Goal: Task Accomplishment & Management: Manage account settings

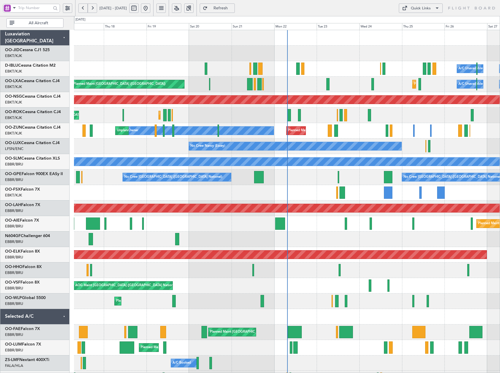
drag, startPoint x: 193, startPoint y: 8, endPoint x: 196, endPoint y: 25, distance: 16.7
click at [181, 8] on button at bounding box center [176, 8] width 9 height 9
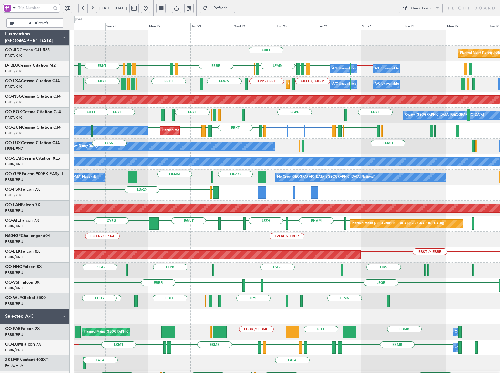
click at [328, 144] on div "EBKT Planned Maint Kortrijk-Wevelgem A/C Unavailable Brussels (Brussels Nationa…" at bounding box center [287, 231] width 426 height 403
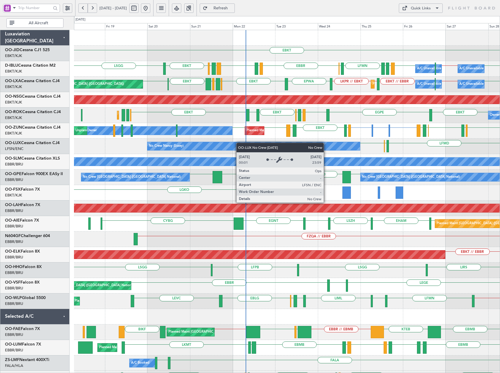
click at [256, 144] on div "EBKT Planned Maint Kortrijk-Wevelgem EBKT EBBR // EBKT EBBR EPWA EHEH LFMN EHEH…" at bounding box center [287, 216] width 426 height 372
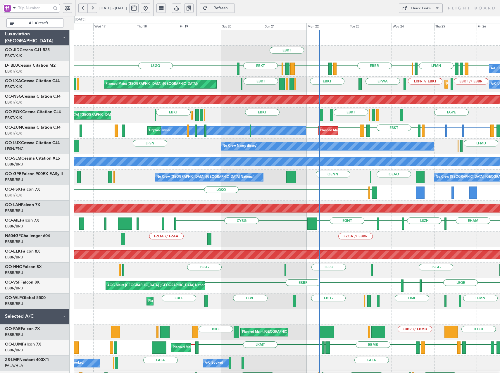
click at [206, 123] on div "Planned Maint Kortrijk-Wevelgem EGPE EBKT LFTH EBBR EBKT LFKJ EBKT EDDL LFMD EB…" at bounding box center [287, 116] width 426 height 16
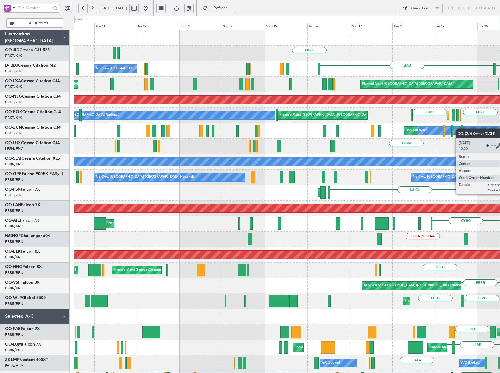
click at [474, 129] on div "EBKT EBKT LSGG No Crew Brussels (Brussels National) EBBR ENAL EGKB LIRQ EBBR Pl…" at bounding box center [287, 231] width 426 height 403
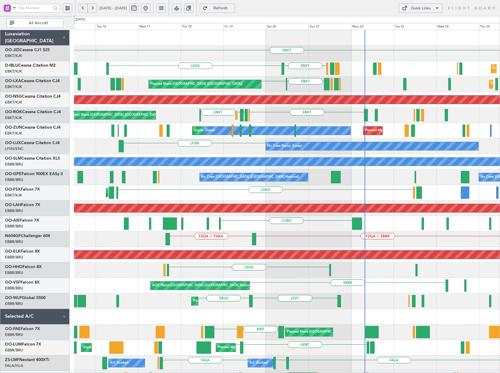
click at [188, 135] on div "Unplanned Maint Kortrijk-Wevelgem Owner Planned Maint Kortrijk-Wevelgem" at bounding box center [287, 131] width 426 height 16
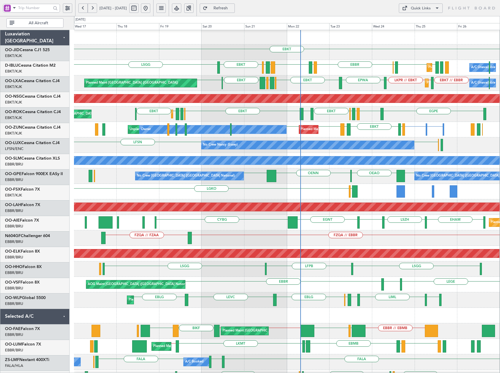
scroll to position [4, 0]
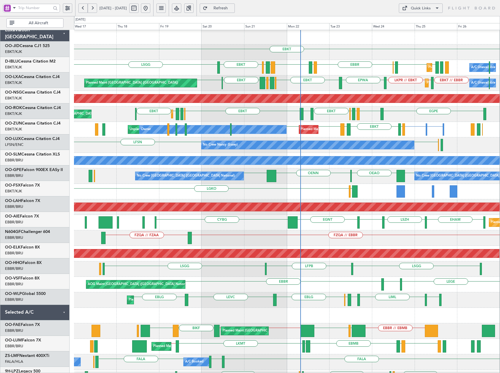
click at [123, 141] on div "No Crew Nancy (Essey) LFSN LFSN" at bounding box center [287, 146] width 426 height 16
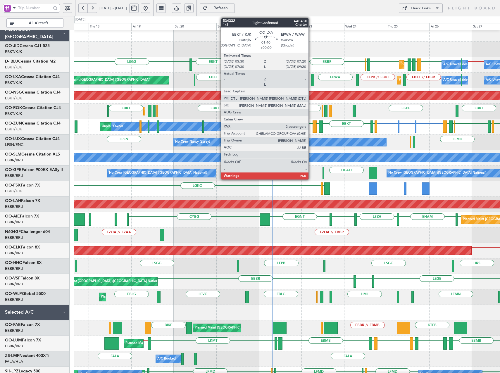
click at [311, 78] on div at bounding box center [313, 80] width 4 height 12
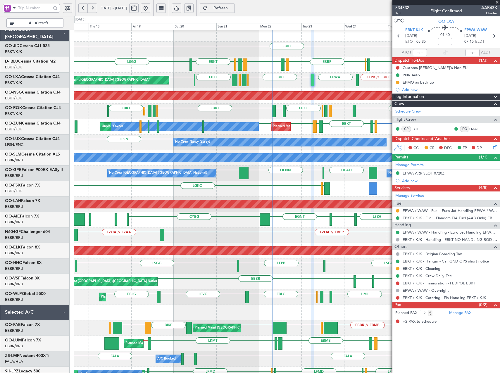
click at [498, 3] on span at bounding box center [498, 2] width 6 height 5
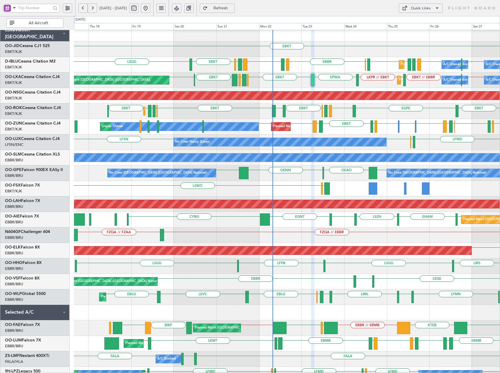
type input "0"
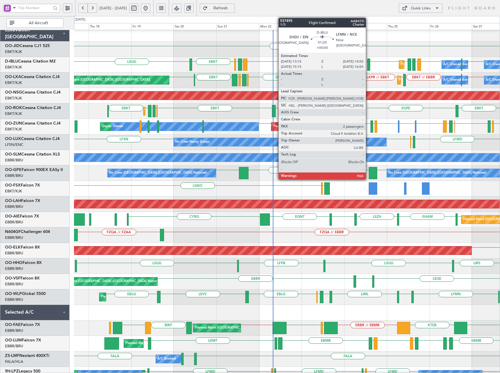
click at [369, 62] on div at bounding box center [369, 65] width 3 height 12
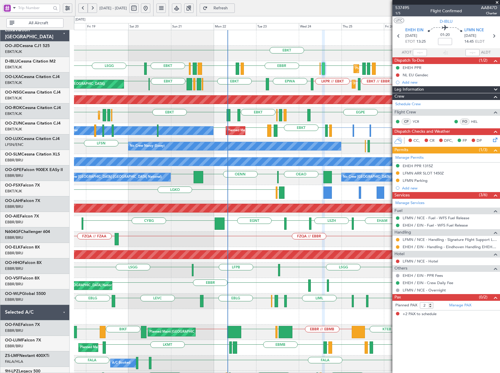
scroll to position [0, 0]
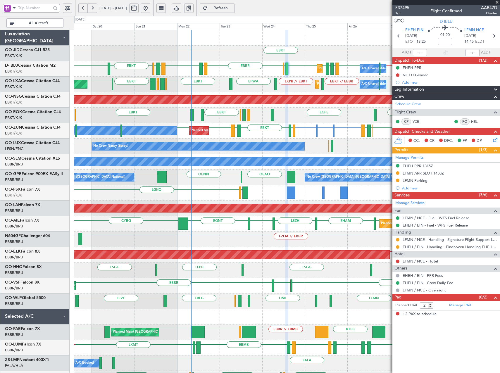
click at [296, 83] on div "EBKT Planned Maint Kortrijk-Wevelgem LSGG EBBR // EBKT EBBR EPWA EHEH LFMN LFMN…" at bounding box center [287, 231] width 426 height 403
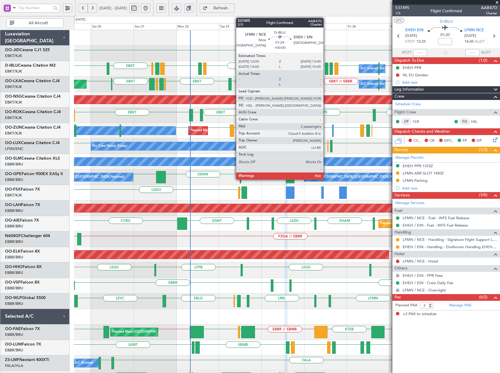
click at [326, 70] on div at bounding box center [326, 69] width 3 height 12
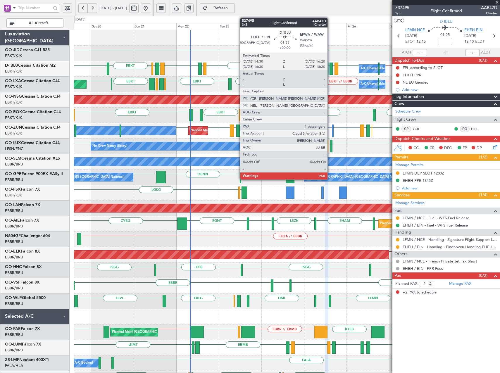
click at [330, 68] on div at bounding box center [332, 69] width 4 height 12
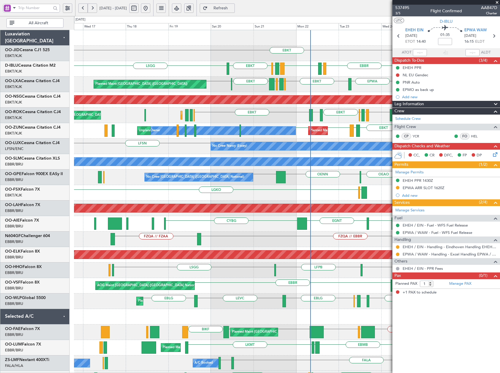
click at [205, 143] on div "EBKT LSGG EBBR EPWA EHEH LFMN LFMN EHEH EBBR LIRQ EBBR ENAL EGKB EBKT Planned M…" at bounding box center [287, 216] width 426 height 372
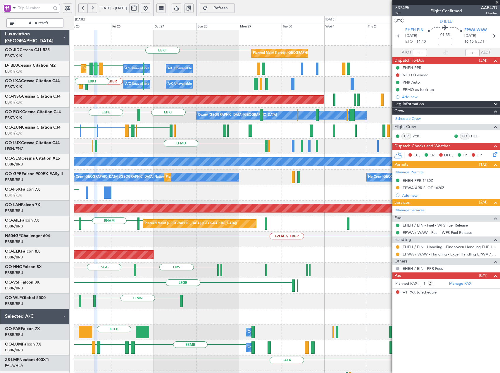
click at [0, 169] on html "16 Sep 2025 - 26 Sep 2025 Refresh Quick Links All Aircraft EBKT Planned Maint K…" at bounding box center [250, 186] width 500 height 373
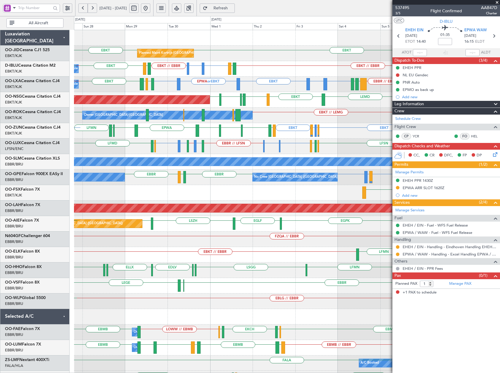
click at [236, 133] on div "EBKT LFPB or EBKT LFMN or EBKT EBKT EBKT LFPG LFMN LEGE EBKT EGNV EBKT EPWA EBK…" at bounding box center [287, 131] width 426 height 16
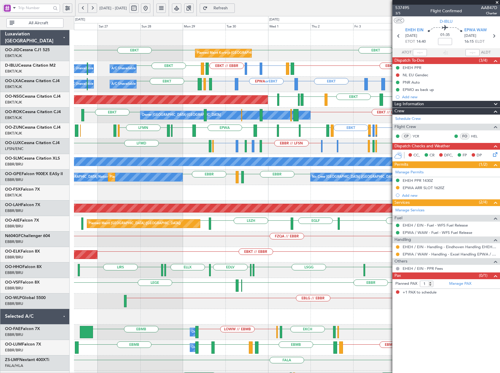
click at [255, 145] on div "LFSN or EBBR LIMC or EBBR EBBR // LFSN LFSN or LIME LIME // LEBL LEBL or LFSN L…" at bounding box center [287, 147] width 426 height 16
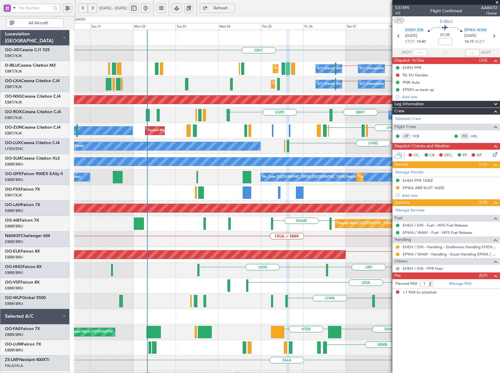
click at [367, 168] on div "Planned Maint Kortrijk-Wevelgem EBKT EBKT A/C Unavailable Kortrijk-Wevelgem A/C…" at bounding box center [287, 216] width 426 height 372
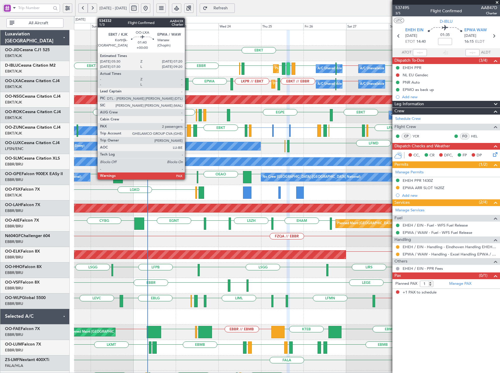
click at [188, 84] on div at bounding box center [188, 84] width 4 height 12
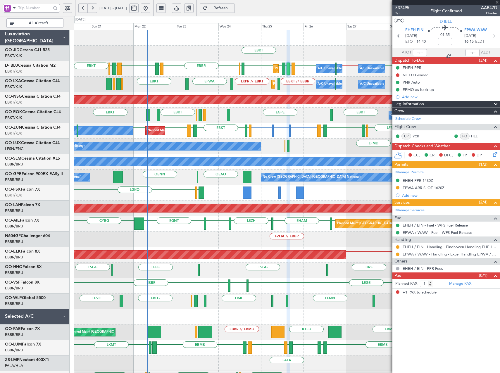
type input "2"
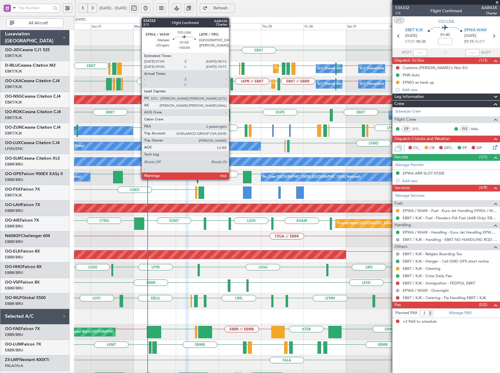
click at [232, 83] on div at bounding box center [232, 84] width 2 height 12
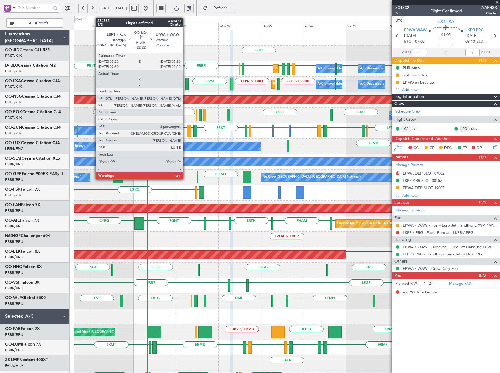
click at [186, 83] on div at bounding box center [188, 84] width 4 height 12
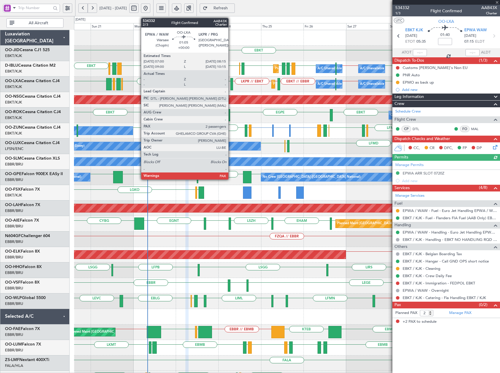
click at [231, 88] on div at bounding box center [232, 84] width 2 height 12
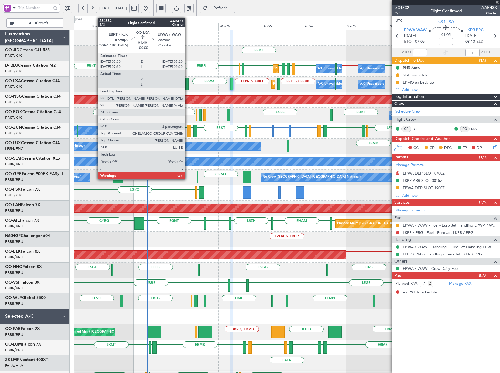
click at [188, 84] on div at bounding box center [188, 84] width 4 height 12
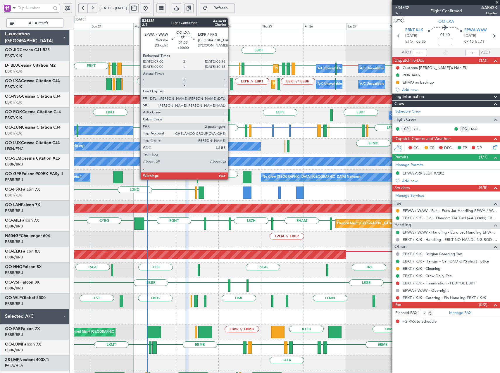
click at [231, 88] on div at bounding box center [232, 84] width 2 height 12
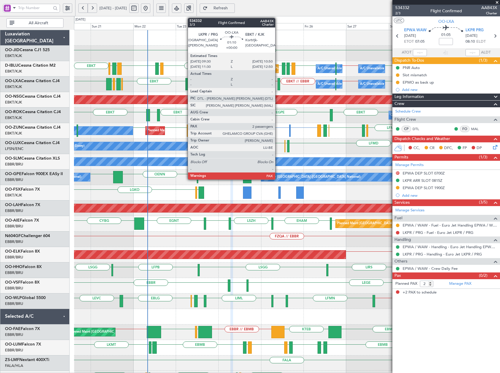
click at [278, 83] on div at bounding box center [279, 84] width 3 height 12
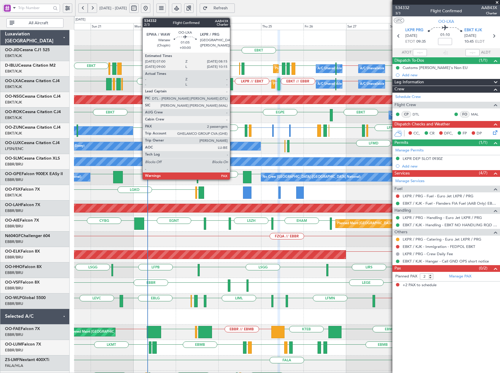
click at [233, 86] on div at bounding box center [232, 84] width 2 height 12
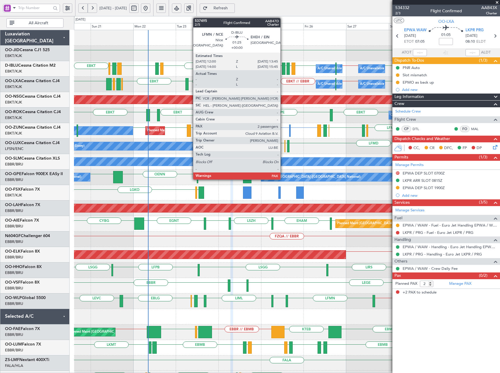
click at [283, 70] on div at bounding box center [283, 69] width 3 height 12
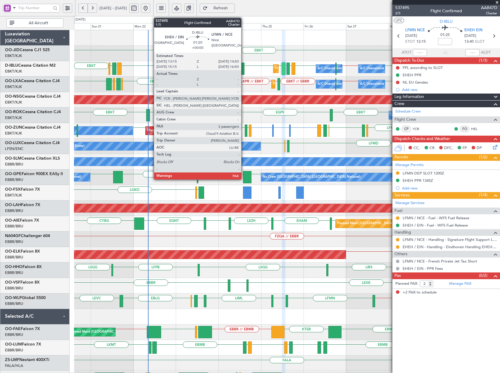
click at [244, 67] on div at bounding box center [243, 69] width 3 height 12
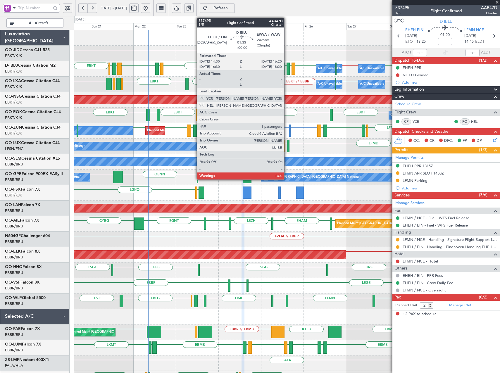
click at [287, 70] on div at bounding box center [289, 69] width 4 height 12
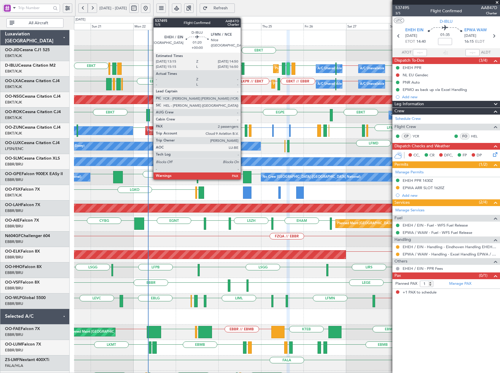
click at [243, 69] on div at bounding box center [243, 69] width 3 height 12
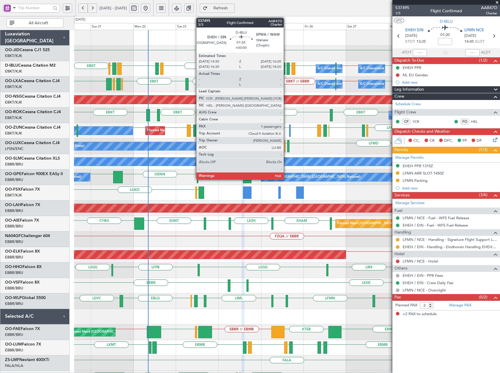
click at [287, 68] on div at bounding box center [289, 69] width 4 height 12
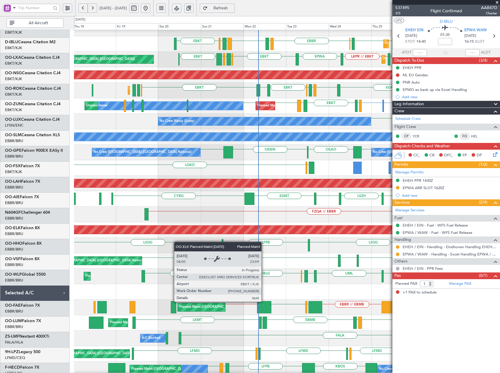
scroll to position [25, 0]
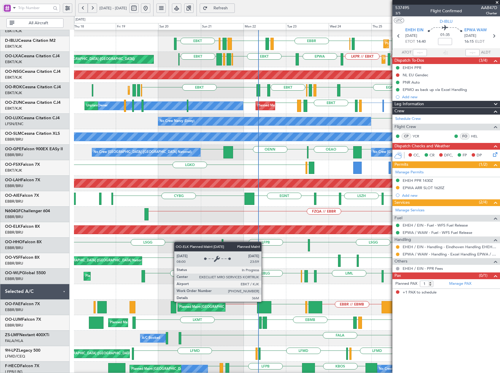
click at [238, 234] on div "Planned Maint Kortrijk-[GEOGRAPHIC_DATA]" at bounding box center [59, 230] width 796 height 9
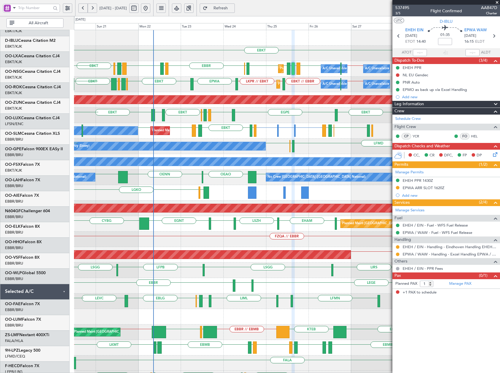
scroll to position [0, 0]
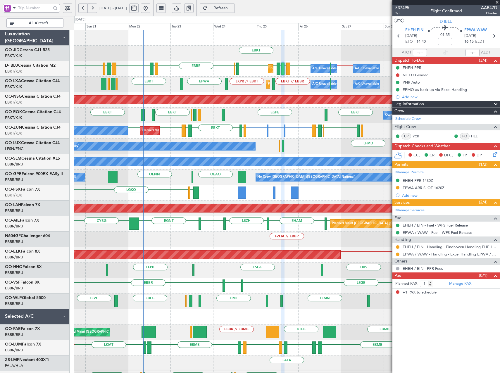
click at [182, 123] on div "EBKT EDDG or EBKT EBKT EBKT LEPA EBKT EBKT EBKT EBOS [PERSON_NAME] LFMN Owner P…" at bounding box center [287, 131] width 426 height 16
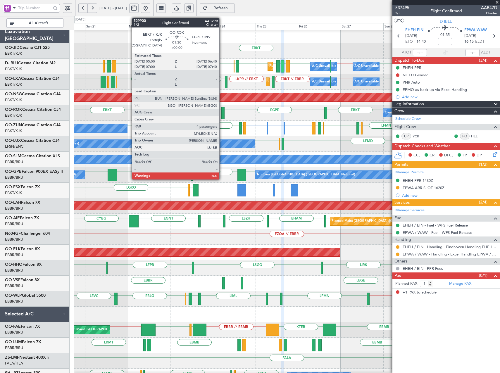
click at [222, 114] on div at bounding box center [223, 113] width 3 height 12
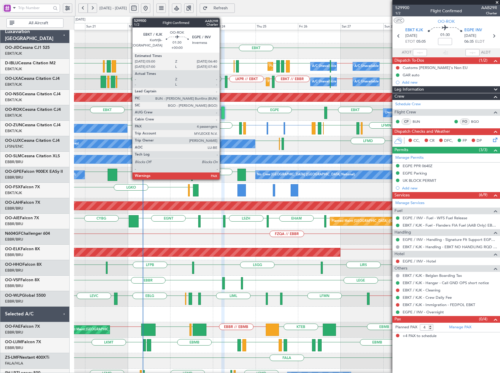
click at [223, 110] on div at bounding box center [223, 113] width 3 height 12
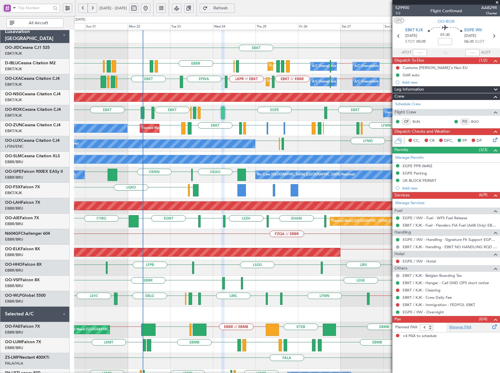
click at [456, 325] on link "Manage PAX" at bounding box center [461, 328] width 22 height 6
type input "5"
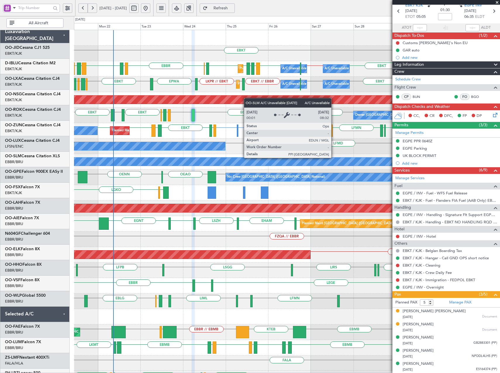
scroll to position [0, 0]
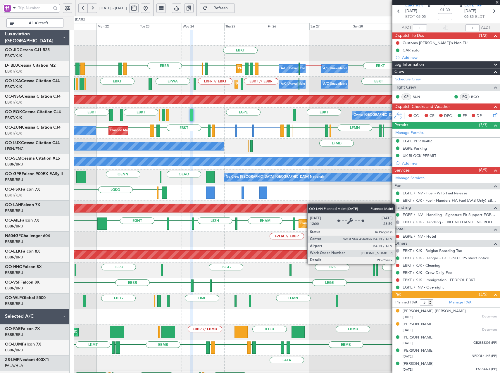
click at [296, 215] on div "EBKT EBKT Planned Maint Kortrijk-Wevelgem LIME or EBKT EBKT // EBBR EBBR LIRQ E…" at bounding box center [287, 216] width 426 height 372
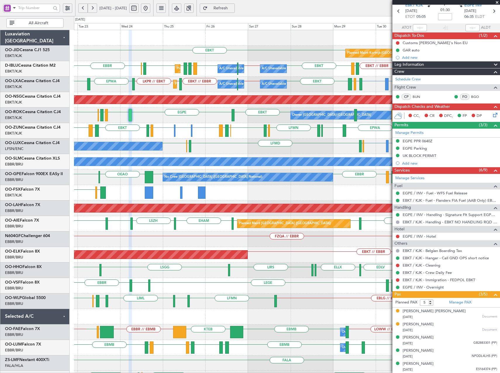
click at [242, 153] on div "No Crew Nancy (Essey) EBBR // LFSN LFSN or LIME LIME // LEBL LEBL or LFSN LFSN …" at bounding box center [287, 147] width 426 height 16
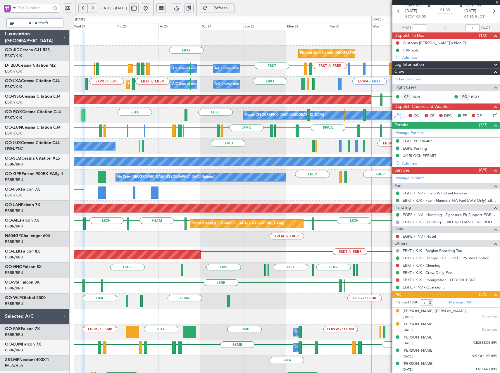
click at [297, 149] on div "No Crew Nancy (Essey) LFSN or EBBR LIMC or EBBR EBBR // LFSN LFSN or LIME LIME …" at bounding box center [287, 147] width 426 height 16
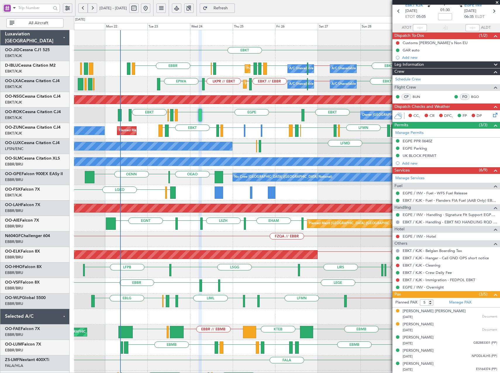
click at [203, 128] on div "Planned Maint Kortrijk-Wevelgem EBKT EBKT Planned Maint Nice (Côte d'Azur Airpo…" at bounding box center [287, 216] width 426 height 372
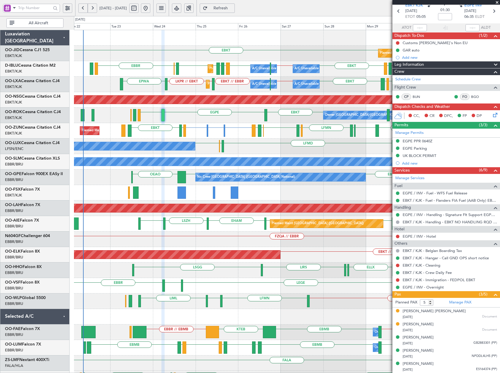
click at [221, 136] on div "Planned Maint Kortrijk-Wevelgem EBKT EBKT Planned Maint Nice (Côte d'Azur Airpo…" at bounding box center [287, 216] width 426 height 372
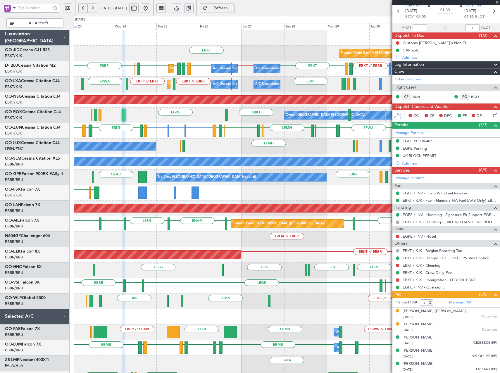
click at [245, 142] on div "Planned Maint Kortrijk-Wevelgem EBKT EBKT Planned Maint Nice (Côte d'Azur Airpo…" at bounding box center [287, 216] width 426 height 372
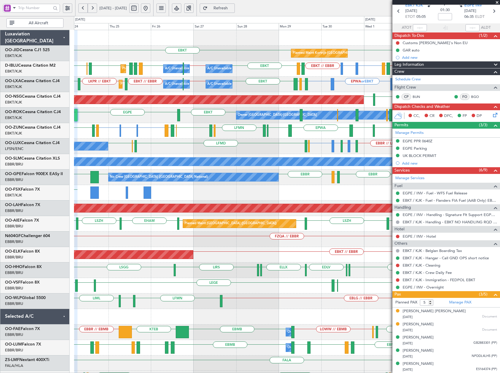
click at [261, 127] on div "Planned Maint Kortrijk-Wevelgem EBKT EBKT Planned Maint Nice (Côte d'Azur Airpo…" at bounding box center [287, 216] width 426 height 372
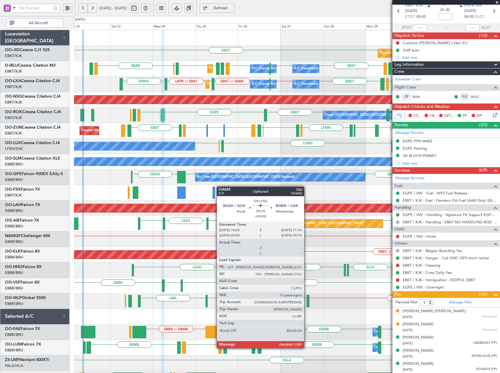
click at [214, 193] on div "Planned Maint Kortrijk-Wevelgem EBKT EBKT Planned Maint Nice (Côte d'Azur Airpo…" at bounding box center [287, 216] width 426 height 372
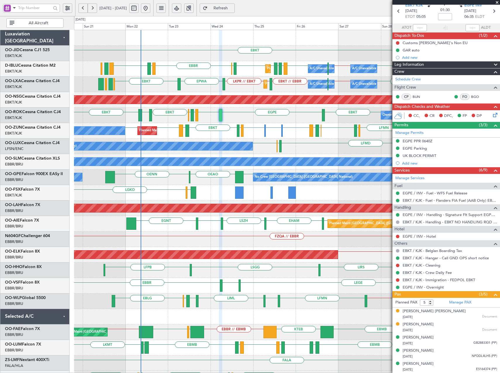
click at [254, 125] on div "Planned Maint Kortrijk-Wevelgem EBKT EBKT Planned Maint Nice (Côte d'Azur Airpo…" at bounding box center [287, 216] width 426 height 372
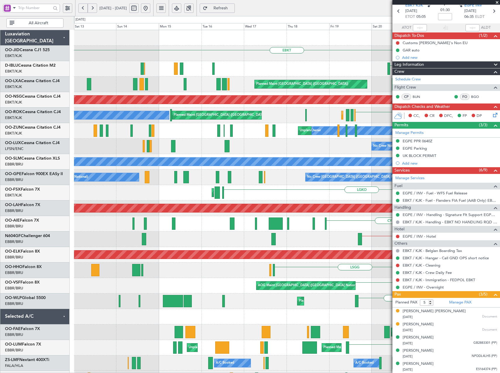
click at [452, 155] on fb-app "20 Sep 2025 - 30 Sep 2025 Refresh Quick Links All Aircraft EBKT EBBR LIRQ EBBR …" at bounding box center [250, 190] width 500 height 366
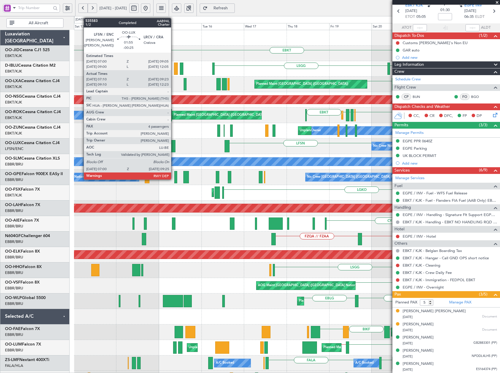
click at [174, 149] on div at bounding box center [173, 146] width 4 height 12
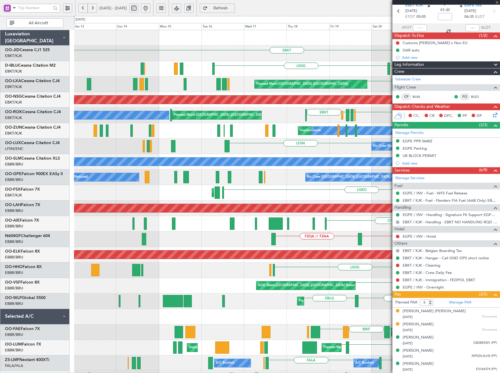
type input "-00:25"
type input "07:15"
type input "09:18"
type input "4"
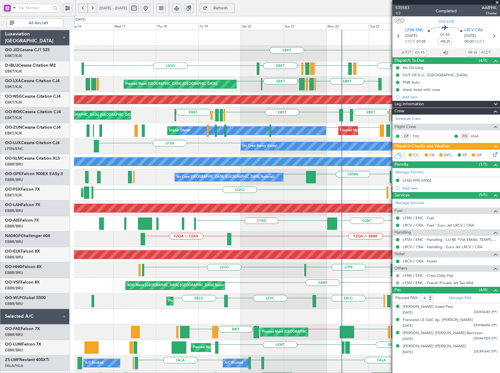
click at [238, 228] on div "EBKT LSGG EBBR LIRQ EBBR ENAL EGKB EBKT Planned Maint Nice (Côte d'Azur Airport…" at bounding box center [287, 231] width 426 height 403
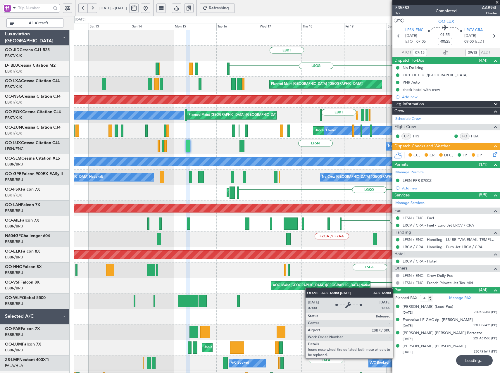
click at [310, 290] on div "EBKT LSGG LIRQ EBBR ENAL EGKB EBKT No Crew Brussels (Brussels National) EBBR EH…" at bounding box center [287, 231] width 426 height 403
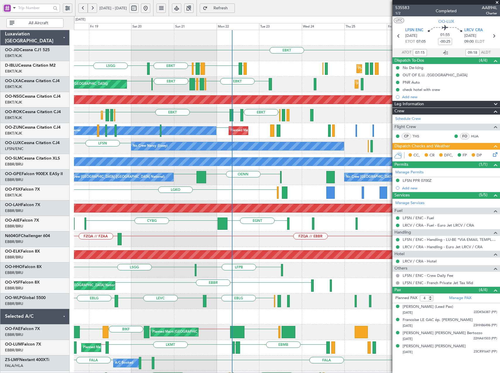
click at [42, 182] on div "EBKT Planned Maint Kortrijk-Wevelgem LSGG LIRQ EBBR ENAL EGKB EBKT Planned Main…" at bounding box center [250, 194] width 500 height 357
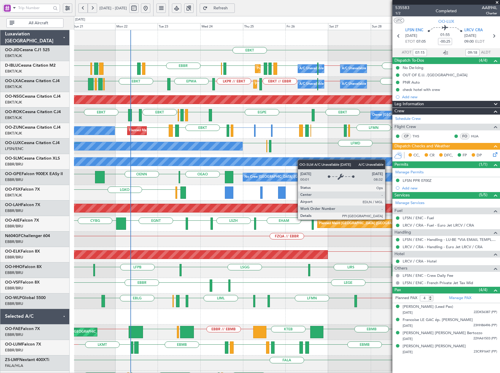
click at [241, 169] on div "EBKT Planned Maint Kortrijk-Wevelgem Planned Maint Nice (Côte d'Azur Airport) A…" at bounding box center [287, 231] width 426 height 403
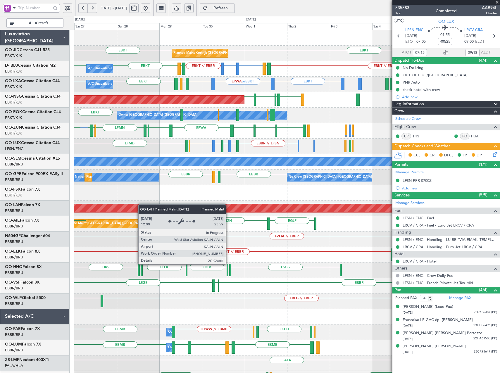
click at [132, 207] on div "Planned Maint Kortrijk-Wevelgem EBKT EBKT A/C Unavailable Kortrijk-Wevelgem EBK…" at bounding box center [287, 216] width 426 height 372
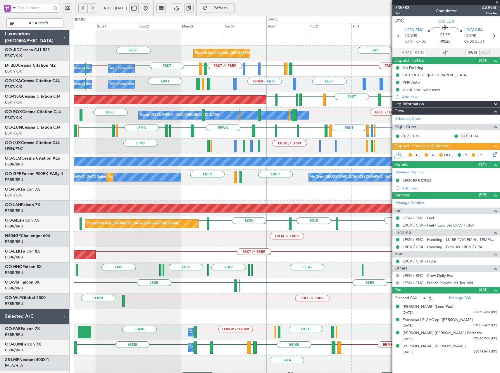
click at [213, 84] on div "A/C Unavailable EBKT ESSB or EBKT EBKT EPWA or EBKT EBKT EBAW or EBBR LFMN or E…" at bounding box center [287, 85] width 426 height 16
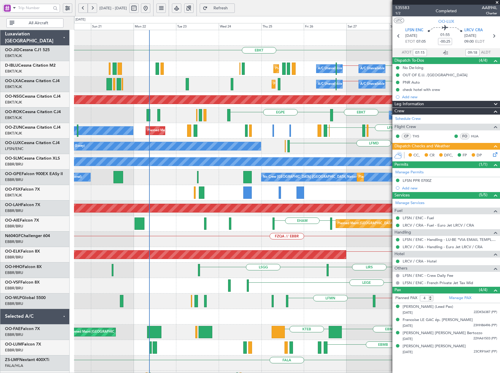
click at [478, 141] on fb-app "26 Sep 2025 - 06 Oct 2025 Refresh Quick Links All Aircraft Planned Maint Kortri…" at bounding box center [250, 190] width 500 height 366
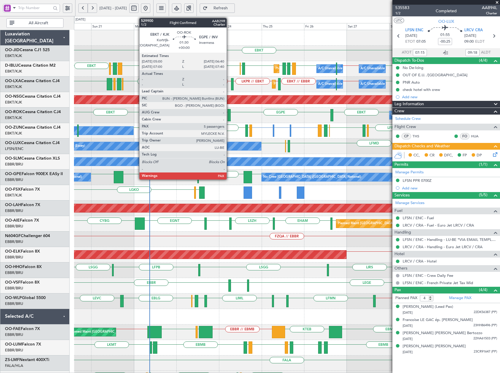
click at [229, 115] on div at bounding box center [229, 115] width 3 height 12
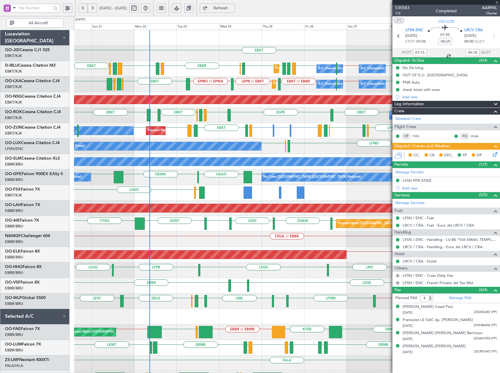
type input "5"
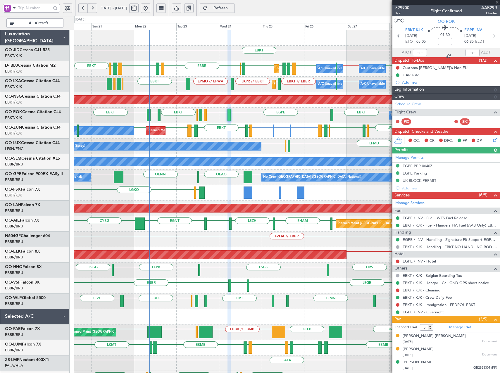
click at [233, 10] on span "Refresh" at bounding box center [221, 8] width 24 height 4
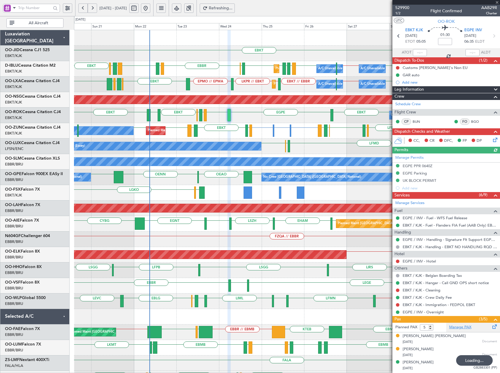
click at [459, 329] on link "Manage PAX" at bounding box center [461, 328] width 22 height 6
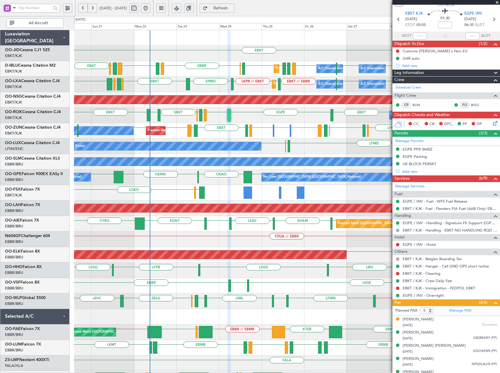
scroll to position [25, 0]
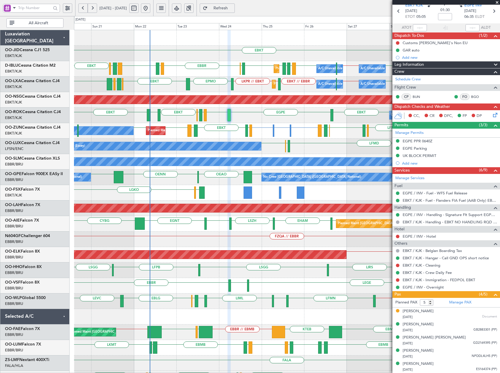
click at [230, 6] on span "Refresh" at bounding box center [221, 8] width 24 height 4
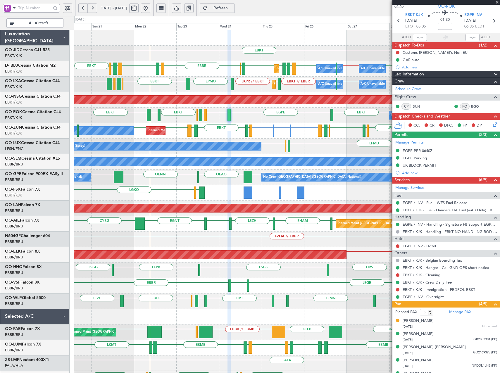
scroll to position [0, 0]
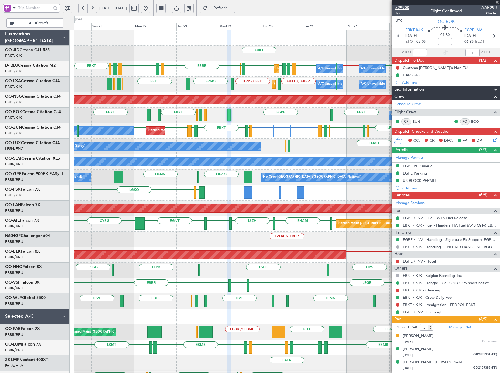
click at [404, 6] on span "529900" at bounding box center [403, 8] width 14 height 6
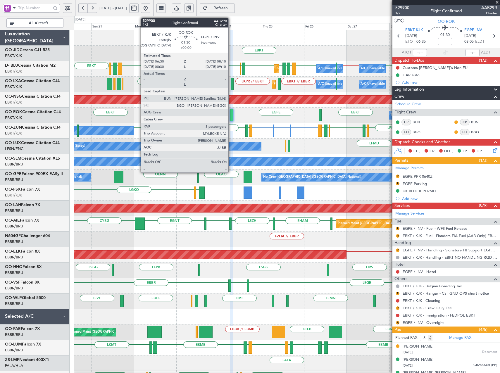
click at [231, 113] on div at bounding box center [231, 115] width 3 height 12
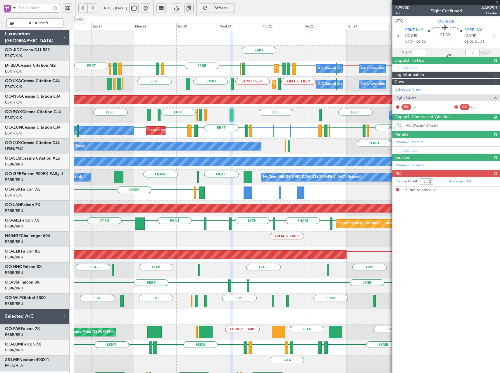
click at [231, 9] on span "Refresh" at bounding box center [221, 8] width 24 height 4
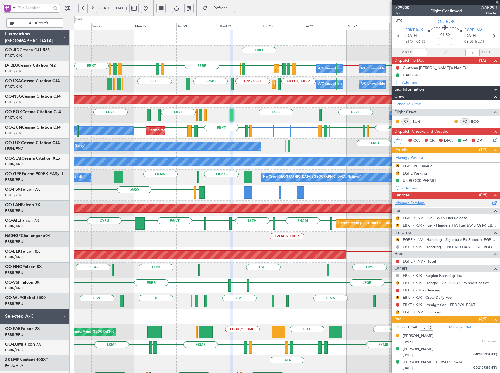
click at [412, 203] on link "Manage Services" at bounding box center [410, 203] width 29 height 6
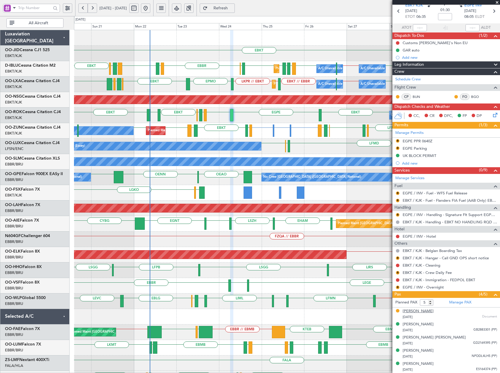
click at [434, 313] on div "Patrick Johan Lenssens" at bounding box center [418, 312] width 31 height 6
click at [452, 302] on link "Manage PAX" at bounding box center [461, 303] width 22 height 6
click at [0, 76] on html "20 Sep 2025 - 30 Sep 2025 Refresh Quick Links All Aircraft EBKT Planned Maint K…" at bounding box center [250, 186] width 500 height 373
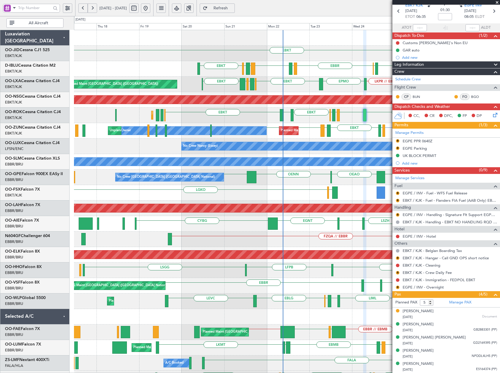
click at [257, 93] on div "EBKT Planned Maint Kortrijk-Wevelgem EBBR // EBKT EBBR EPWA EHEH LFMN LFMN EHEH…" at bounding box center [287, 216] width 426 height 372
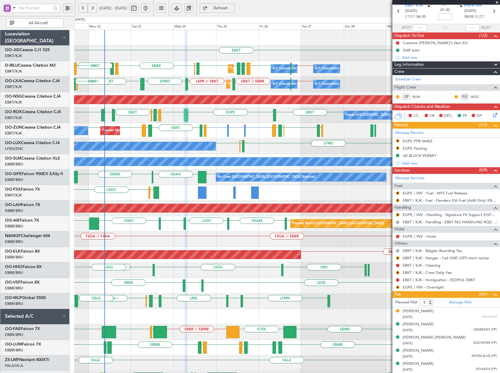
click at [172, 168] on div "EBKT Planned Maint Kortrijk-Wevelgem Planned Maint Nice (Côte d'Azur Airport) A…" at bounding box center [287, 231] width 426 height 403
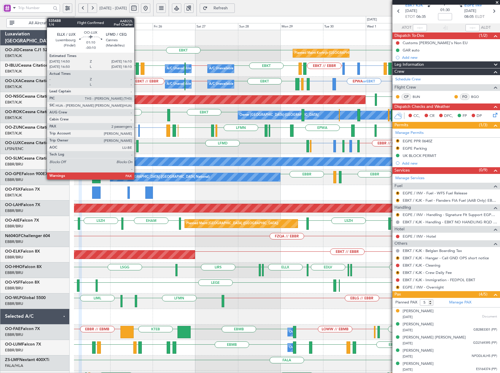
click at [137, 144] on div at bounding box center [137, 146] width 3 height 12
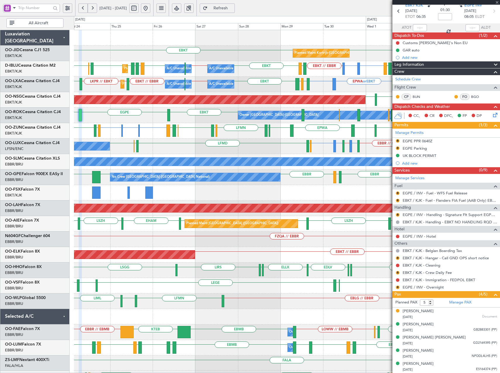
type input "-00:10"
type input "2"
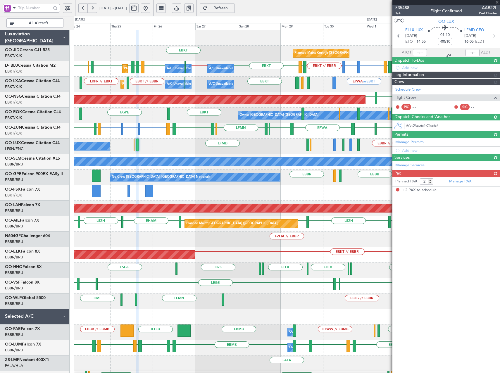
scroll to position [0, 0]
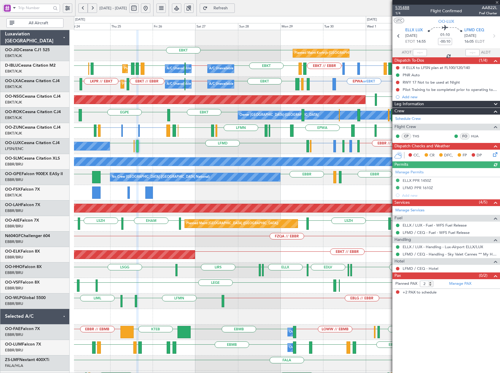
click at [401, 7] on span "535488" at bounding box center [403, 8] width 14 height 6
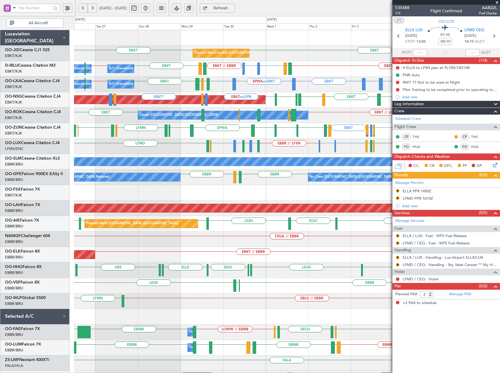
click at [308, 98] on div "Planned Maint Paris (Le Bourget) EBKT EBKT* LIMJ* LFPB* EBKT or LFPB LIMJ* LEMD…" at bounding box center [287, 100] width 426 height 16
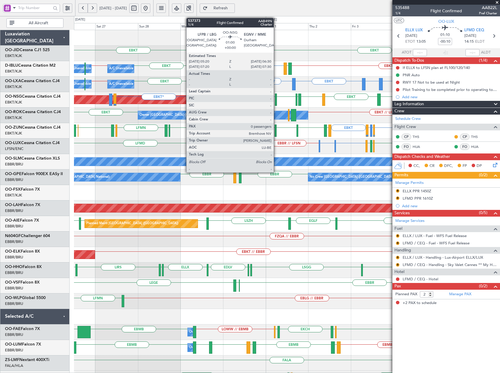
click at [277, 100] on div at bounding box center [276, 100] width 2 height 12
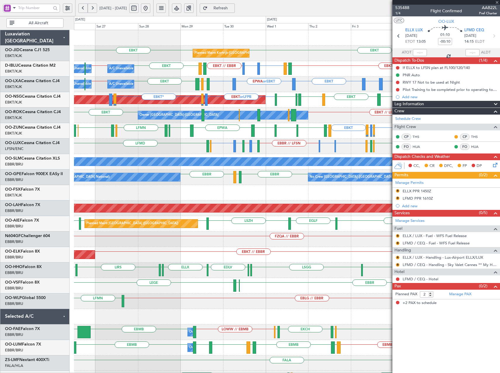
type input "0"
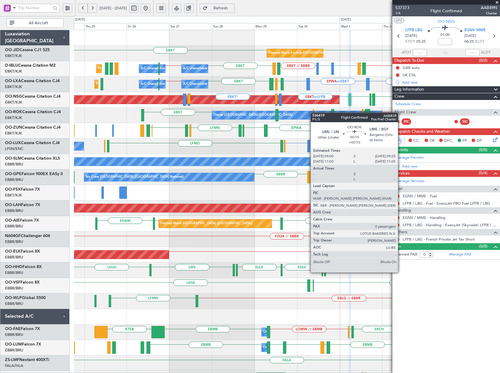
click at [314, 113] on div "EBKT EBKT Planned Maint Kortrijk-Wevelgem EBKT // EBBR EBBR or EBKT LIME or EBK…" at bounding box center [287, 216] width 426 height 372
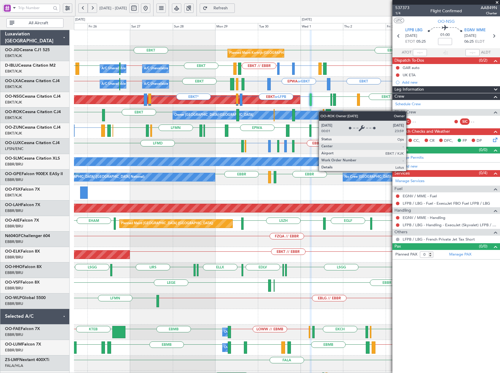
click at [317, 111] on div "Planned Maint Kortrijk-Wevelgem EBKT EBKT A/C Unavailable Brussels (Brussels Na…" at bounding box center [287, 216] width 426 height 372
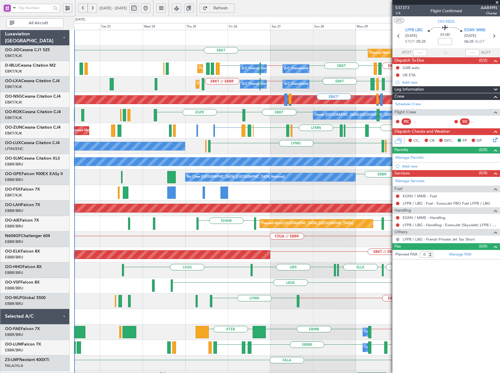
click at [322, 127] on div "Planned Maint Kortrijk-Wevelgem EBKT EBKT A/C Unavailable Brussels (Brussels Na…" at bounding box center [287, 216] width 426 height 372
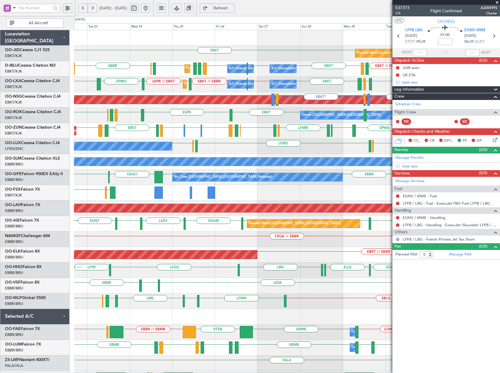
click at [253, 111] on div "Owner Kortrijk-Wevelgem EBKT LFTH EBBR EBKT EBKT EGPE LFKJ EBKT" at bounding box center [287, 116] width 426 height 16
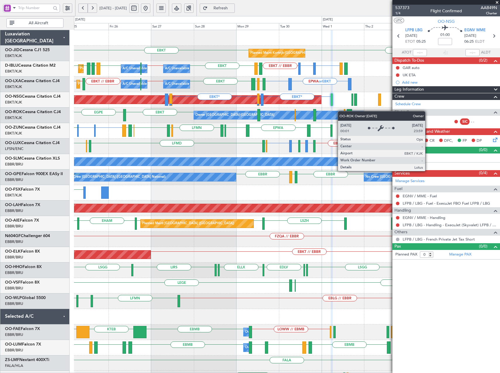
click at [244, 116] on div "Owner Kortrijk-Wevelgem EBKT EGPE EBKT LFTH EBBR EBKT" at bounding box center [287, 116] width 426 height 16
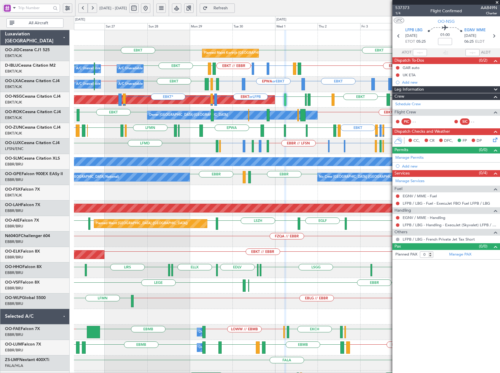
click at [315, 131] on div "EBKT EBKT LFPB or EBKT LFMN or EBKT EBKT EBKT LFPG LFMN LIPZ EBKT EBOS LEIB LEG…" at bounding box center [287, 131] width 426 height 16
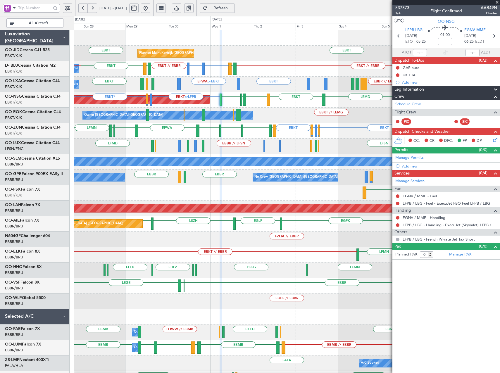
click at [210, 146] on div "LFSN or EBBR LIMC or EBBR EBBR // LFSN LFSN or LIME LIME // LEBL LEBL or LFSN L…" at bounding box center [287, 147] width 426 height 16
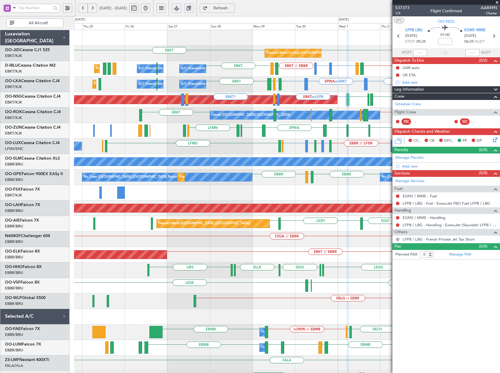
click at [290, 79] on div "Planned Maint Kortrijk-Wevelgem EBKT EBKT A/C Unavailable Kortrijk-Wevelgem EBK…" at bounding box center [287, 216] width 426 height 372
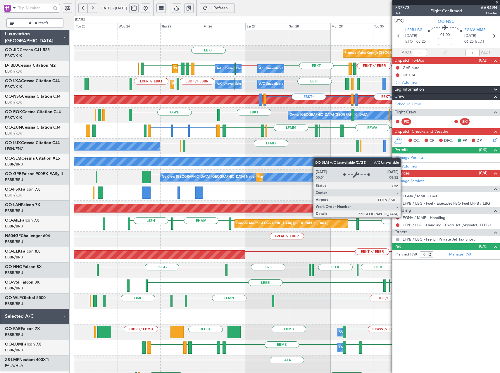
click at [318, 158] on div "Planned Maint Kortrijk-Wevelgem EBKT EBKT A/C Unavailable Kortrijk-Wevelgem A/C…" at bounding box center [287, 216] width 426 height 372
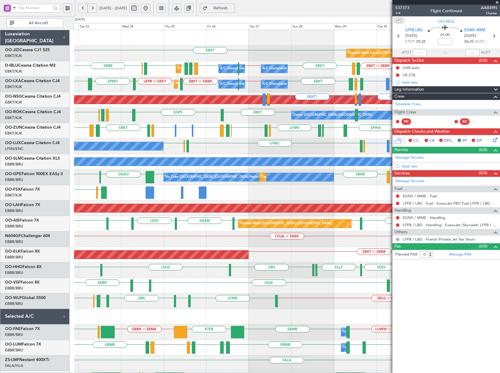
click at [236, 150] on div "No Crew Nancy (Essey) LFSN or LIME LIME // LEBL LEBL or LFSN LFSN LFMD ELLX LFS…" at bounding box center [287, 147] width 426 height 16
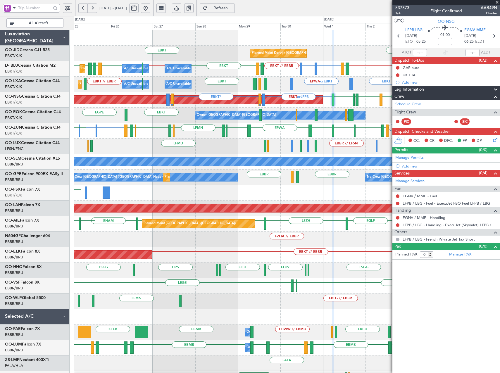
click at [227, 152] on div "LFSN or EBBR LIMC or EBBR EBBR // LFSN LFSN or LIME LIME // LEBL LEBL or LFSN L…" at bounding box center [287, 147] width 426 height 16
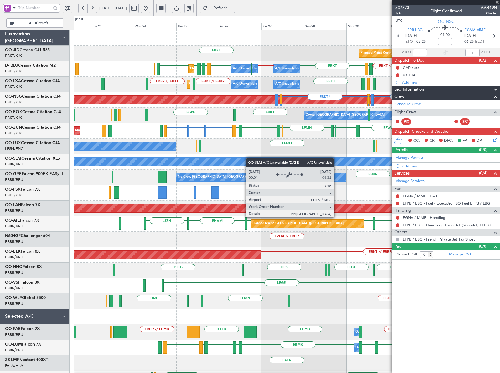
click at [267, 158] on div "Planned Maint Kortrijk-Wevelgem EBKT EBKT A/C Unavailable Kortrijk-Wevelgem A/C…" at bounding box center [287, 216] width 426 height 372
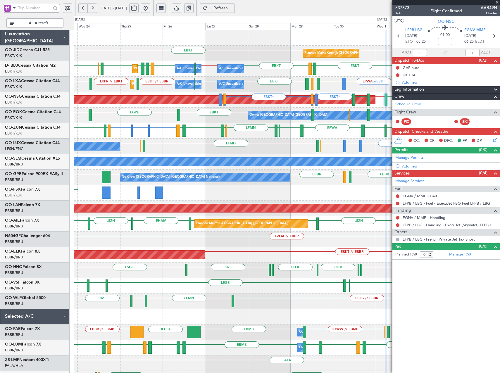
click at [267, 146] on div "EBKT EBKT Planned Maint Kortrijk-Wevelgem EBKT // EBBR EBKT EBBR // EBKT EBBR E…" at bounding box center [287, 216] width 426 height 372
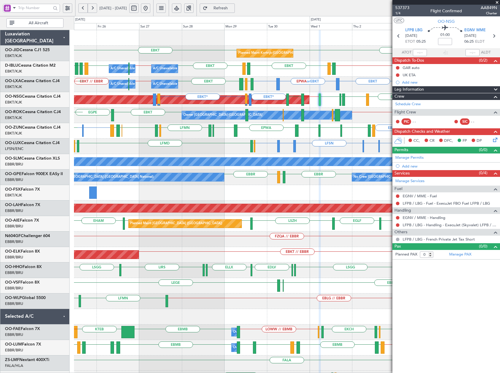
click at [253, 129] on div "EBKT EDDG or EBKT EBKT LFPB or EBKT LFMN or EBKT EBKT EBKT LFPG LFMN LIPZ EBKT …" at bounding box center [287, 131] width 426 height 16
click at [259, 170] on div "Planned Maint Kortrijk-Wevelgem EBKT EBKT A/C Unavailable Brussels (Brussels Na…" at bounding box center [287, 216] width 426 height 372
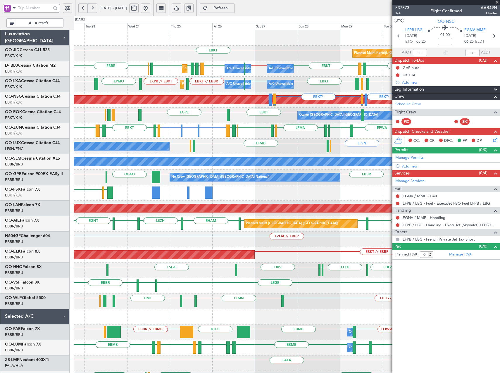
click at [233, 8] on span "Refresh" at bounding box center [221, 8] width 24 height 4
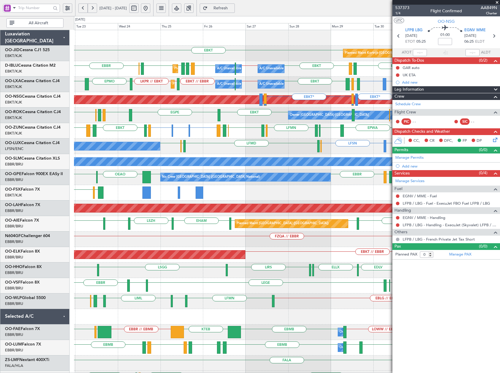
click at [150, 81] on div "EBKT Planned Maint Kortrijk-Wevelgem EBKT EBKT LFTH EBKT EBBR EBBR // EBKT EBBR…" at bounding box center [287, 216] width 426 height 372
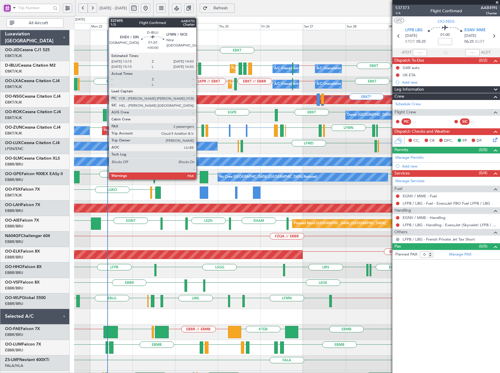
click at [199, 71] on div at bounding box center [199, 69] width 3 height 12
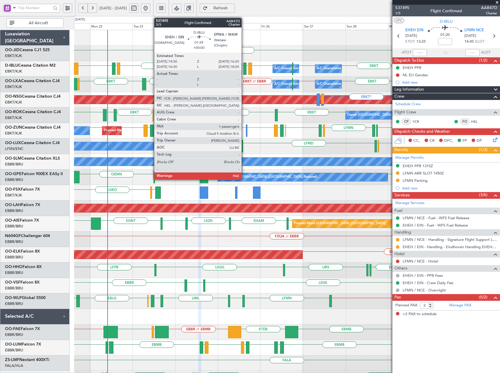
click at [244, 69] on div at bounding box center [245, 69] width 4 height 12
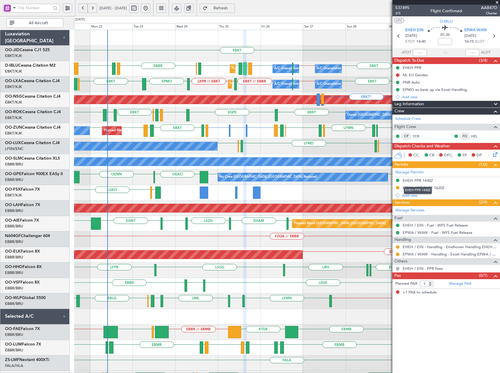
click at [420, 188] on div "EHEH PPR 1430Z" at bounding box center [418, 190] width 28 height 7
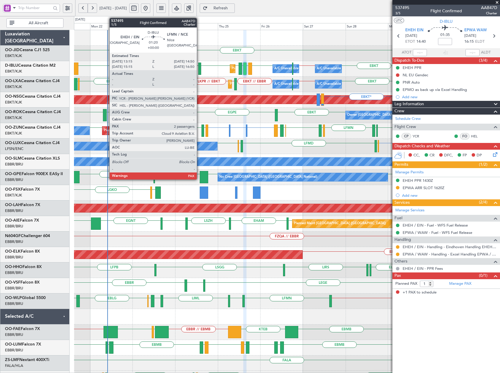
click at [200, 68] on div at bounding box center [199, 69] width 3 height 12
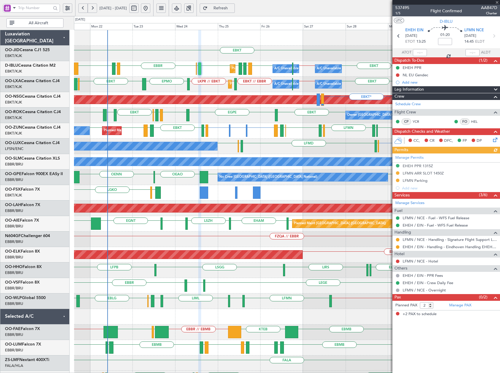
click at [422, 172] on div "Manage Permits EHEH PPR 1315Z LFMN ARR SLOT 1450Z LFMN Parking Add new" at bounding box center [447, 173] width 108 height 38
click at [427, 174] on div "LFMN ARR SLOT 1450Z" at bounding box center [423, 173] width 41 height 5
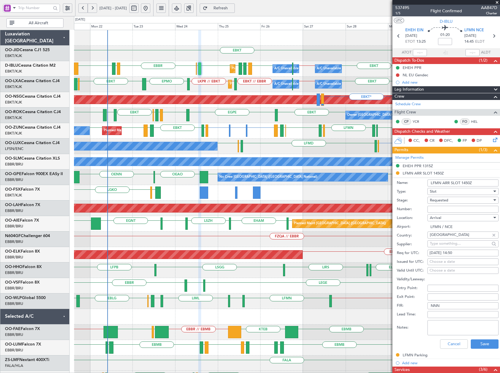
click at [233, 6] on span "Refresh" at bounding box center [221, 8] width 24 height 4
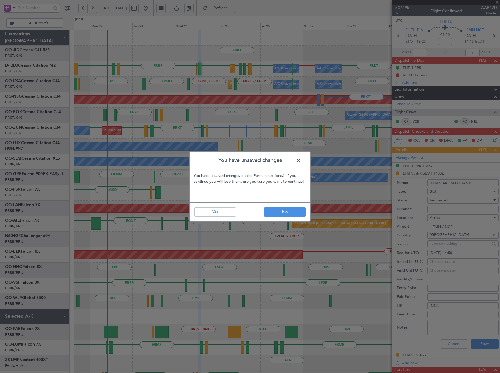
click at [302, 158] on span at bounding box center [302, 162] width 0 height 12
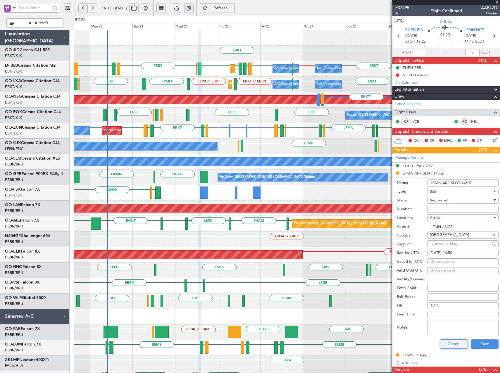
click at [448, 343] on button "Cancel" at bounding box center [454, 344] width 28 height 9
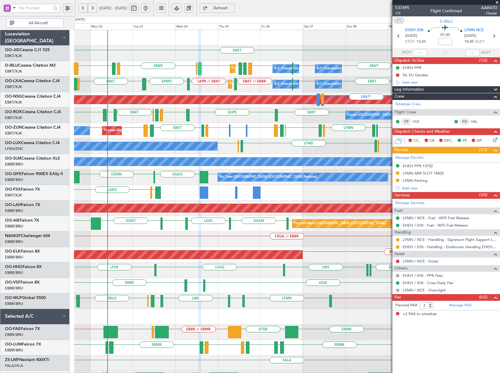
click at [233, 7] on span "Refresh" at bounding box center [221, 8] width 24 height 4
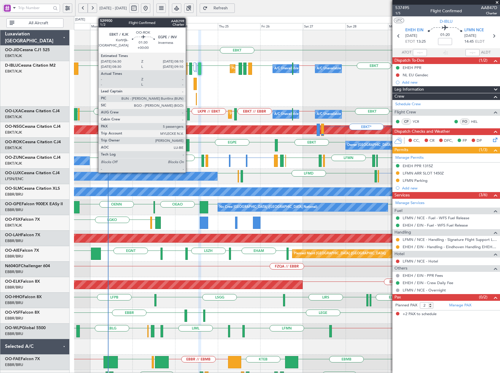
click at [188, 144] on div at bounding box center [187, 145] width 3 height 12
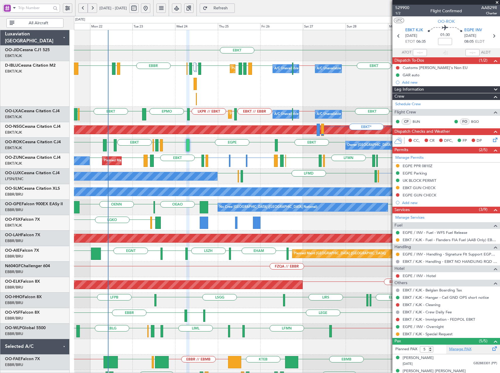
click at [464, 348] on link "Manage PAX" at bounding box center [461, 350] width 22 height 6
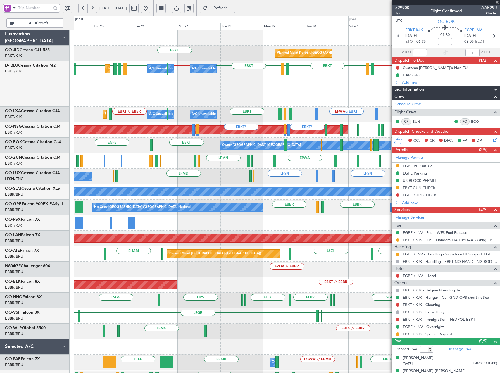
click at [219, 170] on div "EBKT EBKT Planned Maint Kortrijk-Wevelgem EBKT // EBBR EBKT EBBR // EBKT EBBR E…" at bounding box center [287, 231] width 426 height 402
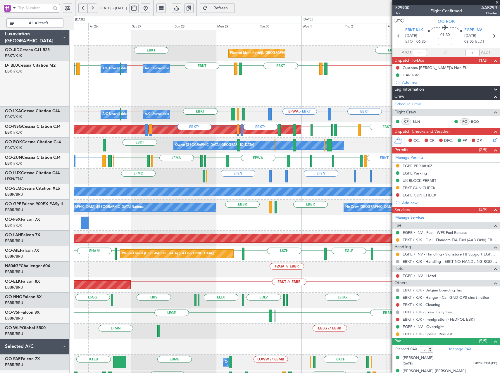
click at [280, 180] on div "LFSN LFSN LIMC or LFSN LFSN LEBL or LFSN LFSN ELLX LFMD LFPB LFMN ELLX LFSN No …" at bounding box center [287, 177] width 426 height 16
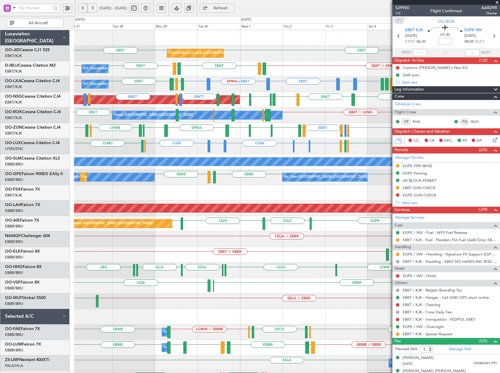
click at [277, 183] on div "Planned Maint Kortrijk-Wevelgem EBKT EBKT A/C Unavailable Kortrijk-Wevelgem EBK…" at bounding box center [287, 216] width 426 height 372
click at [255, 157] on div "Planned Maint Kortrijk-Wevelgem EBKT EBKT A/C Unavailable Kortrijk-Wevelgem EBK…" at bounding box center [287, 216] width 426 height 372
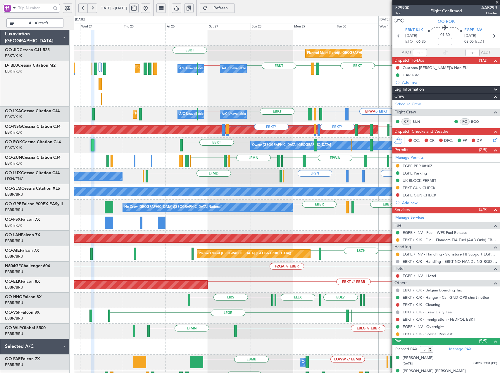
click at [298, 220] on div "EBKT EBKT Planned Maint Kortrijk-Wevelgem EBKT EBBR // EBKT EBKT LFTH A/C Unava…" at bounding box center [287, 231] width 426 height 402
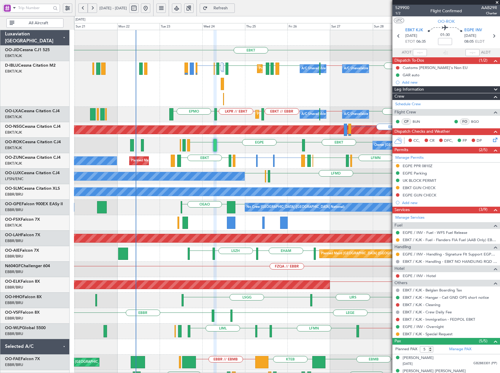
click at [263, 65] on div "EBKT EBKT Planned Maint Kortrijk-Wevelgem EBBR EBKT EBBR // EBKT EBBR EPWA EHEH…" at bounding box center [287, 231] width 426 height 402
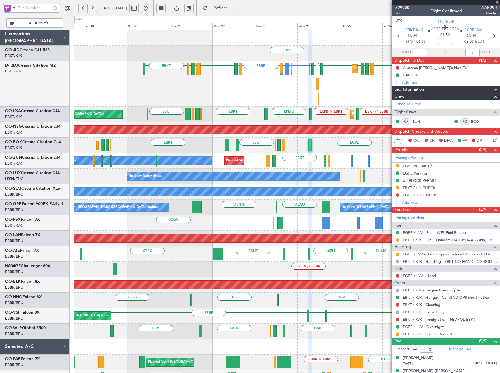
click at [244, 93] on div "EBBR EGGW or EBBR LFKB or EBBR EBBR EBKT EBBR // EBKT EBBR EPWA EHEH LFMN LFMN …" at bounding box center [287, 84] width 426 height 46
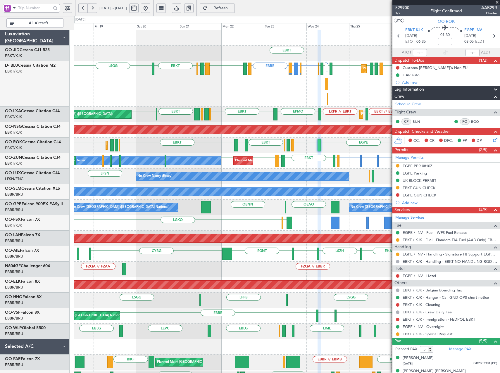
click at [302, 92] on div "Planned Maint Nice (Côte d'Azur Airport) A/C Unavailable Brussels (Brussels Nat…" at bounding box center [287, 84] width 426 height 46
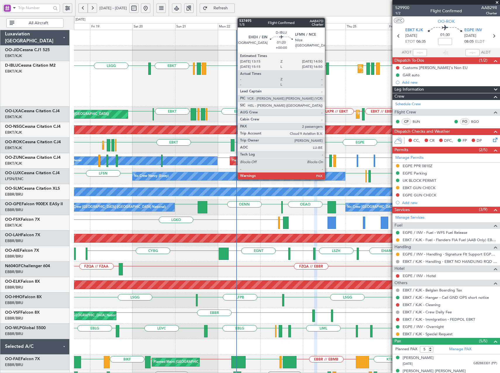
click at [328, 71] on div at bounding box center [327, 69] width 3 height 12
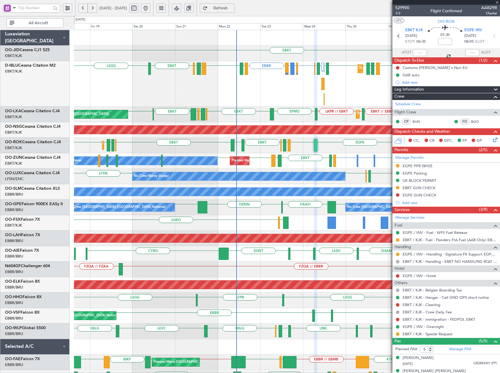
type input "2"
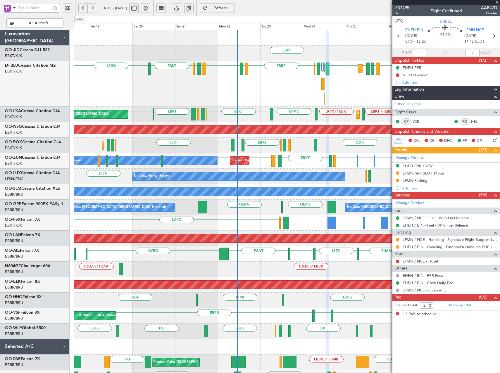
click at [233, 8] on span "Refresh" at bounding box center [221, 8] width 24 height 4
drag, startPoint x: 496, startPoint y: 1, endPoint x: 481, endPoint y: 10, distance: 17.7
click at [496, 1] on span at bounding box center [498, 2] width 6 height 5
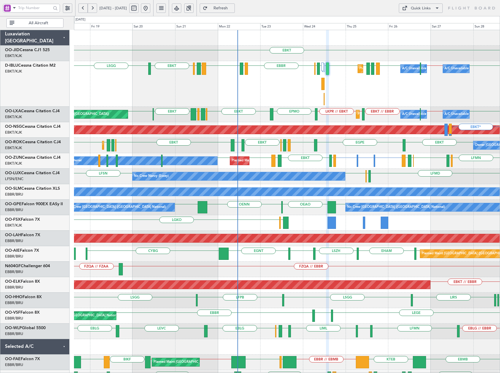
type input "0"
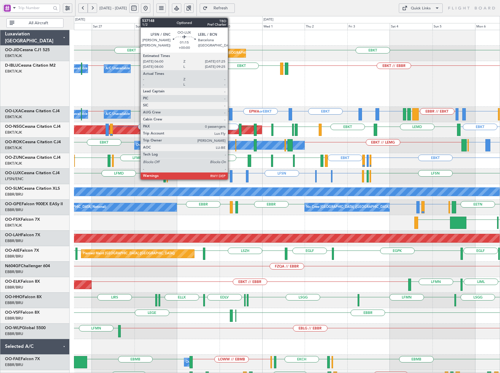
click at [231, 177] on div at bounding box center [231, 176] width 3 height 12
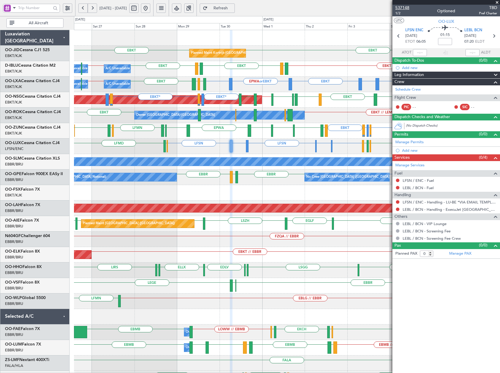
click at [409, 7] on span "537148" at bounding box center [403, 8] width 14 height 6
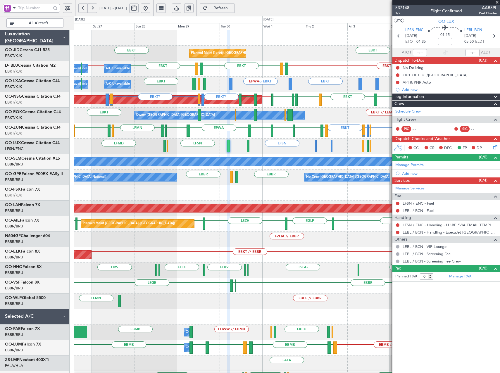
click at [233, 7] on span "Refresh" at bounding box center [221, 8] width 24 height 4
click at [462, 278] on link "Manage PAX" at bounding box center [461, 277] width 22 height 6
click at [233, 7] on span "Refresh" at bounding box center [221, 8] width 24 height 4
click at [290, 145] on div "LFSN LIMC or LFSN LFSN LFSN LFSN ELLX LFMD LFPB LFMN LEBL No Crew [PERSON_NAME]…" at bounding box center [287, 147] width 426 height 16
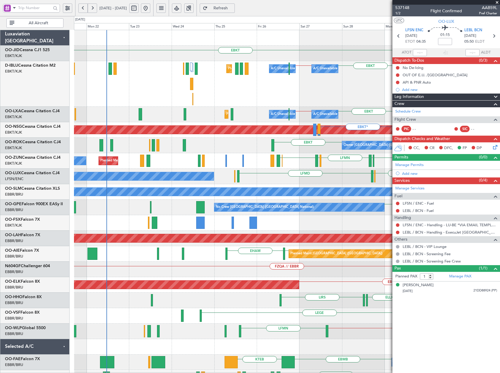
click at [350, 165] on div "EBKT EBKT Planned Maint Kortrijk-Wevelgem EBKT // EBBR EBKT EBBR // EBKT LFTH E…" at bounding box center [287, 231] width 426 height 402
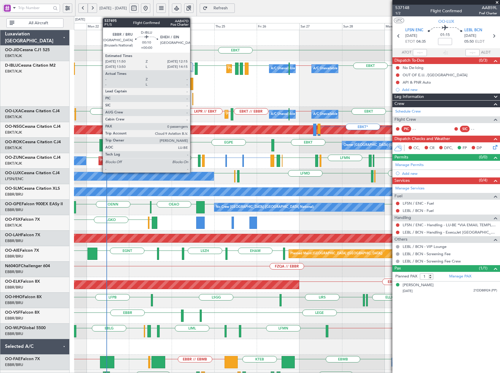
click at [193, 98] on div at bounding box center [193, 99] width 1 height 12
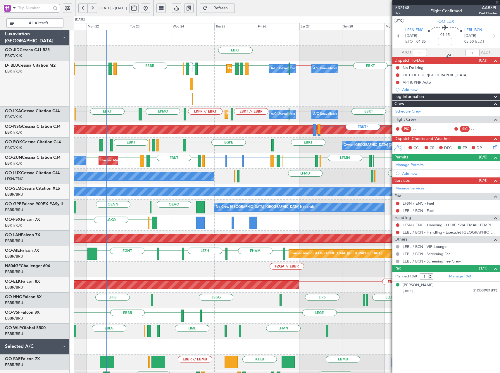
type input "0"
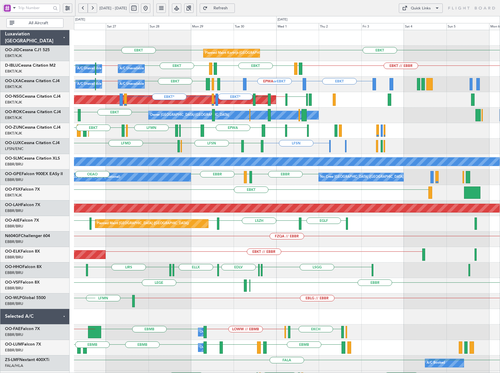
click at [234, 192] on div "EBKT EBKT Planned Maint Kortrijk-Wevelgem EBKT // EBBR EBKT EBBR // EBKT EBBR L…" at bounding box center [287, 216] width 426 height 372
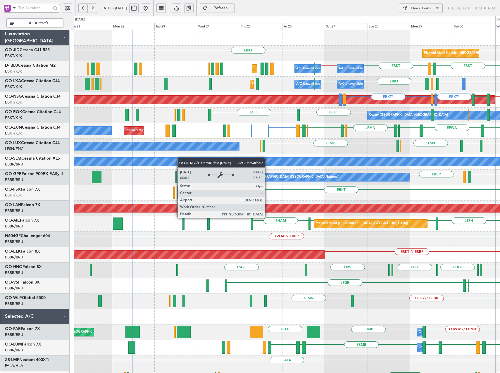
click at [355, 159] on div "Planned Maint Kortrijk-Wevelgem EBKT EBKT A/C Unavailable Brussels (Brussels Na…" at bounding box center [287, 216] width 426 height 372
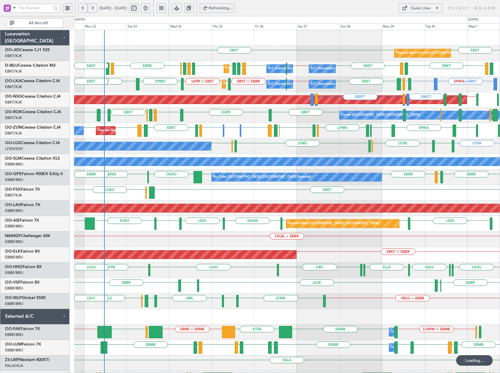
click at [376, 92] on div "Planned Maint Kortrijk-Wevelgem A/C Unavailable Brussels (Brussels National) A/…" at bounding box center [287, 85] width 426 height 16
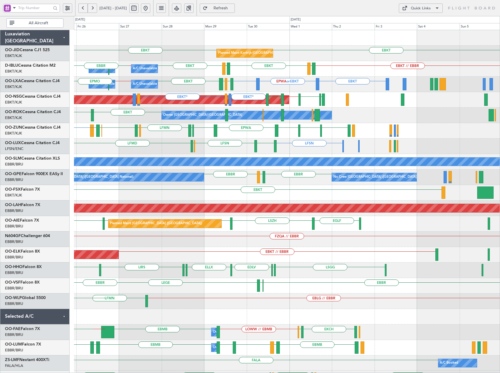
click at [243, 130] on div "EBKT EBKT LFPG LFMN LIPZ EBKT EBOS LEIB EBKT EGNV EBKT EPWA LFMN EBKT EBKT EDDG…" at bounding box center [287, 131] width 426 height 16
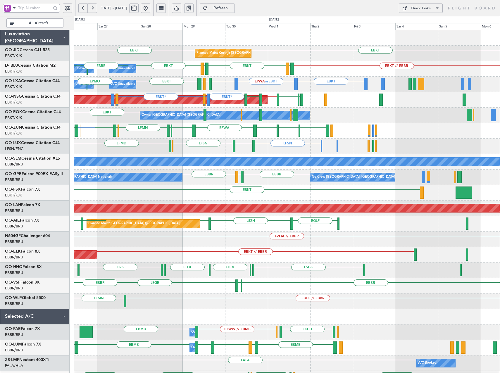
click at [176, 134] on div "EBKT LFPG LFMN LIPZ EBKT EBOS LEIB EBKT EGNV EBKT EPWA LFMN EBKT EDDG or EBKT E…" at bounding box center [287, 131] width 426 height 16
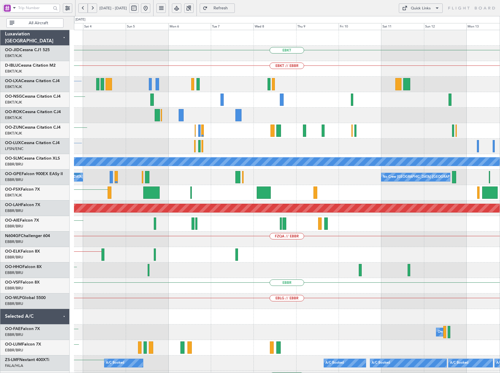
click at [219, 134] on div "EBKT EGNV" at bounding box center [287, 131] width 426 height 16
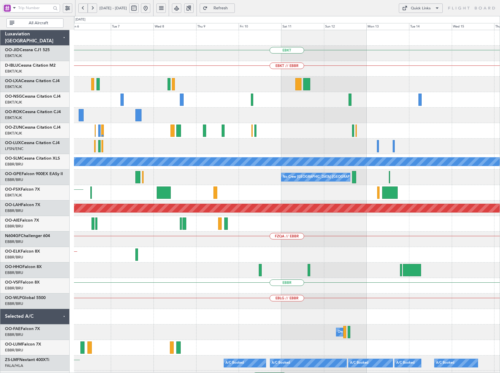
click at [241, 139] on div "EBKT EBKT // EBBR A/C Unavailable Monchengladbach No Crew Brussels (Brussels Na…" at bounding box center [287, 216] width 426 height 372
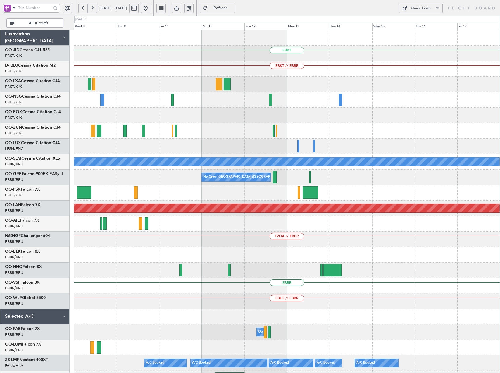
click at [230, 135] on div at bounding box center [287, 131] width 426 height 16
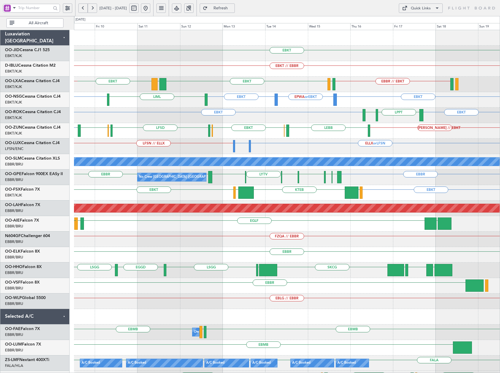
click at [298, 148] on div "LFSN // ELLX ELLX or LFSN EGBB or LFSN" at bounding box center [287, 147] width 426 height 16
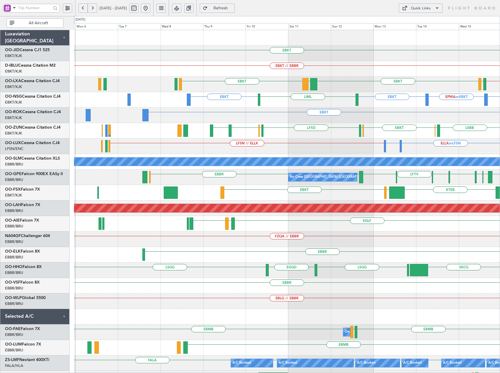
click at [277, 152] on div "EBKT EBKT // EBBR EBKT EBKT LGPA LFTH EBBR // EBKT LFMD EBKT EBKT LIML EPWA or …" at bounding box center [287, 239] width 426 height 419
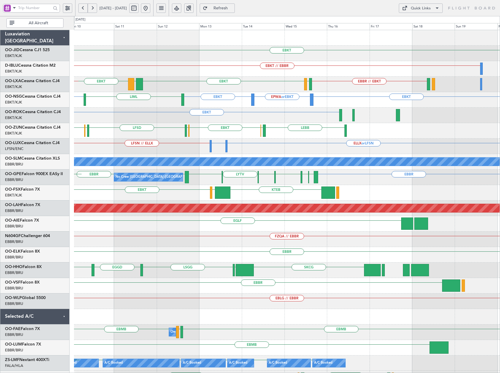
click at [244, 150] on div "LFSN // ELLX ELLX or LFSN EGBB or LFSN" at bounding box center [287, 147] width 426 height 16
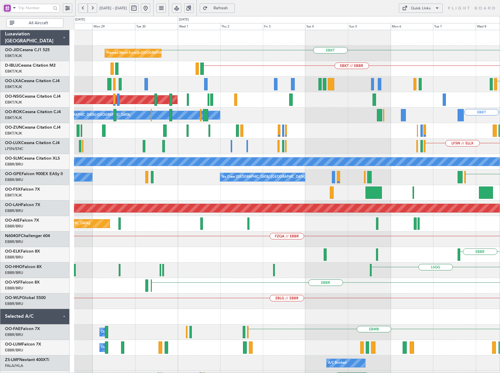
click at [500, 181] on html "10 Oct 2025 - 20 Oct 2025 Refresh Quick Links All Aircraft EBKT Planned Maint K…" at bounding box center [250, 186] width 500 height 373
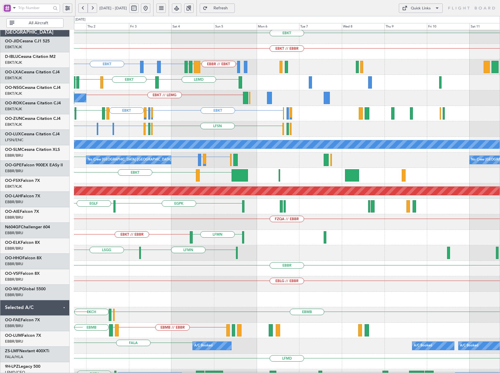
scroll to position [19, 0]
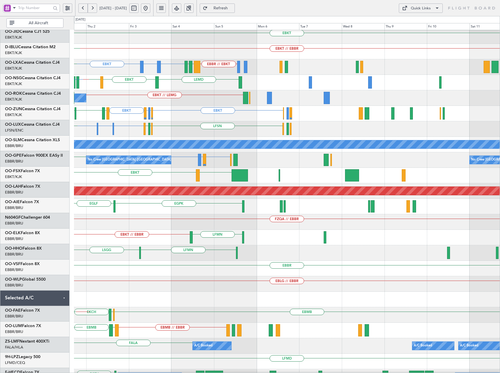
click at [134, 128] on div "LFSN LIMC or LFSN LFSN LFSN LFPB LFMN LEBL LFSN" at bounding box center [287, 129] width 426 height 16
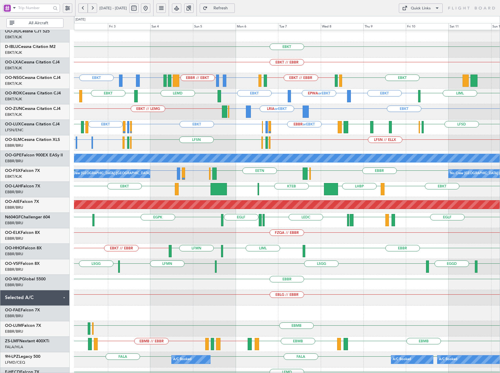
scroll to position [0, 0]
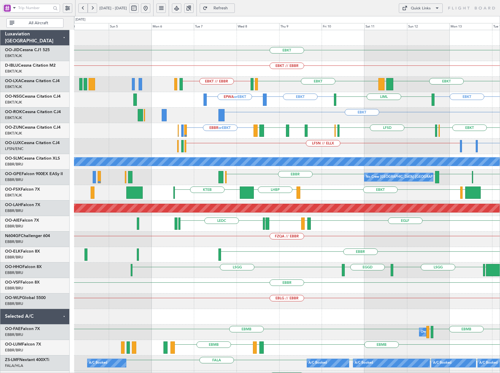
click at [309, 113] on div "EBKT EBKT // EBBR EBKT LGPA EBKT LFTH EBKT // EBBR LFTH EBBR // EBKT EBKT EBKT …" at bounding box center [287, 239] width 426 height 419
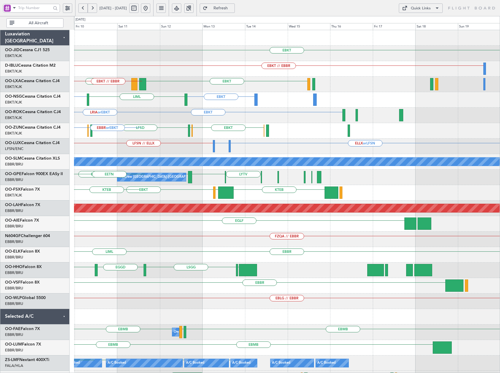
click at [103, 83] on div "EBKT LGPA EBKT LFTH EBKT // EBBR" at bounding box center [287, 85] width 426 height 16
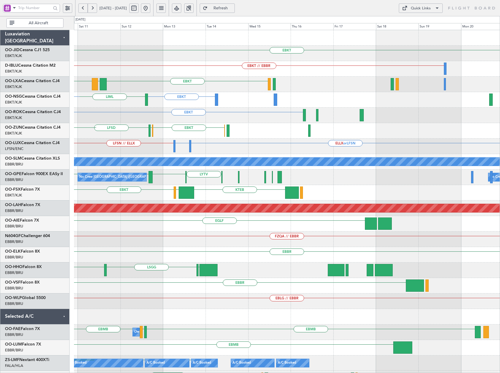
click at [25, 106] on div "EBKT EBKT // EBBR EBKT LGPA EBKT LFTH EBKT LIML EBKT EPWA or EBKT EBKT EBKT EGW…" at bounding box center [250, 194] width 500 height 357
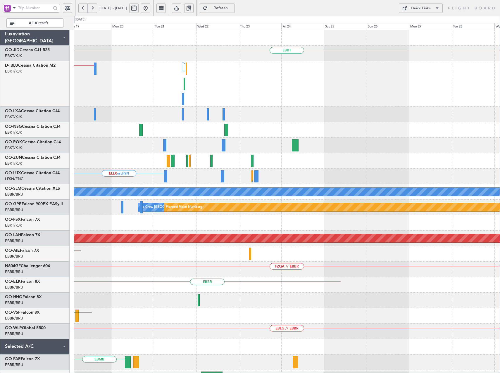
click at [25, 137] on div "EBKT EBKT // EBBR ELLX or LFSN Planned Maint Paris (Le Bourget) A/C Unavailable…" at bounding box center [250, 194] width 500 height 357
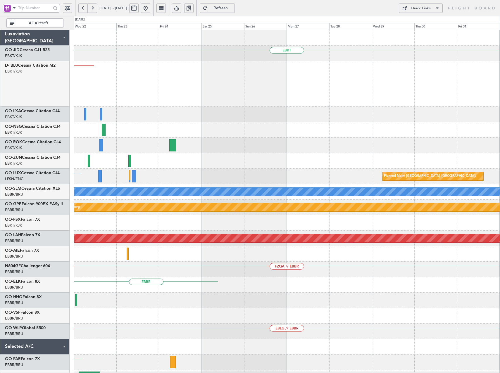
click at [101, 158] on div "EBKT EBKT // EBBR Planned Maint Paris (Le Bourget) ELLX or LFSN A/C Unavailable…" at bounding box center [287, 231] width 426 height 402
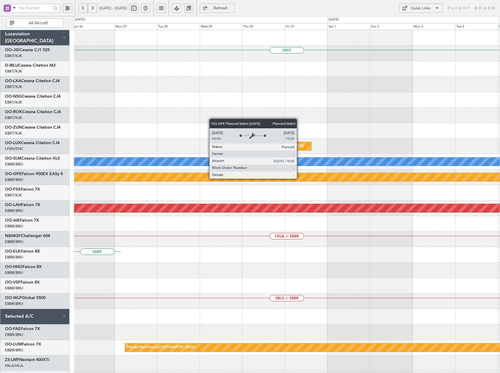
click at [49, 185] on div "EBKT Planned Maint Paris (Le Bourget) A/C Unavailable Monchengladbach No Crew B…" at bounding box center [250, 194] width 500 height 357
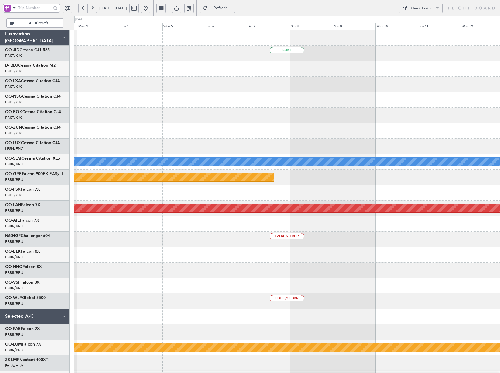
click at [221, 204] on div "EBKT Planned Maint Paris (Le Bourget) A/C Unavailable Monchengladbach Planned M…" at bounding box center [287, 216] width 426 height 372
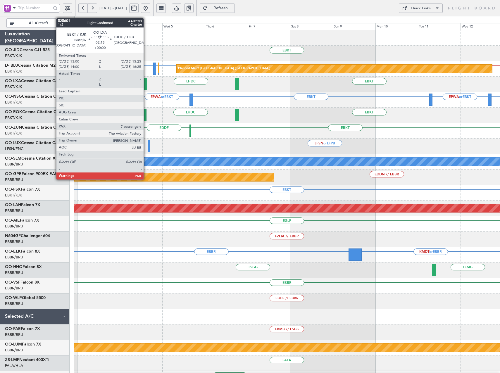
click at [146, 84] on div at bounding box center [145, 84] width 4 height 12
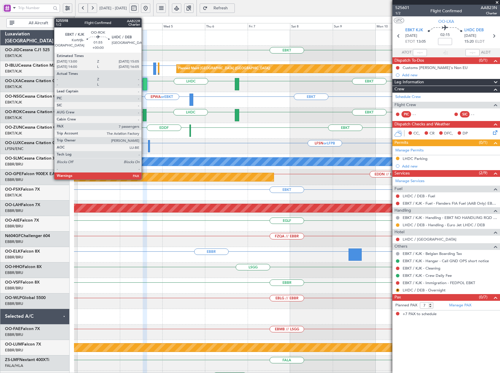
click at [144, 114] on div at bounding box center [145, 115] width 4 height 12
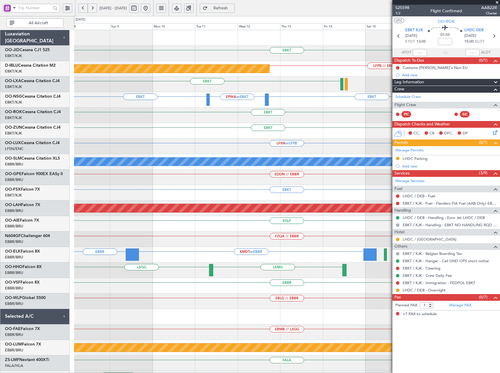
click at [39, 138] on div "EBKT LFPB // EBKT Planned Maint Paris (Le Bourget) EBKT LHDC EBKT EBKT EPWA or …" at bounding box center [250, 194] width 500 height 357
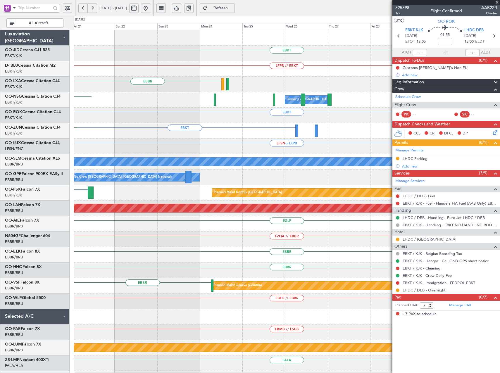
click at [37, 129] on div "EBKT LFPB // EBKT EBBR Owner Kortrijk-Wevelgem LFLX EBKT EBKT LSZB LFSN or LFPB…" at bounding box center [250, 194] width 500 height 357
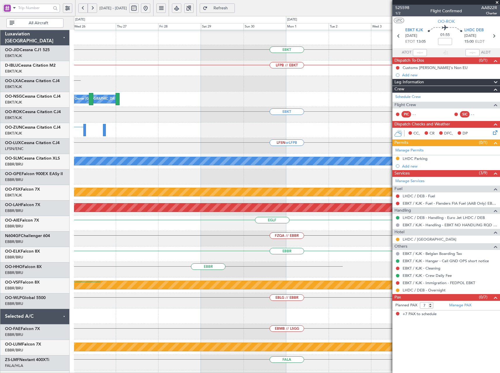
click at [97, 129] on div "EBKT" at bounding box center [287, 131] width 426 height 16
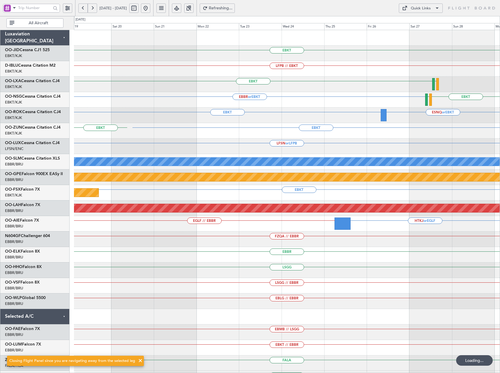
click at [133, 133] on div "EBKT LFPB // EBKT EBKT LFMD Planned Maint Kortrijk-Wevelgem EBBR or EBKT EBKT L…" at bounding box center [287, 216] width 426 height 372
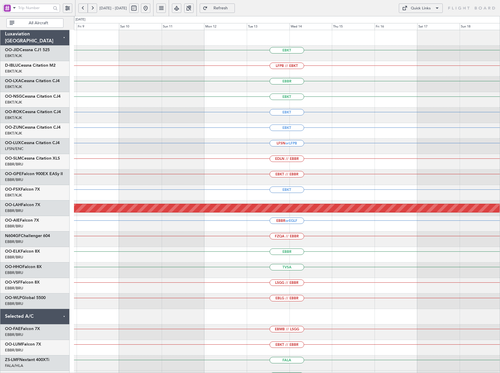
click at [4, 143] on div "EBKT LFPB // EBKT EBBR EBKT EBKT EBKT LFSN or LFPB EDLN // EBBR EBKT // EBBR EB…" at bounding box center [250, 194] width 500 height 357
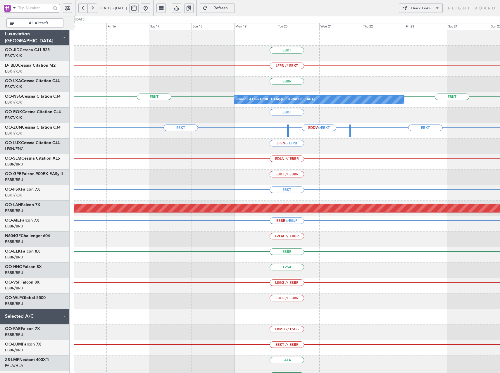
click at [230, 95] on div "EBKT LFPB // EBKT EBBR EBKT EBKT Owner Kortrijk-Wevelgem Owner Kortrijk-Wevelge…" at bounding box center [287, 216] width 426 height 372
click at [425, 10] on div "Quick Links" at bounding box center [421, 9] width 20 height 6
click at [430, 22] on button "Trip Builder" at bounding box center [421, 22] width 44 height 14
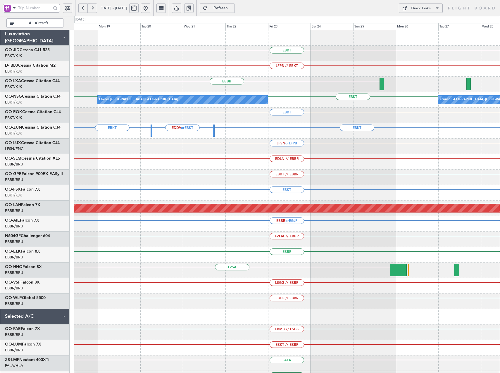
click at [136, 132] on div "EBKT LFPB // EBKT EBBR EBKT EBKT Owner Kortrijk-Wevelgem Owner Kortrijk-Wevelge…" at bounding box center [287, 216] width 426 height 372
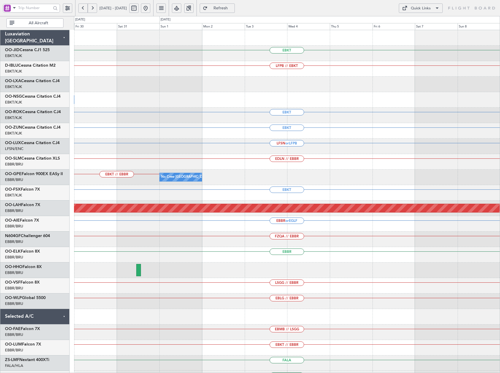
click at [50, 186] on div "EBKT LFPB // EBKT Owner Kortrijk-Wevelgem EBKT EBKT LFSN or LFPB EDLN // EBBR E…" at bounding box center [250, 194] width 500 height 357
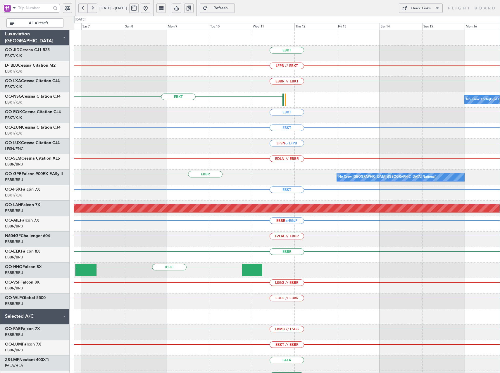
click at [164, 115] on div "EBKT" at bounding box center [287, 116] width 426 height 16
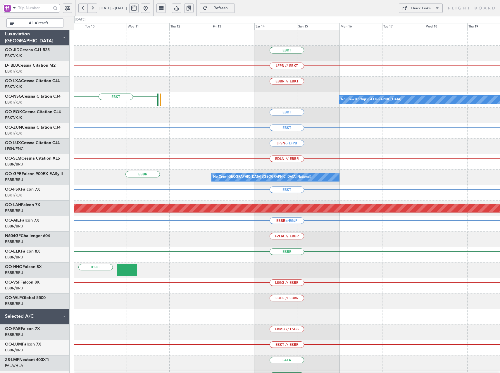
click at [47, 126] on div "EBKT LFPB // EBKT EBBR // EBKT EBKT No Crew Kortrijk-[GEOGRAPHIC_DATA] EBKT EBK…" at bounding box center [250, 194] width 500 height 357
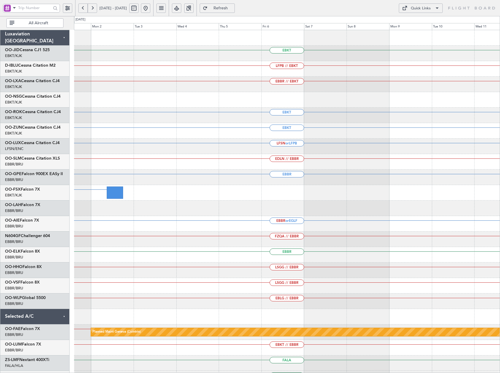
click at [147, 145] on div "LFSN or LFPB" at bounding box center [287, 147] width 426 height 16
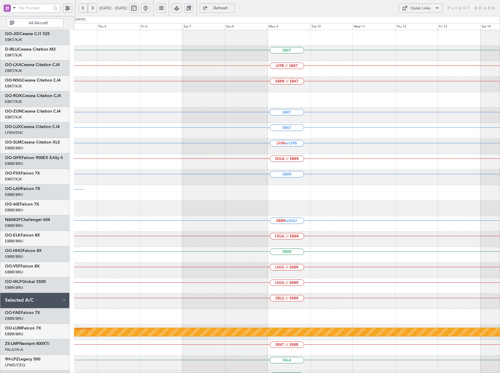
click at [0, 143] on html "[DATE] - [DATE] Refresh Quick Links All Aircraft EBKT LFPB // EBKT EBBR // EBKT…" at bounding box center [250, 186] width 500 height 373
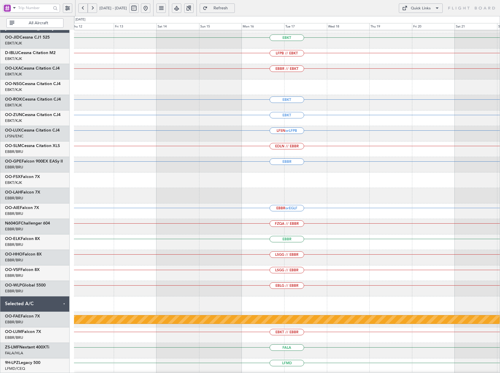
click at [70, 146] on div "EBKT LFPB // EBKT EBBR // EBKT EBKT EBKT LFSN or LFPB EDLN // EBBR [GEOGRAPHIC_…" at bounding box center [250, 194] width 500 height 357
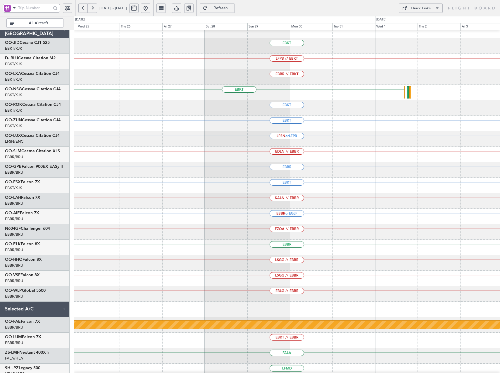
scroll to position [3, 0]
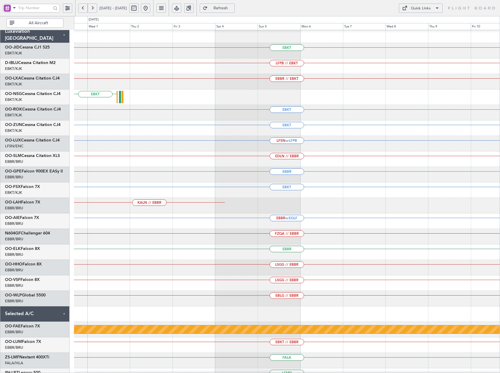
click at [32, 141] on div "EBKT LFPB // EBKT EBBR // EBKT EBKT EBKT EBKT LFSN or LFPB EDLN // EBBR [GEOGRA…" at bounding box center [250, 194] width 500 height 357
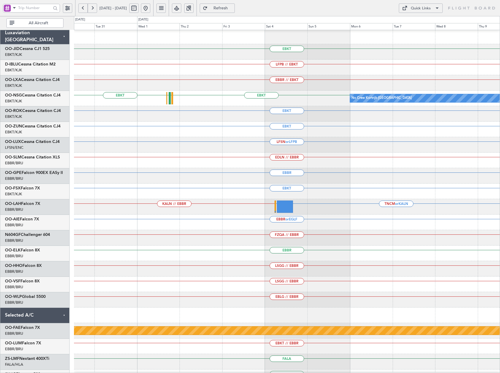
scroll to position [1, 0]
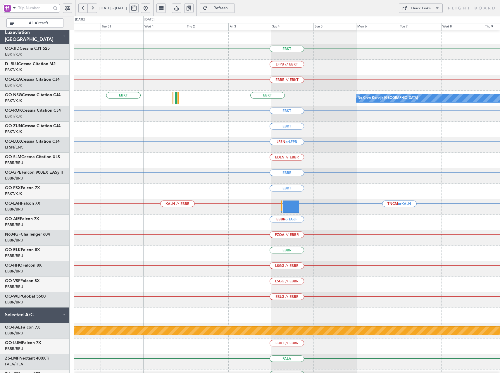
click at [153, 109] on div "EBKT" at bounding box center [287, 114] width 426 height 16
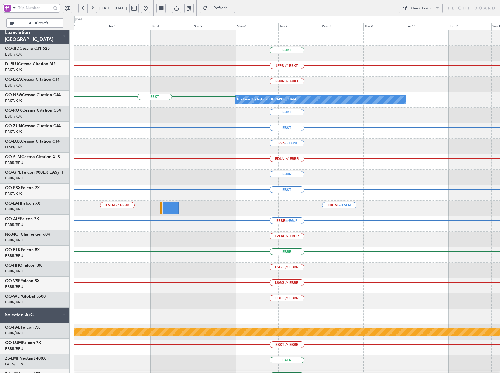
scroll to position [0, 0]
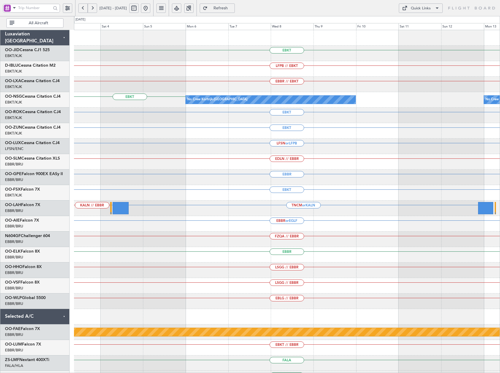
click at [220, 134] on div "EBKT LFPB // EBKT EBBR // EBKT No Crew Kortrijk-[GEOGRAPHIC_DATA] EBKT No Crew …" at bounding box center [287, 216] width 426 height 372
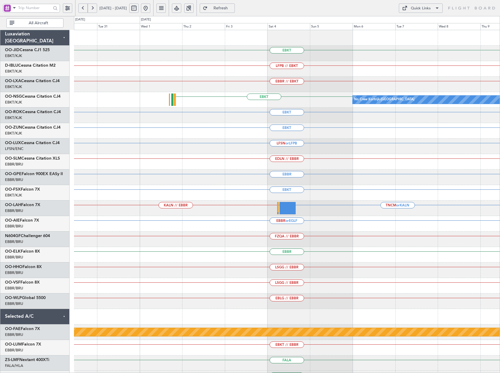
click at [307, 122] on div "EBKT" at bounding box center [287, 116] width 426 height 16
click at [424, 9] on div "Quick Links" at bounding box center [421, 9] width 20 height 6
click at [420, 22] on button "Trip Builder" at bounding box center [421, 22] width 44 height 14
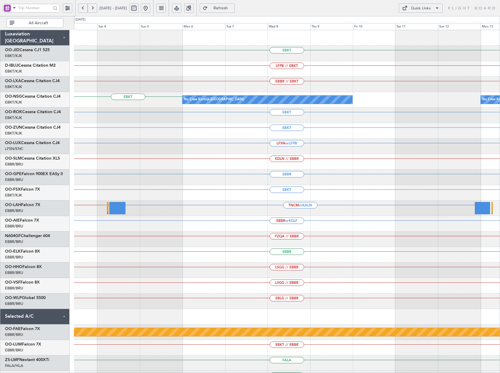
click at [178, 167] on div "EDLN // EBBR" at bounding box center [287, 162] width 426 height 16
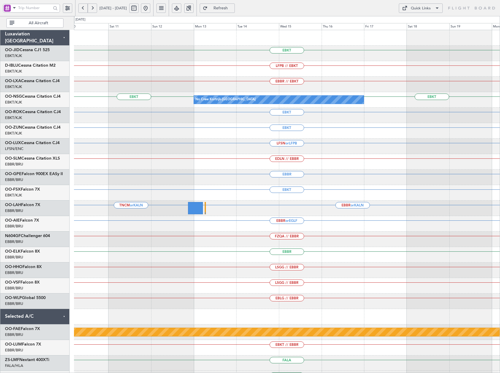
click at [171, 122] on div "EBKT LFPB // EBKT EBBR // EBKT No Crew Kortrijk-[GEOGRAPHIC_DATA] EBKT EBKT No …" at bounding box center [287, 216] width 426 height 372
click at [432, 7] on button "Quick Links" at bounding box center [421, 8] width 44 height 9
click at [426, 24] on button "Trip Builder" at bounding box center [421, 22] width 44 height 14
click at [83, 9] on button at bounding box center [82, 8] width 9 height 9
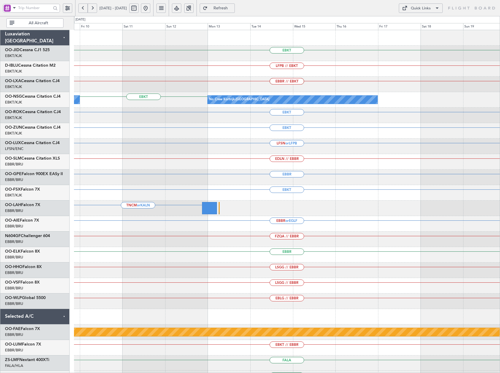
click at [83, 9] on button at bounding box center [82, 8] width 9 height 9
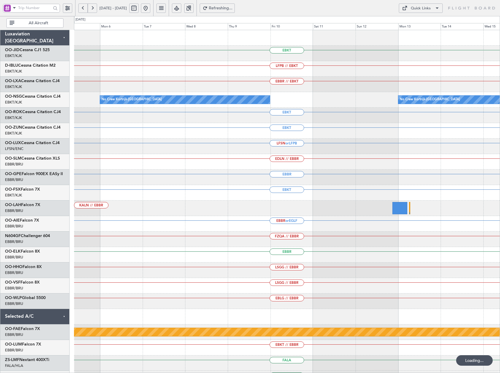
click at [83, 9] on button at bounding box center [82, 8] width 9 height 9
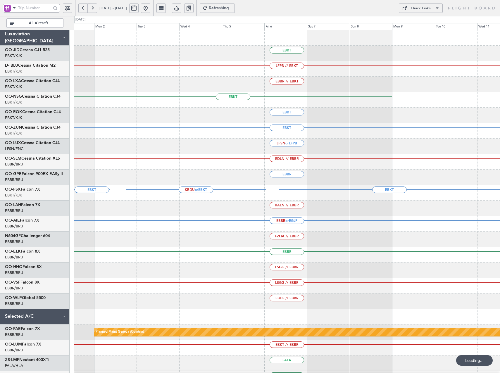
click at [83, 9] on button at bounding box center [82, 8] width 9 height 9
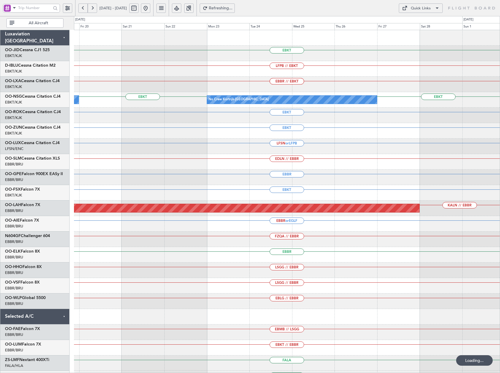
click at [83, 9] on button at bounding box center [82, 8] width 9 height 9
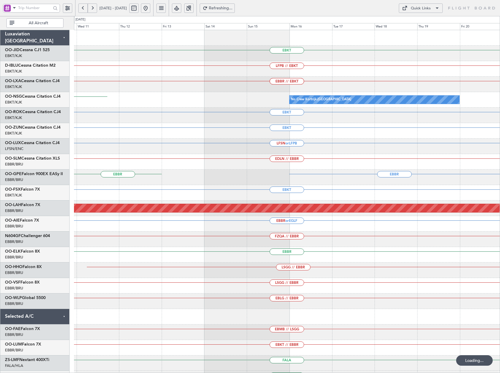
click at [83, 9] on button at bounding box center [82, 8] width 9 height 9
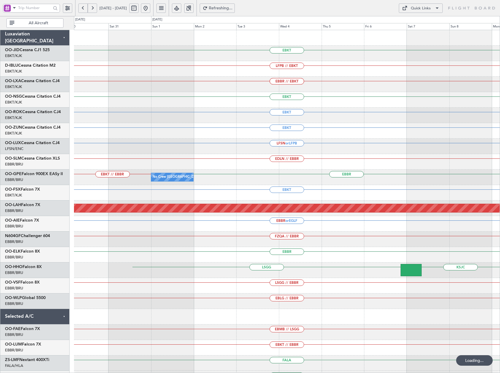
click at [83, 8] on button at bounding box center [82, 8] width 9 height 9
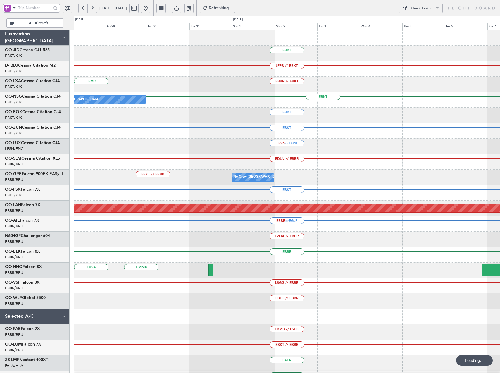
click at [83, 8] on button at bounding box center [82, 8] width 9 height 9
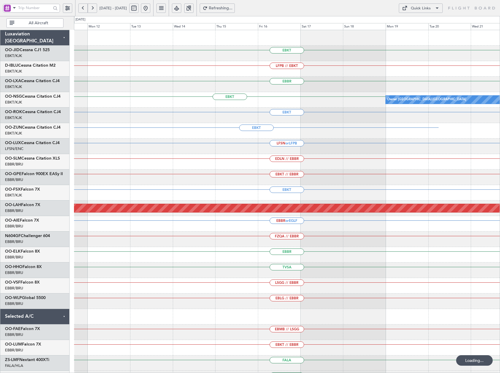
click at [83, 8] on button at bounding box center [82, 8] width 9 height 9
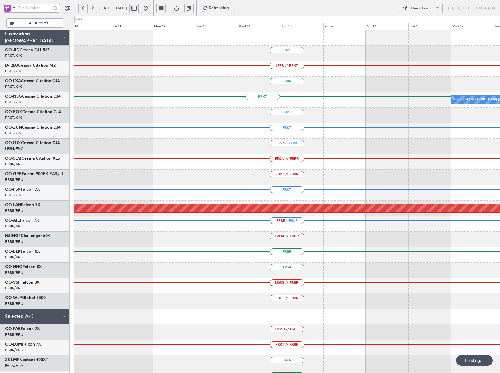
click at [83, 8] on button at bounding box center [82, 8] width 9 height 9
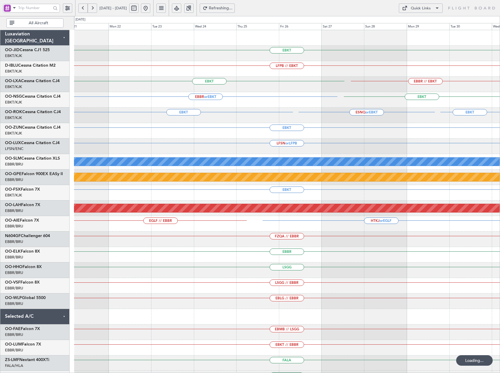
click at [83, 8] on button at bounding box center [82, 8] width 9 height 9
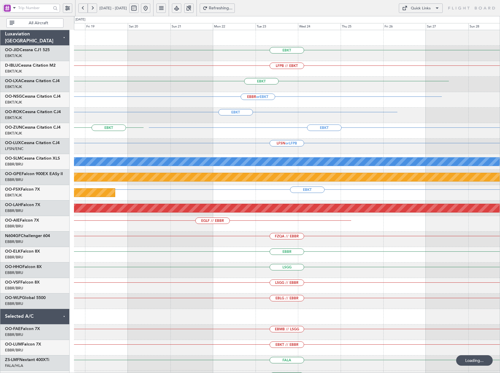
click at [83, 8] on button at bounding box center [82, 8] width 9 height 9
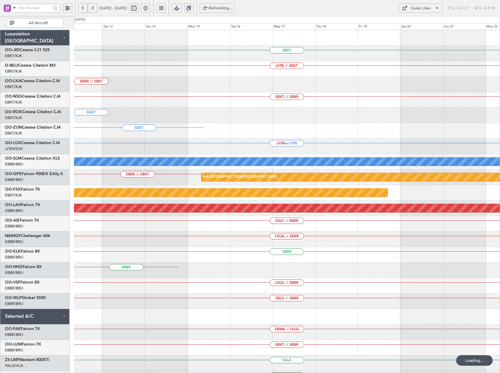
click at [83, 8] on button at bounding box center [82, 8] width 9 height 9
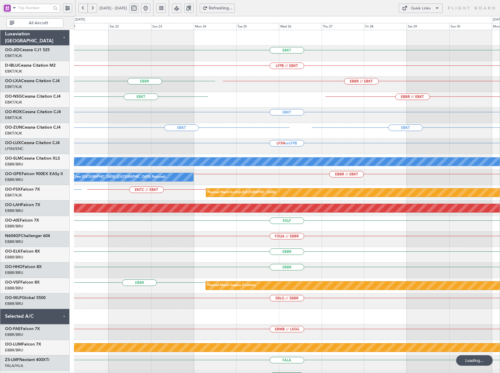
click at [83, 8] on button at bounding box center [82, 8] width 9 height 9
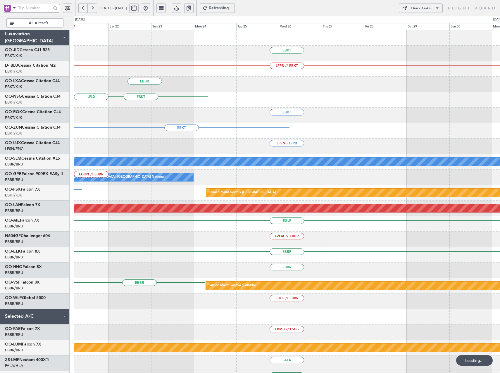
click at [83, 8] on button at bounding box center [82, 8] width 9 height 9
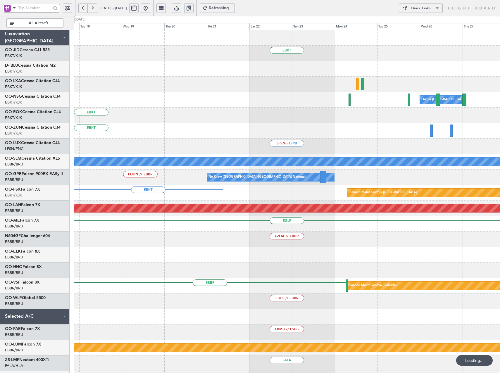
click at [83, 8] on button at bounding box center [82, 8] width 9 height 9
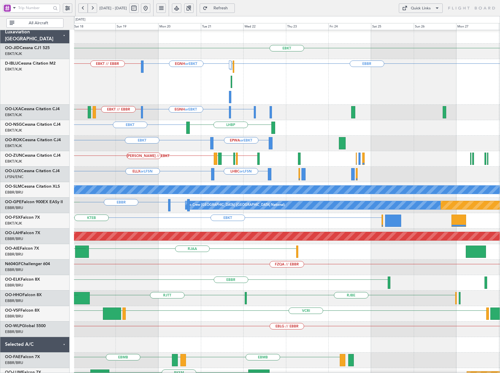
click at [71, 102] on div "EBKT EBBR EBKT // EBBR EGNH or EBKT LFPB EBKT // EBBR EBBR or EBKT EGNH or EBKT…" at bounding box center [250, 194] width 500 height 357
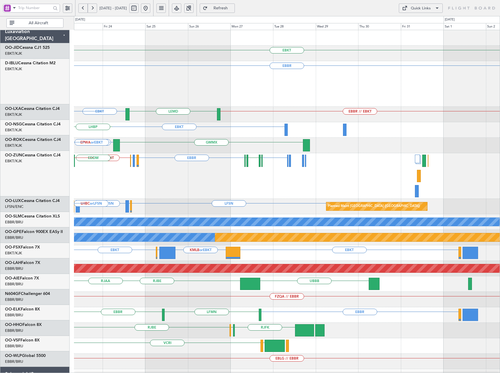
scroll to position [4, 0]
click at [0, 156] on div "EBKT EBBR LFPB EGNH or EBKT EBKT EBBR // EBKT LEMD EDDM or EBKT EBBR or EBKT EG…" at bounding box center [250, 194] width 500 height 357
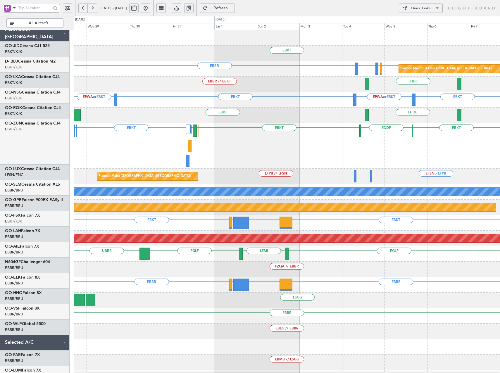
scroll to position [0, 0]
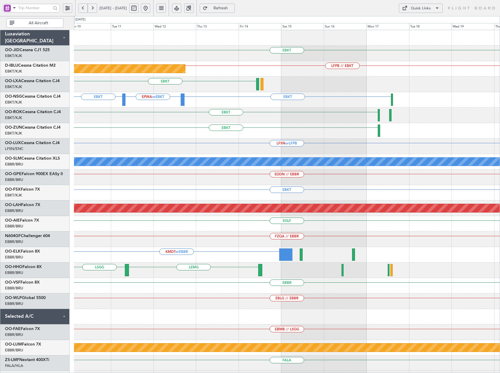
click at [64, 148] on div "EBKT LFPB // EBKT Planned Maint Paris (Le Bourget) EBKT EBKT EBKT EPWA or EBKT …" at bounding box center [250, 194] width 500 height 357
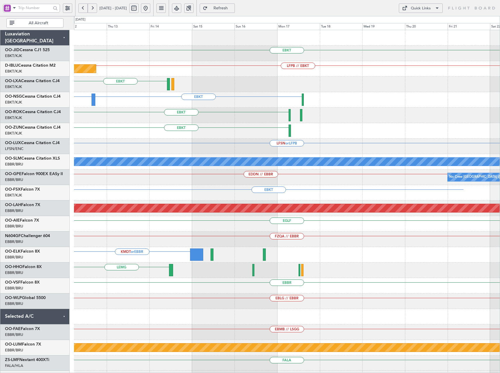
click at [217, 142] on div "EBKT LFPB // EBKT Planned Maint Paris (Le Bourget) EBKT EBKT EPWA or EBKT EBKT …" at bounding box center [287, 216] width 426 height 372
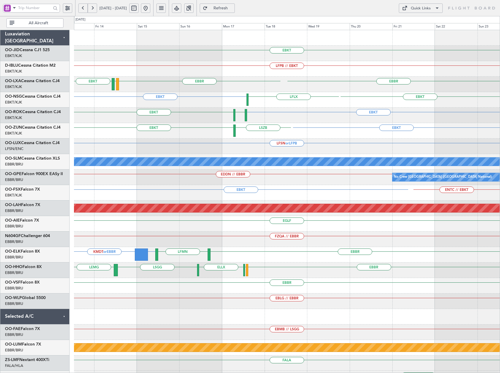
click at [262, 110] on div "EBKT LFPB // EBKT Planned Maint Paris (Le Bourget) EBKT EBBR EBBR LFMD EBKT LFL…" at bounding box center [287, 216] width 426 height 372
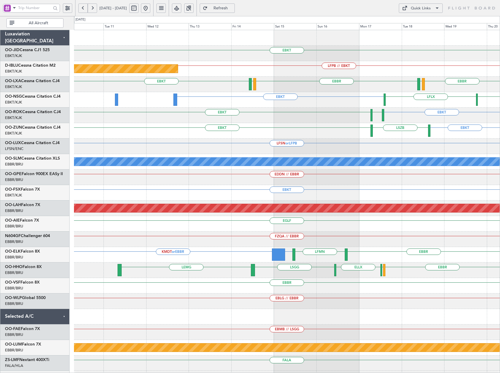
click at [277, 142] on div "EBKT LFPB // EBKT Planned Maint Paris (Le Bourget) EBKT EBBR EBBR LFMD LFTH EBK…" at bounding box center [287, 216] width 426 height 372
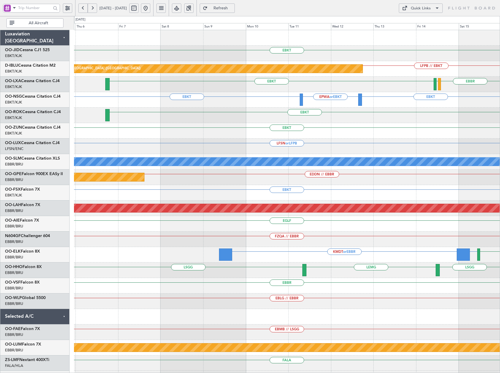
click at [316, 153] on div "EBKT Planned Maint Paris (Le Bourget) LFPB // EBKT EBKT EBBR LFMD LFTH EBKT EBK…" at bounding box center [287, 216] width 426 height 372
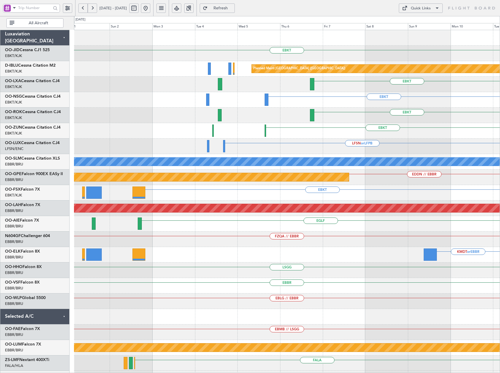
click at [327, 155] on div "EBKT Planned Maint Paris (Le Bourget) LFPB // EBKT EBKT EBKT EPWA or EBKT EBKT …" at bounding box center [287, 216] width 426 height 372
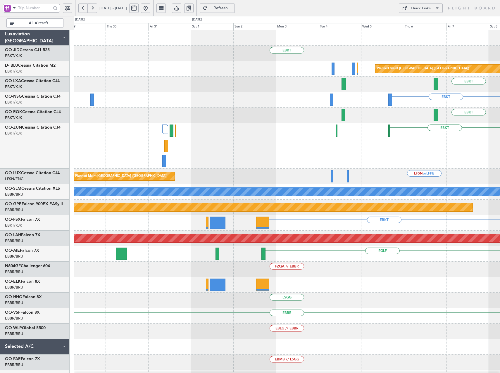
click at [290, 150] on div "EBKT" at bounding box center [287, 146] width 426 height 46
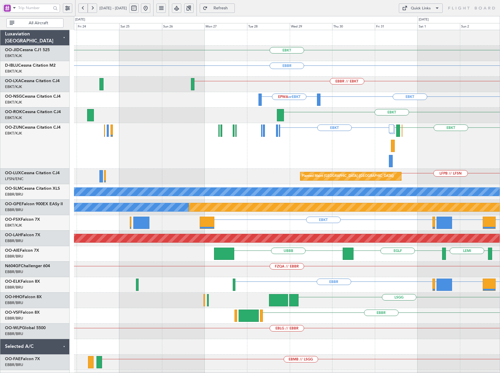
click at [406, 157] on div "EBKT EBKT EBOS LEIB EDDF" at bounding box center [287, 146] width 426 height 46
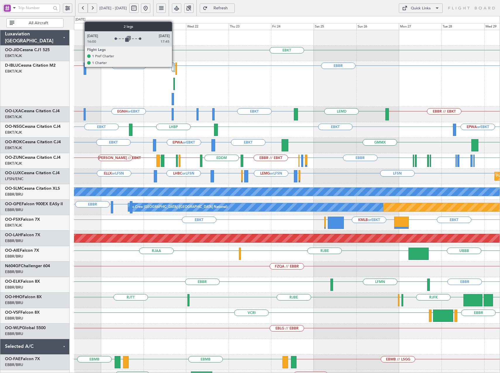
click at [175, 67] on div at bounding box center [174, 68] width 2 height 8
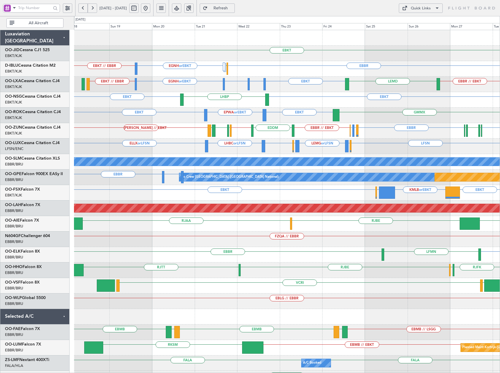
click at [216, 123] on div "EBKT EBBR EBKT // EBBR EGNH or EBKT LFPB EBKT EBKT // EBBR EDDM or EBKT EBBR or…" at bounding box center [287, 216] width 426 height 372
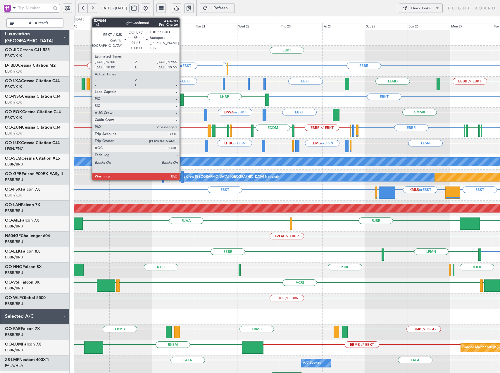
click at [183, 101] on div at bounding box center [182, 100] width 4 height 12
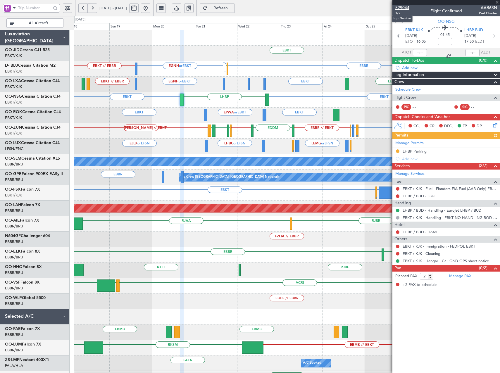
click at [408, 7] on span "529044" at bounding box center [403, 8] width 14 height 6
drag, startPoint x: 166, startPoint y: 7, endPoint x: 162, endPoint y: 8, distance: 4.5
click at [150, 7] on button at bounding box center [145, 8] width 9 height 9
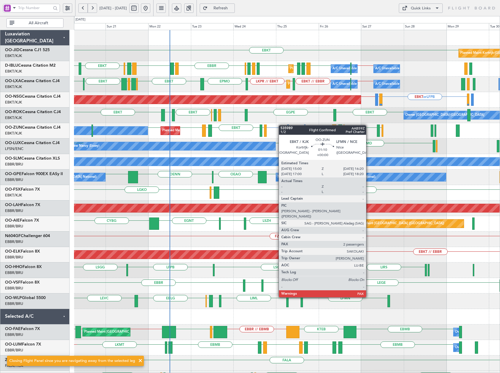
click at [264, 126] on div "EBKT Planned Maint Kortrijk-Wevelgem EHBK LSGG EBBR // EBKT EBBR EPWA EHEH LFMN…" at bounding box center [287, 231] width 426 height 403
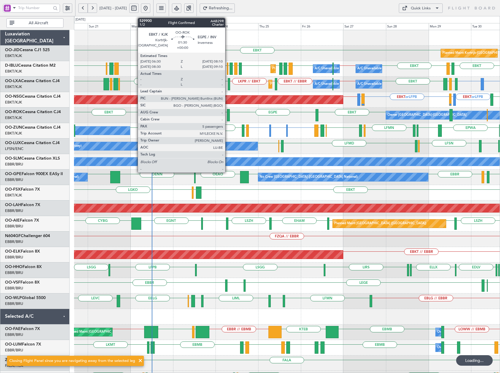
click at [228, 116] on div at bounding box center [228, 115] width 3 height 12
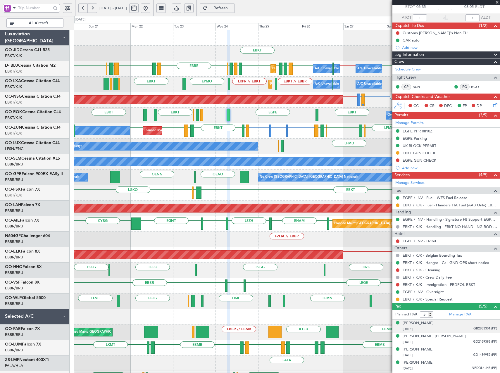
scroll to position [47, 0]
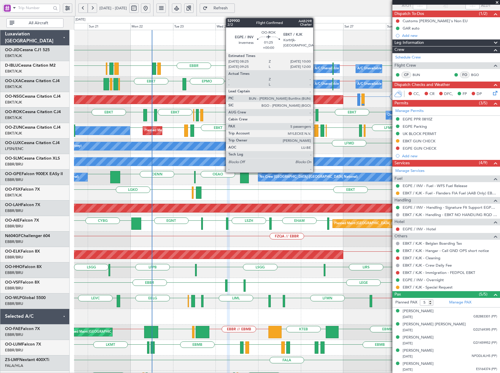
click at [316, 113] on div at bounding box center [317, 115] width 3 height 12
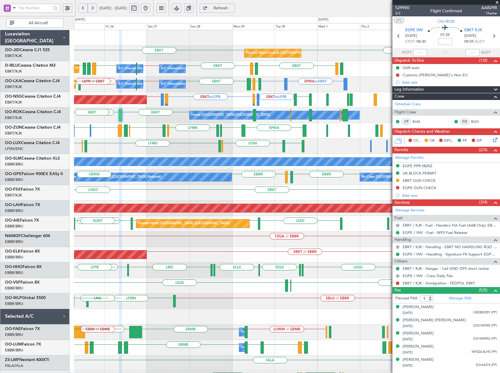
scroll to position [14, 0]
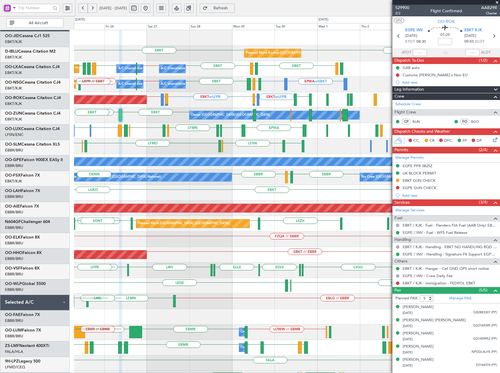
click at [0, 101] on html "20 Sep 2025 - 30 Sep 2025 Refresh Quick Links All Aircraft EBKT EBKT Planned Ma…" at bounding box center [250, 186] width 500 height 373
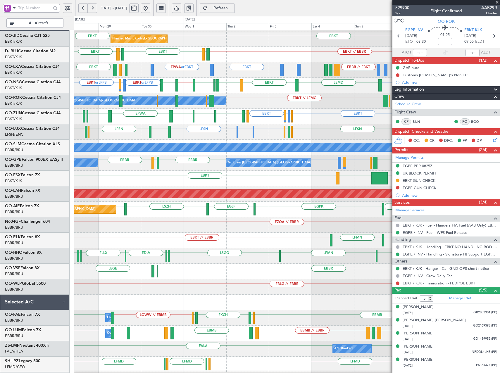
drag, startPoint x: 246, startPoint y: 9, endPoint x: 257, endPoint y: 14, distance: 12.2
click at [233, 9] on span "Refresh" at bounding box center [221, 8] width 24 height 4
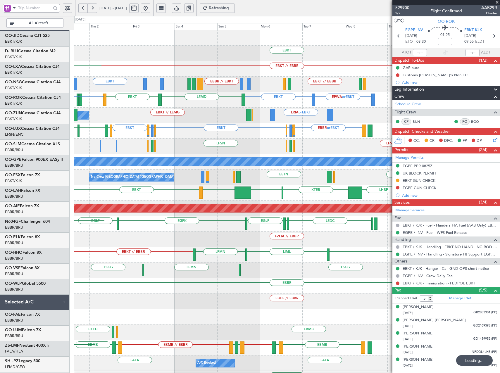
scroll to position [3, 0]
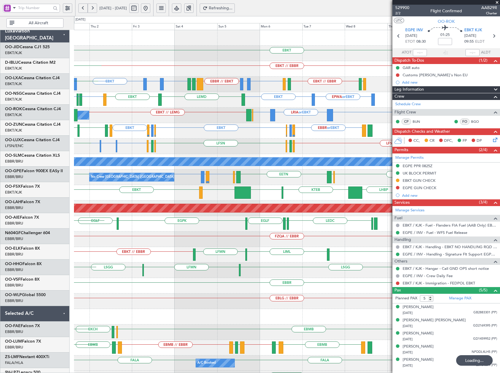
click at [93, 93] on div "EPWA or EBKT EBKT LEMD EBKT LIPR EBKT EGNV EBBR // LFPB LIME EBKT or LFPB LIMJ …" at bounding box center [287, 100] width 426 height 16
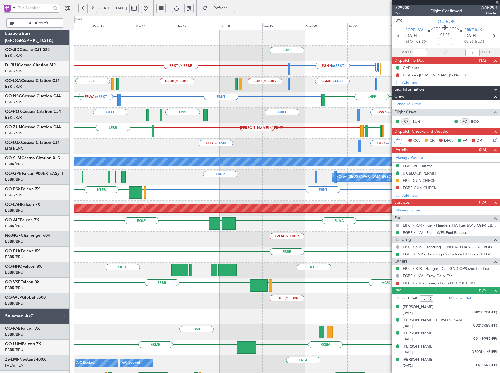
scroll to position [0, 0]
click at [171, 126] on div "LEIB // EBKT LEBB EBKT LEGE EBOS EBKT EGWU LFSD" at bounding box center [287, 131] width 426 height 16
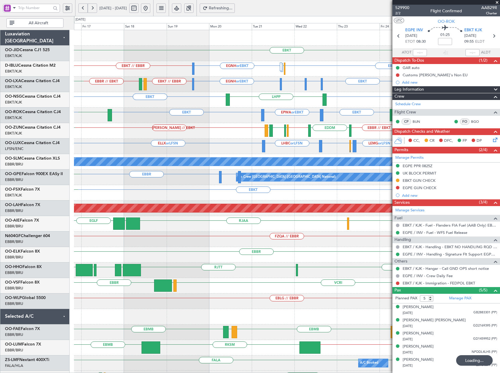
click at [224, 149] on div "EBKT EBKT // EBBR EBBR EGNH or EBKT LFPB EBKT // EBBR EBKT EDDM or EBKT EBBR or…" at bounding box center [287, 239] width 426 height 419
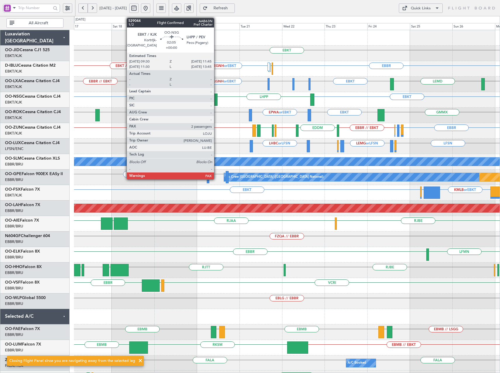
click at [217, 101] on div at bounding box center [216, 100] width 4 height 12
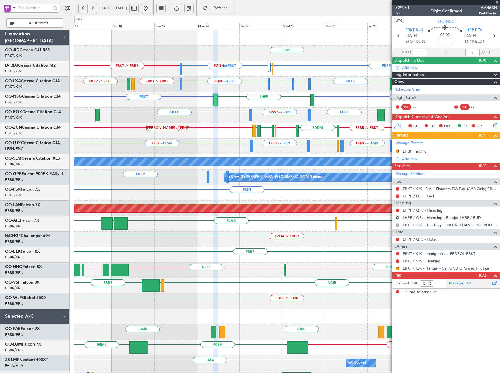
click at [466, 284] on link "Manage PAX" at bounding box center [461, 284] width 22 height 6
click at [498, 1] on span at bounding box center [498, 2] width 6 height 5
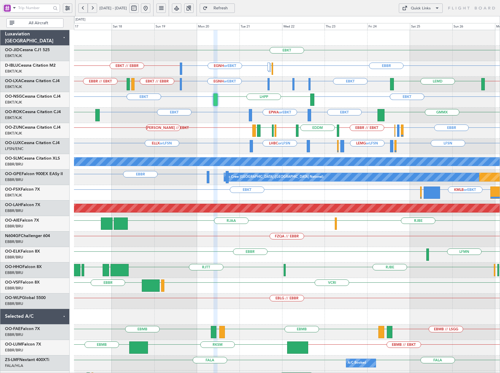
type input "0"
click at [13, 8] on span at bounding box center [14, 7] width 7 height 7
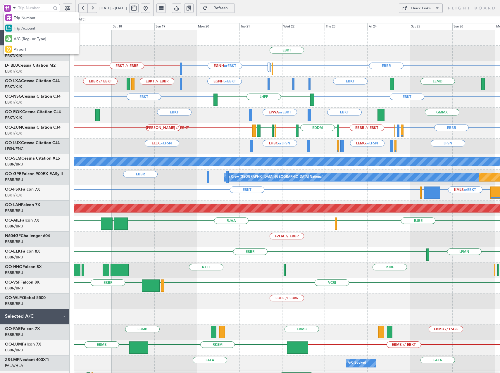
click at [24, 26] on span "Trip Account" at bounding box center [25, 29] width 22 height 6
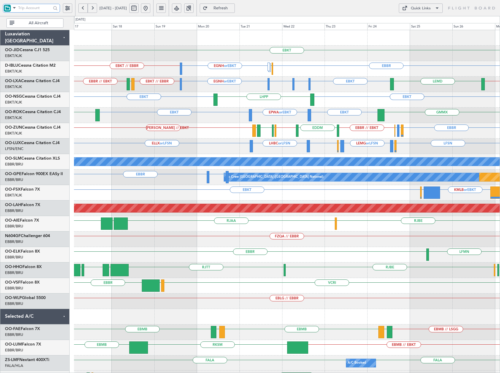
click at [31, 7] on input "text" at bounding box center [34, 8] width 33 height 9
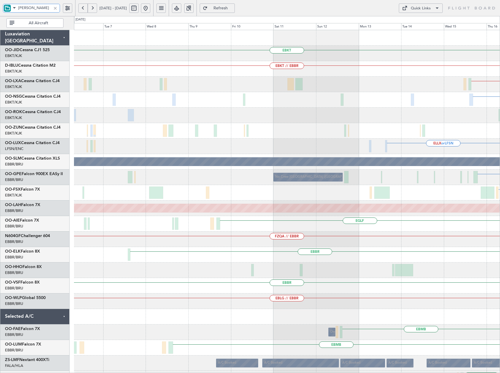
click at [500, 131] on html "roger 17 Oct 2025 - 27 Oct 2025 Refresh Quick Links All Aircraft EBKT EBKT // E…" at bounding box center [250, 186] width 500 height 373
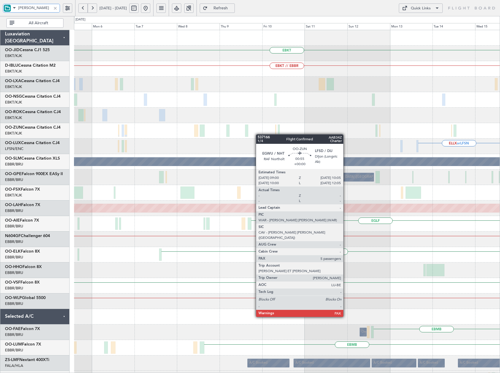
click at [500, 161] on html "roger 17 Oct 2025 - 27 Oct 2025 Refresh Quick Links All Aircraft EBKT EBKT // E…" at bounding box center [250, 186] width 500 height 373
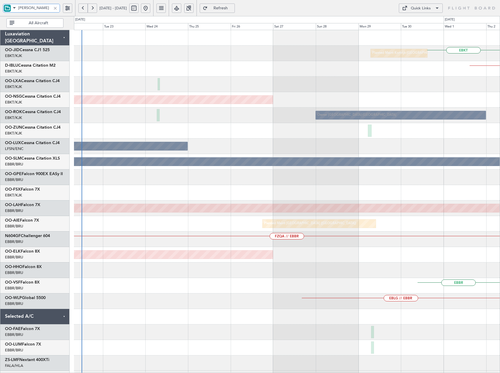
click at [484, 190] on div "EBKT Planned Maint Kortrijk-Wevelgem EBKT // EBBR Planned Maint Paris (Le Bourg…" at bounding box center [287, 216] width 426 height 372
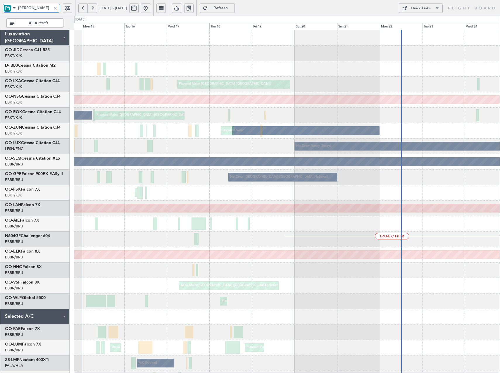
click at [472, 195] on div "Planned Maint Paris (Le Bourget) Planned Maint Paris (Le Bourget) Planned Maint…" at bounding box center [287, 216] width 426 height 372
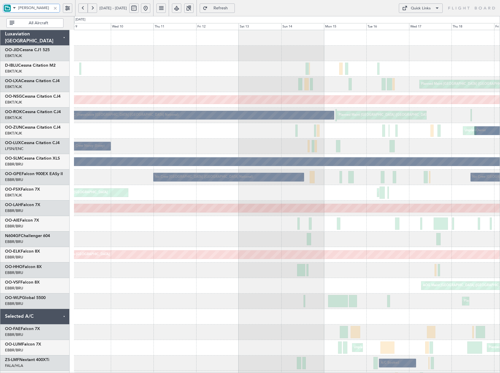
click at [473, 195] on div "Planned Maint Paris (Le Bourget) Planned Maint Paris (Le Bourget) Planned Maint…" at bounding box center [287, 216] width 426 height 372
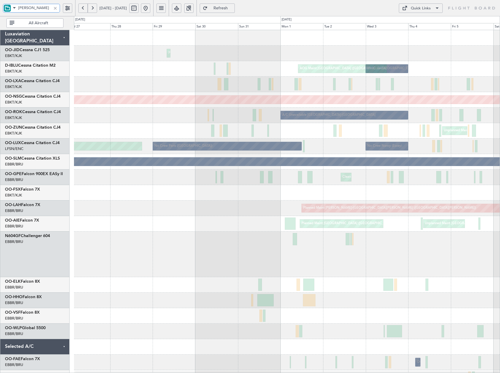
click at [419, 193] on div "Planned Maint Kortrijk-Wevelgem No Crew Brussels (Brussels National) AOG Maint …" at bounding box center [287, 254] width 426 height 449
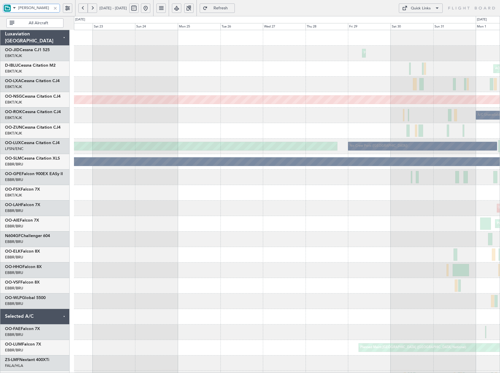
click at [333, 190] on div "Planned Maint Kortrijk-Wevelgem AOG Maint Brussels (Brussels National) No Crew …" at bounding box center [287, 239] width 426 height 419
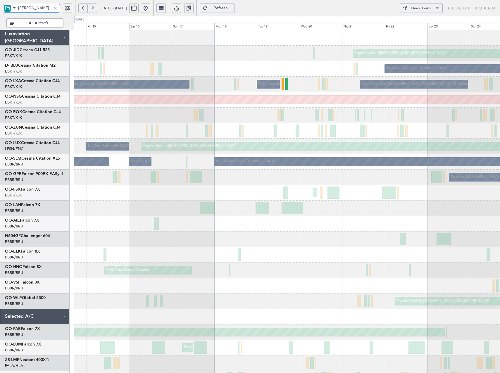
click at [469, 169] on div "Planned Maint Paris (Le Bourget) AOG Maint Kortrijk-Wevelgem No Crew Kortrijk-W…" at bounding box center [287, 247] width 426 height 434
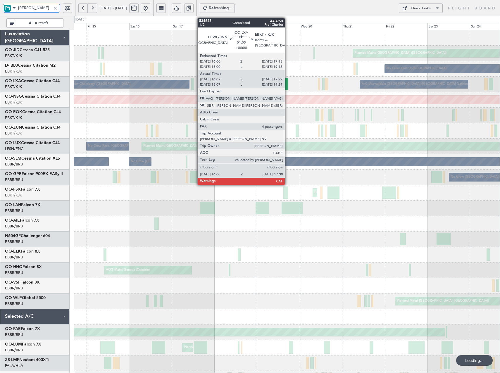
click at [288, 84] on div at bounding box center [286, 84] width 3 height 12
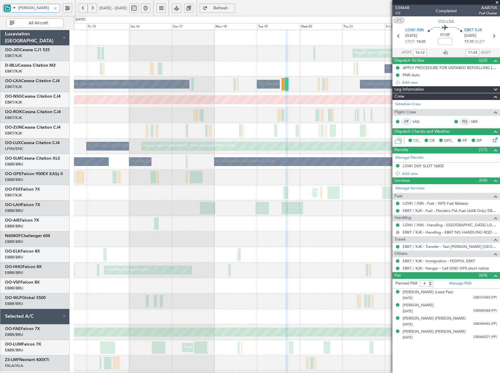
type input "roger"
click at [56, 7] on div at bounding box center [55, 8] width 6 height 6
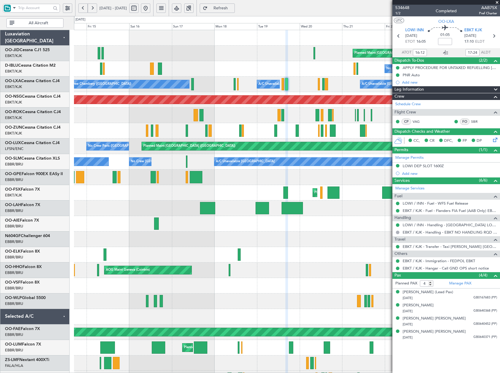
click at [150, 6] on button at bounding box center [145, 8] width 9 height 9
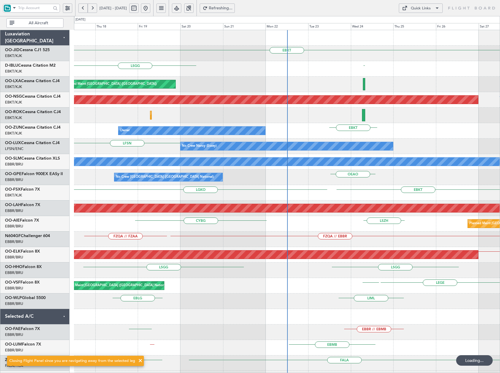
click at [85, 108] on div "Planned Maint Kortrijk-Wevelgem Owner Kortrijk-Wevelgem A/C Unavailable Brussel…" at bounding box center [287, 116] width 426 height 16
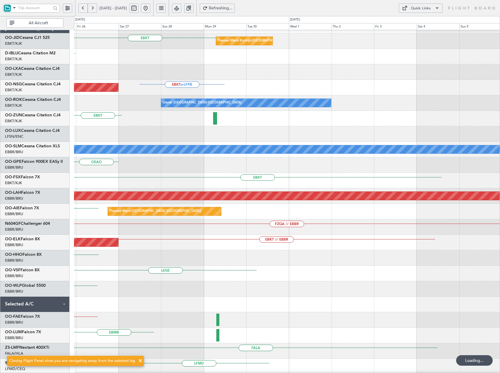
click at [60, 95] on div "EBKT Planned Maint Kortrijk-Wevelgem EHBK Planned Maint Paris (Le Bourget) EBKT…" at bounding box center [250, 194] width 500 height 357
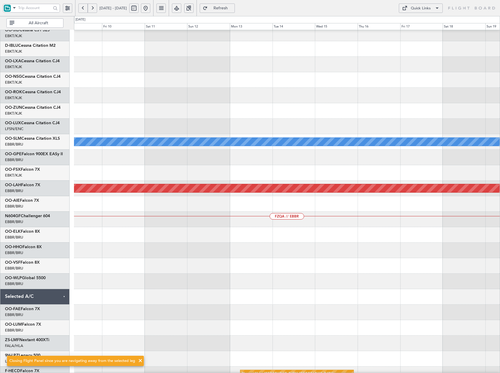
scroll to position [10, 0]
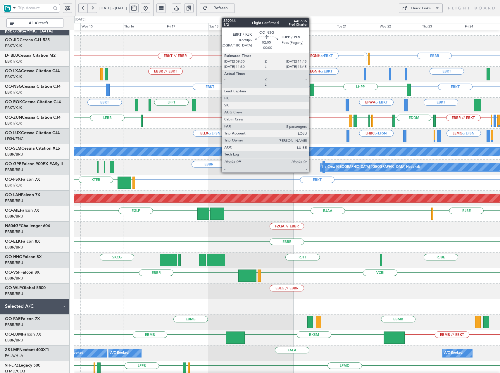
click at [312, 89] on div at bounding box center [312, 90] width 4 height 12
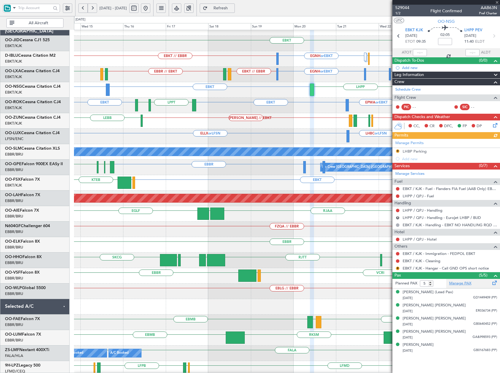
click at [469, 284] on link "Manage PAX" at bounding box center [461, 284] width 22 height 6
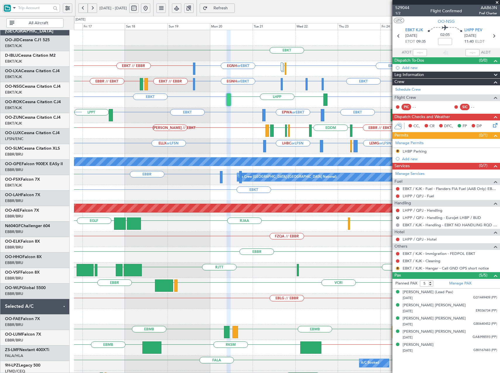
click at [222, 129] on div "EBBR LFMN or EBBR LFPB or EBBR EBBR // EBKT LEIB // EBKT EDDM EBKT // EBBR EGLL…" at bounding box center [287, 131] width 426 height 16
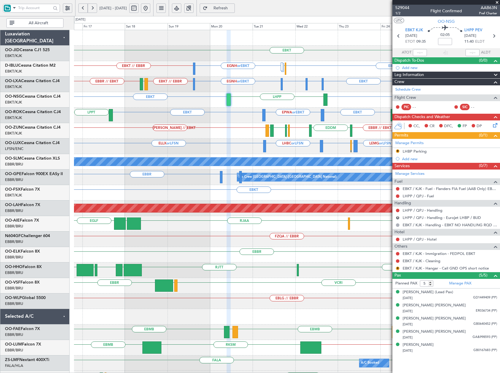
click at [262, 92] on div "EBKT EBKT LHPP" at bounding box center [287, 100] width 426 height 16
click at [401, 7] on span "529044" at bounding box center [403, 8] width 14 height 6
drag, startPoint x: 167, startPoint y: 8, endPoint x: 195, endPoint y: 56, distance: 55.5
click at [150, 8] on button at bounding box center [145, 8] width 9 height 9
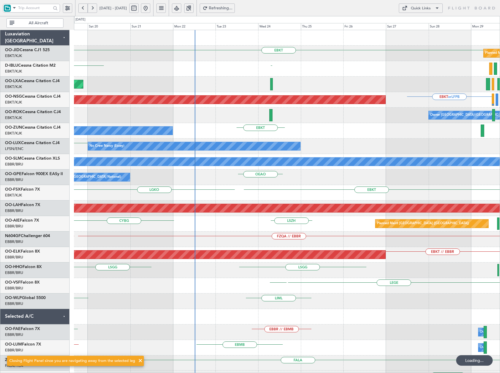
click at [303, 151] on div "EBKT Planned Maint Kortrijk-Wevelgem EHBK LSGG Planned Maint Paris (Le Bourget)…" at bounding box center [287, 216] width 426 height 372
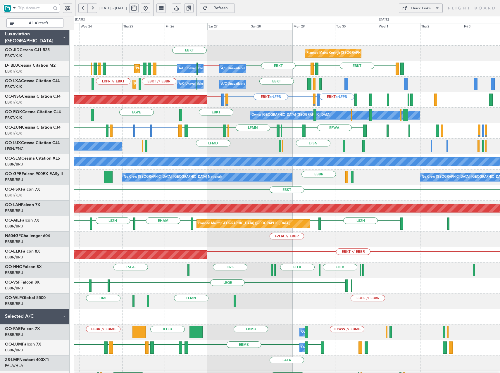
click at [218, 152] on div "EBKT Planned Maint Kortrijk-Wevelgem EBKT LFTH EBKT EHBK EBBR // EBKT EBBR EPWA…" at bounding box center [287, 216] width 426 height 372
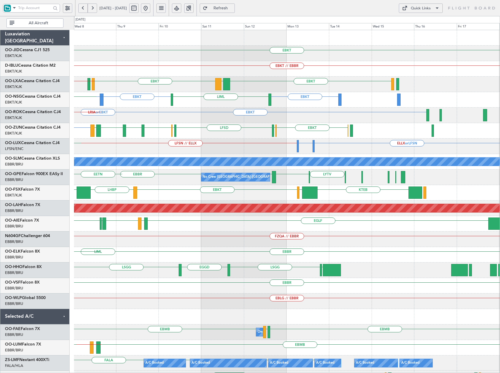
click at [224, 141] on div "EBKT EBKT // EBBR EBKT LGPA EBKT LFTH EBKT // EBBR LIPR EBAW or EBBR LFMN or EB…" at bounding box center [287, 216] width 426 height 372
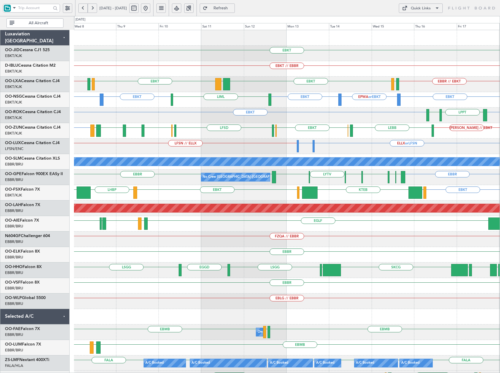
click at [426, 8] on div "Quick Links" at bounding box center [421, 9] width 20 height 6
click at [432, 22] on button "Trip Builder" at bounding box center [421, 22] width 44 height 14
click at [85, 7] on button at bounding box center [82, 8] width 9 height 9
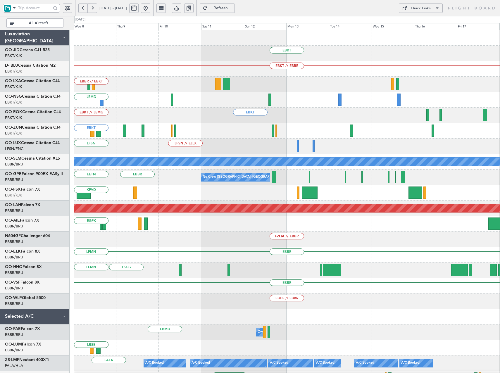
click at [85, 7] on button at bounding box center [82, 8] width 9 height 9
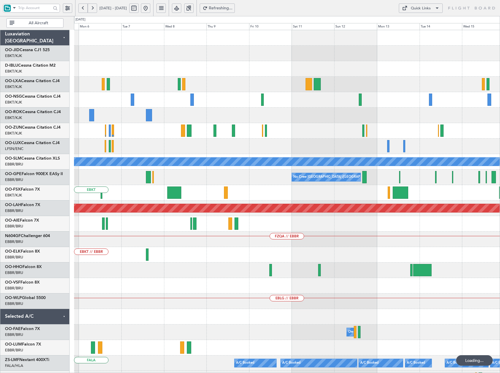
click at [85, 7] on button at bounding box center [82, 8] width 9 height 9
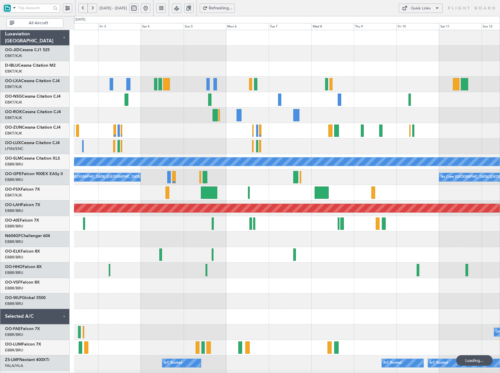
click at [85, 7] on button at bounding box center [82, 8] width 9 height 9
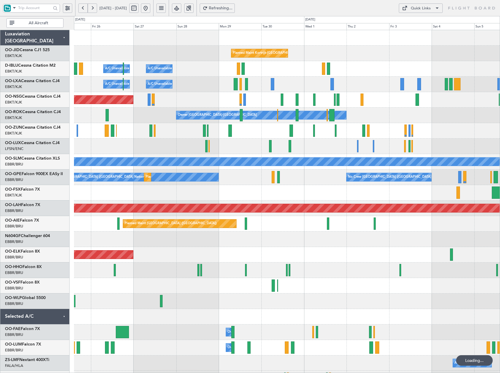
click at [85, 7] on button at bounding box center [82, 8] width 9 height 9
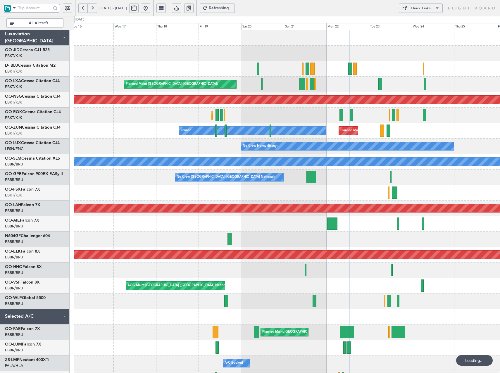
click at [85, 7] on button at bounding box center [82, 8] width 9 height 9
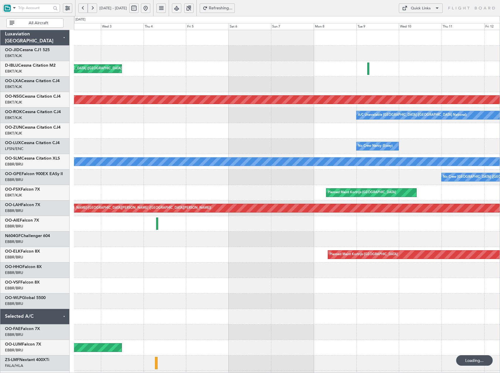
click at [85, 7] on button at bounding box center [82, 8] width 9 height 9
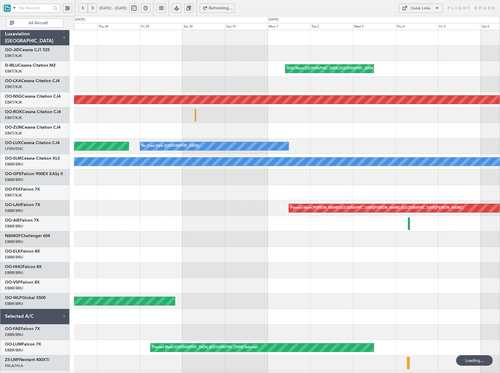
click at [85, 7] on button at bounding box center [82, 8] width 9 height 9
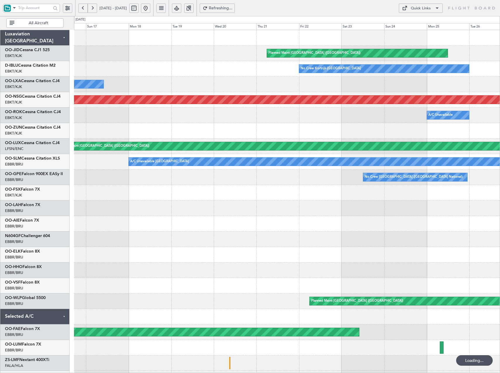
click at [85, 7] on button at bounding box center [82, 8] width 9 height 9
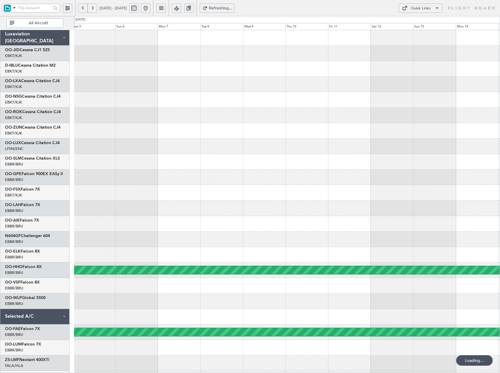
click at [85, 7] on button at bounding box center [82, 8] width 9 height 9
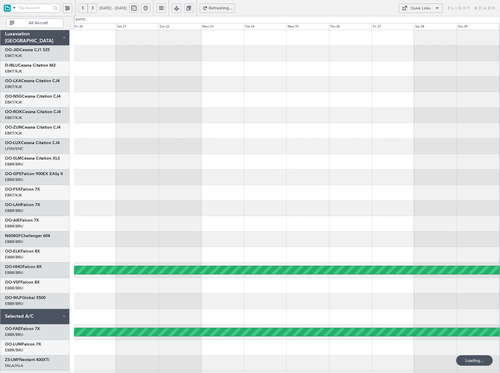
click at [91, 123] on div at bounding box center [287, 131] width 426 height 16
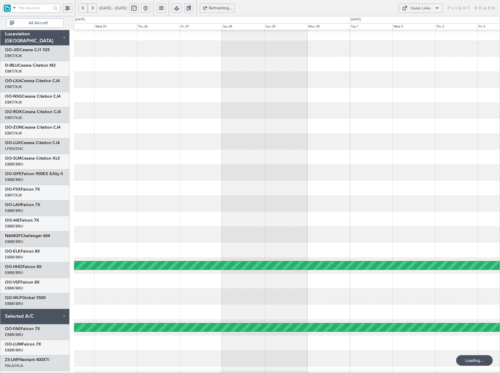
scroll to position [5, 0]
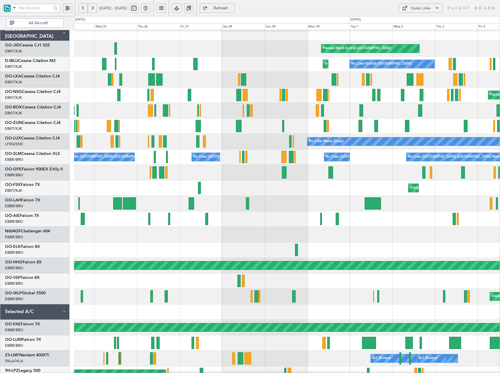
drag, startPoint x: 162, startPoint y: 11, endPoint x: 162, endPoint y: 20, distance: 9.7
click at [150, 11] on button at bounding box center [145, 8] width 9 height 9
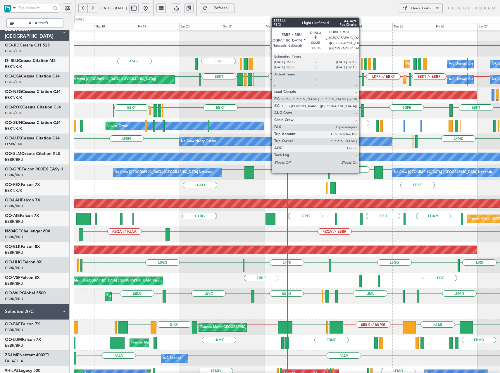
click at [362, 65] on div at bounding box center [361, 64] width 1 height 12
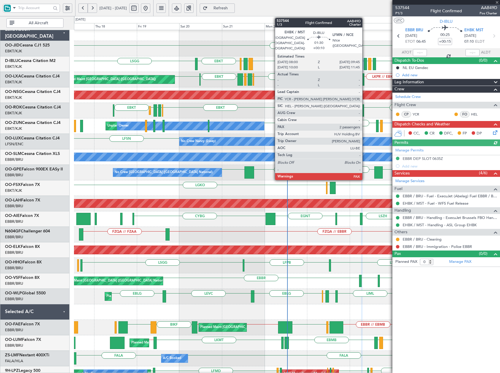
click at [365, 64] on div at bounding box center [365, 64] width 3 height 12
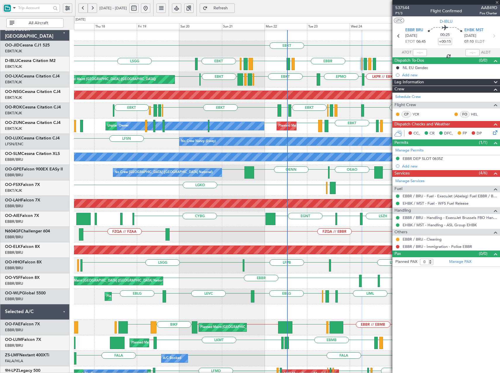
type input "+00:10"
type input "2"
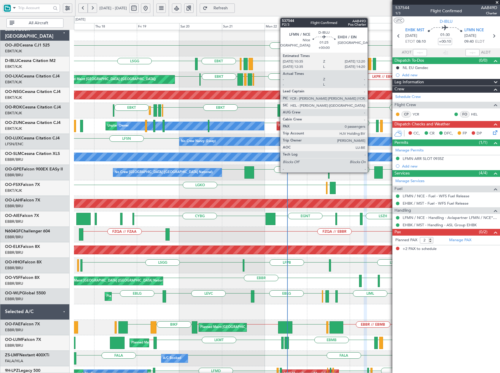
click at [370, 66] on div at bounding box center [369, 64] width 3 height 12
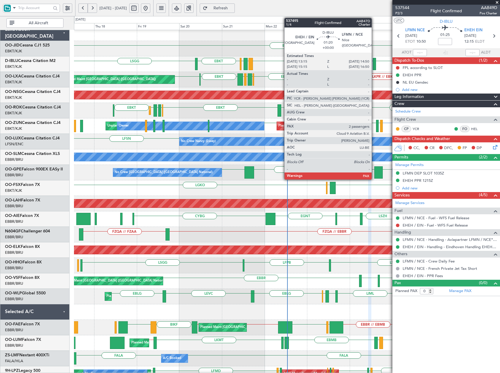
click at [375, 66] on div at bounding box center [374, 64] width 3 height 12
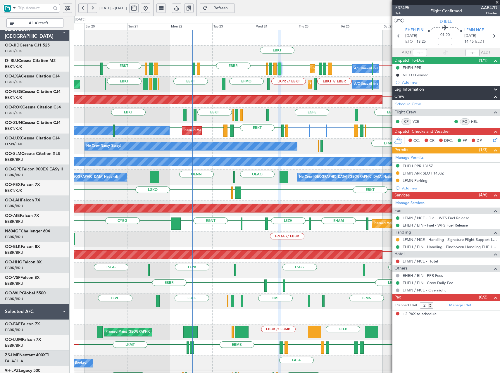
click at [255, 141] on div "LFSN LFMD ELLX LFSN No Crew Nancy (Essey)" at bounding box center [287, 147] width 426 height 16
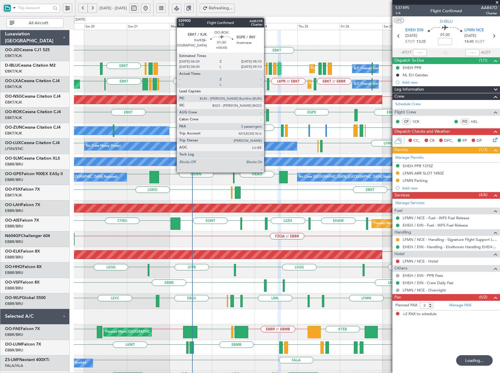
click at [267, 114] on div at bounding box center [267, 115] width 3 height 12
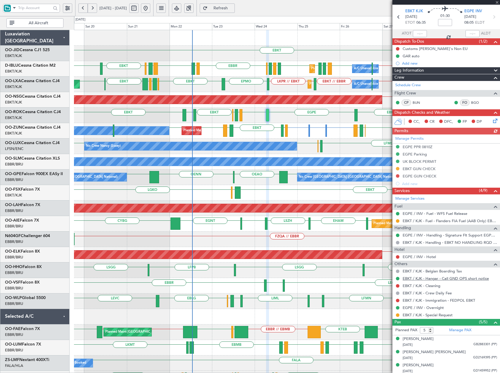
scroll to position [47, 0]
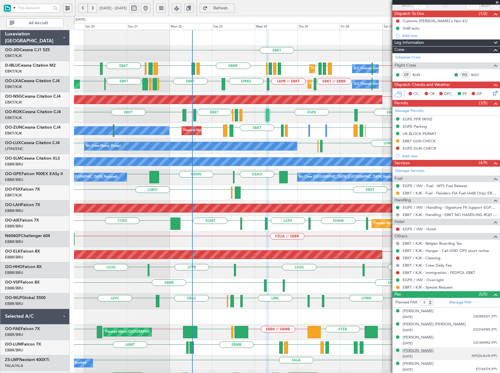
click at [427, 351] on div "Peter Hermanus H van Poecke" at bounding box center [418, 351] width 31 height 6
click at [235, 11] on button "Refresh" at bounding box center [217, 8] width 35 height 9
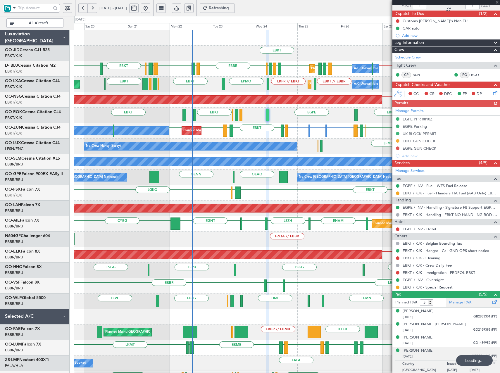
click at [467, 301] on link "Manage PAX" at bounding box center [461, 303] width 22 height 6
click at [233, 10] on span "Refresh" at bounding box center [221, 8] width 24 height 4
click at [499, 2] on span at bounding box center [498, 2] width 6 height 5
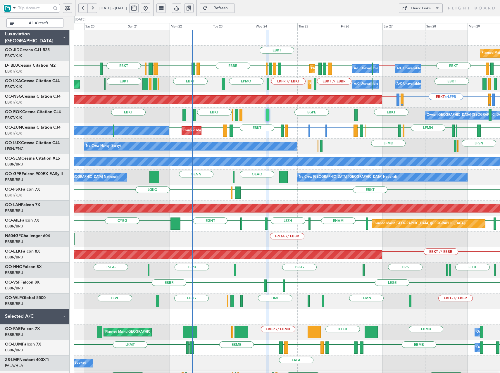
type input "0"
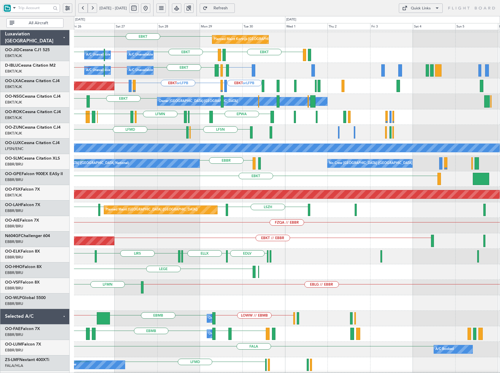
click at [159, 115] on div "EBKT EPWA EBKT LFPG LFMN LIPZ EBKT EBOS LEIB EDDG or EBKT EBKT LFMN EBKT" at bounding box center [287, 117] width 426 height 16
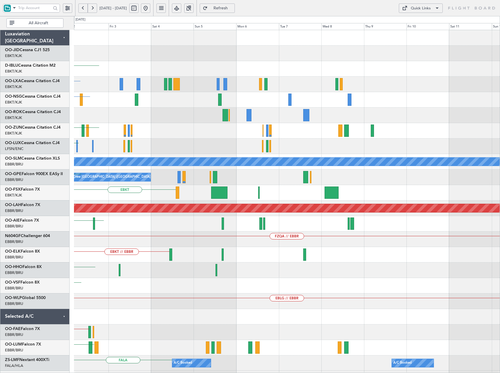
click at [126, 158] on div "Planned Maint Kortrijk-Wevelgem EBKT EBKT EBKT or LFPB Owner Kortrijk-Wevelgem …" at bounding box center [287, 216] width 426 height 372
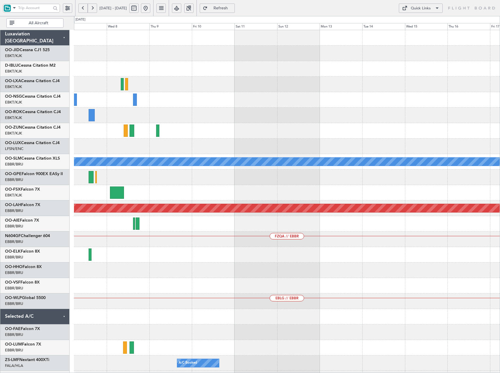
click at [150, 147] on div "A/C Unavailable Monchengladbach Planned Maint Alton-st Louis (St Louis Regl) FZ…" at bounding box center [287, 216] width 426 height 372
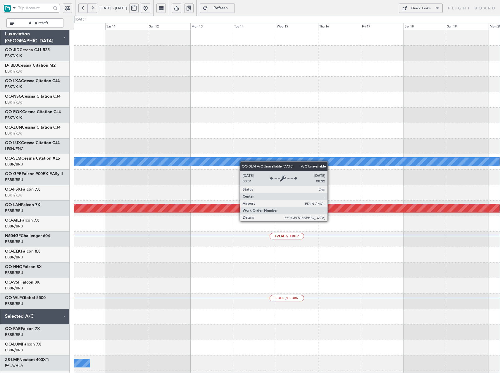
click at [259, 164] on div "A/C Unavailable Monchengladbach Planned Maint Nurnberg No Crew Brussels (Brusse…" at bounding box center [287, 216] width 426 height 372
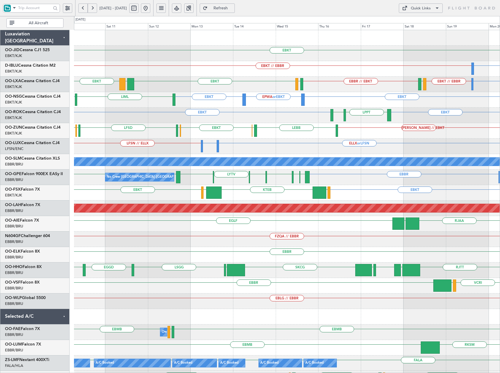
click at [412, 9] on div "Quick Links" at bounding box center [421, 9] width 20 height 6
click at [420, 20] on button "Trip Builder" at bounding box center [421, 22] width 44 height 14
click at [435, 12] on button "Quick Links" at bounding box center [421, 8] width 44 height 9
click at [426, 20] on button "Trip Builder" at bounding box center [421, 22] width 44 height 14
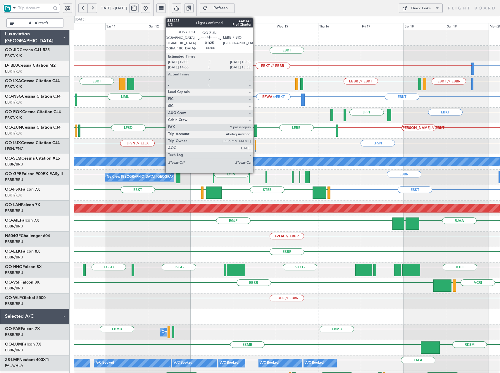
click at [256, 133] on div at bounding box center [255, 131] width 3 height 12
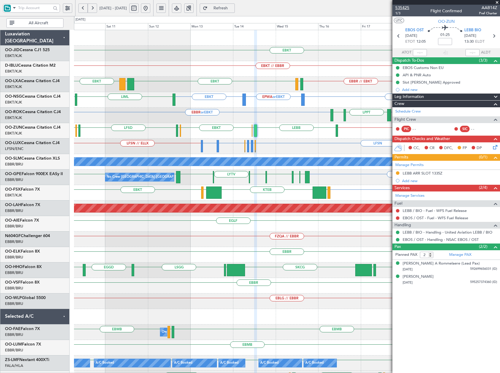
click at [400, 7] on span "535425" at bounding box center [403, 8] width 14 height 6
click at [150, 7] on button at bounding box center [145, 8] width 9 height 9
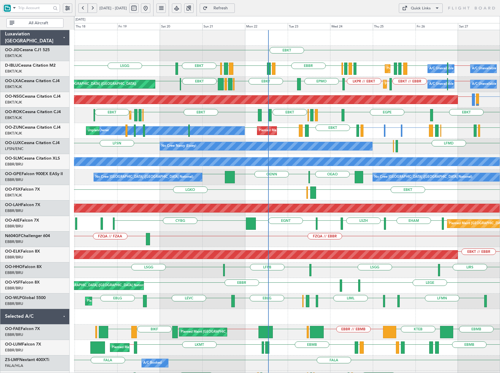
click at [355, 90] on div "EBBR // EBKT EBKT // EBBR EBKT // LKPR LKPR // EBKT EPMO EBKT EGGW LPCS LEMG EB…" at bounding box center [287, 85] width 426 height 16
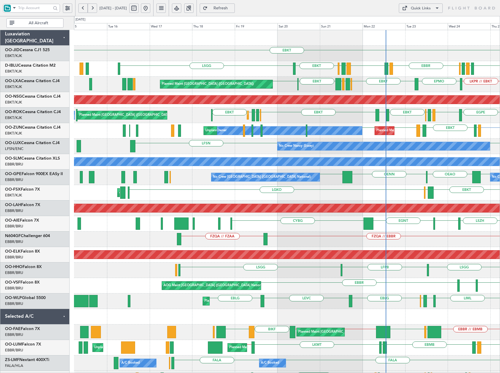
click at [278, 95] on div "EBKT LFMN EHEH LFMN EHBK LSGG EBBR LIRQ EBBR ENAL EGKB EBKT Planned Maint Nice …" at bounding box center [287, 231] width 426 height 403
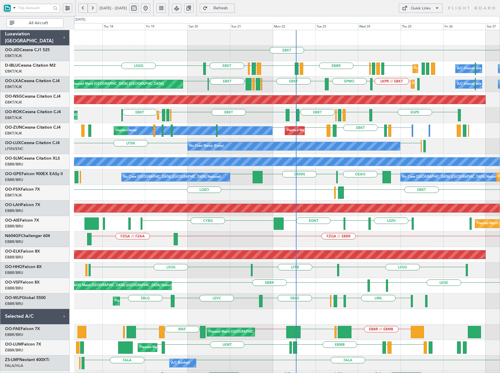
click at [320, 88] on div "Planned Maint Paris (Le Bourget) LKPR // EBKT EPMO EBKT EGGW LPCS LEMG EBKT LFP…" at bounding box center [287, 85] width 426 height 16
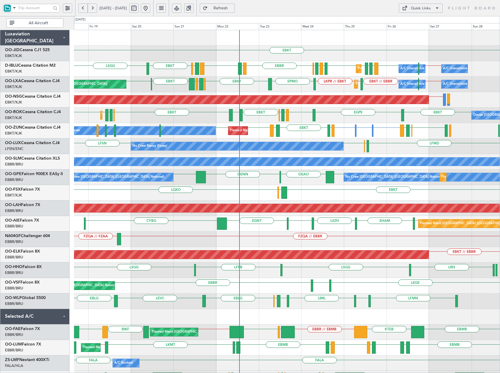
click at [379, 121] on div "Planned Maint Kortrijk-Wevelgem EBKT EGPE EBKT LFTH EBBR EBKT LFKJ EBKT EDDL LF…" at bounding box center [287, 116] width 426 height 16
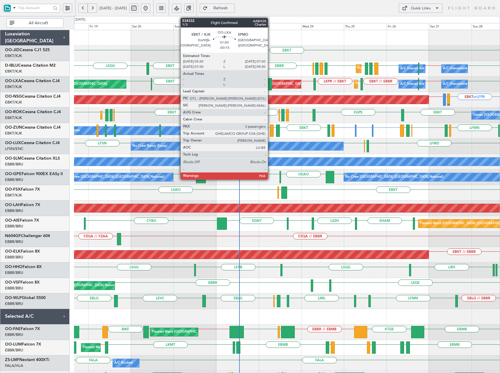
click at [271, 83] on div at bounding box center [270, 84] width 4 height 12
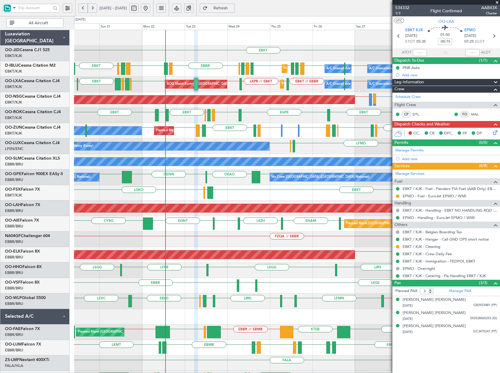
click at [247, 117] on div "EBKT EGPE EBKT LFTH EBBR EBKT LFKJ EBKT Owner Kortrijk-Wevelgem EDDL LFMD EBKT …" at bounding box center [287, 116] width 426 height 16
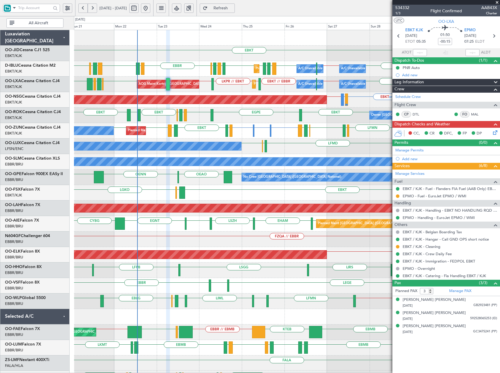
click at [320, 118] on div "Owner Kortrijk-Wevelgem EBKT EGPE EBKT LFTH EBBR EBKT LFKJ EBKT Planned Maint K…" at bounding box center [287, 116] width 426 height 16
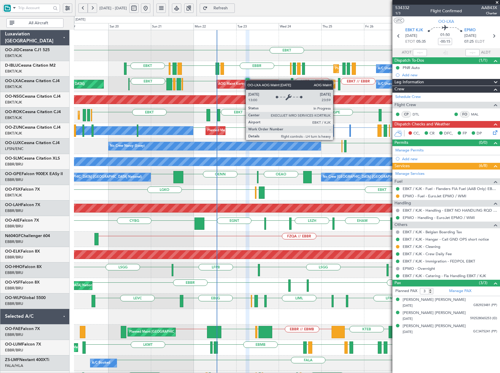
click at [253, 83] on div "EBKT Planned Maint Kortrijk-Wevelgem EBKT Planned Maint Nice (Côte d'Azur Airpo…" at bounding box center [287, 216] width 426 height 372
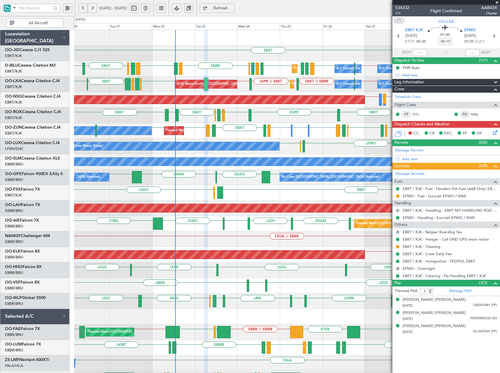
click at [257, 94] on div "EBKT Planned Maint Kortrijk-Wevelgem Planned Maint Nice (Côte d'Azur Airport) A…" at bounding box center [287, 216] width 426 height 372
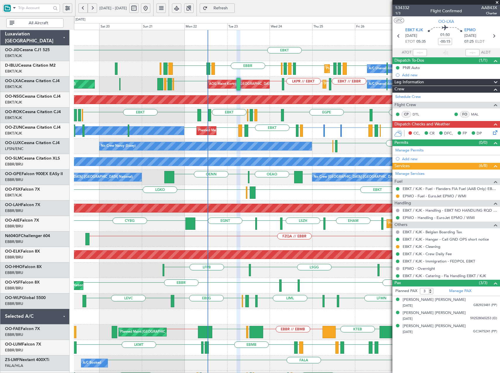
click at [285, 134] on div "Planned Maint Kortrijk-Wevelgem EBKT EBKT Planned Maint Nice (Côte d'Azur Airpo…" at bounding box center [287, 216] width 426 height 372
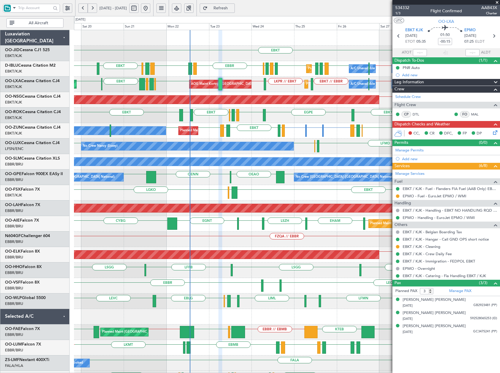
click at [326, 127] on div "EBKT Planned Maint Kortrijk-Wevelgem Planned Maint Nice (Côte d'Azur Airport) A…" at bounding box center [287, 216] width 426 height 372
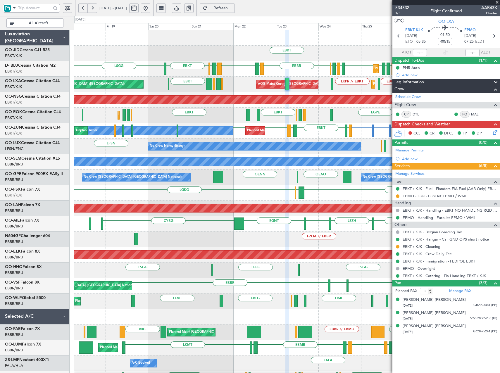
click at [241, 93] on div "EBKT Planned Maint Kortrijk-Wevelgem Planned Maint Nice (Côte d'Azur Airport) A…" at bounding box center [287, 216] width 426 height 372
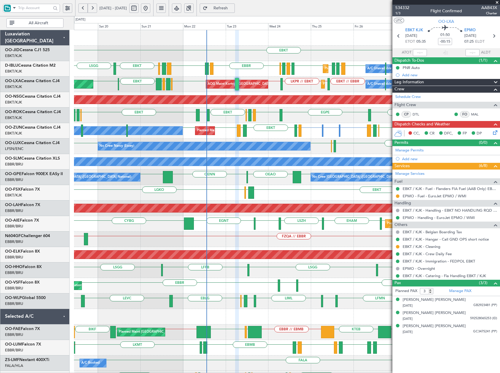
click at [236, 129] on div "Owner Planned Maint Kortrijk-Wevelgem EBKT EDDG or EBKT EBKT LFMN LIPZ EBKT EBO…" at bounding box center [287, 131] width 426 height 16
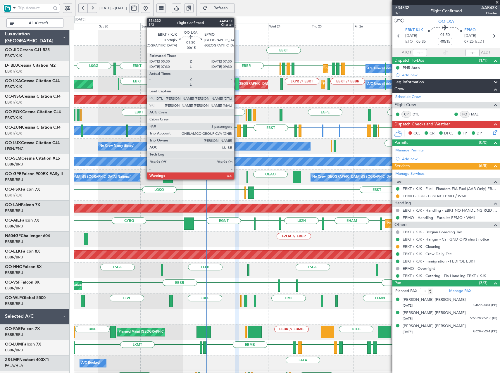
click at [237, 85] on div at bounding box center [237, 84] width 4 height 12
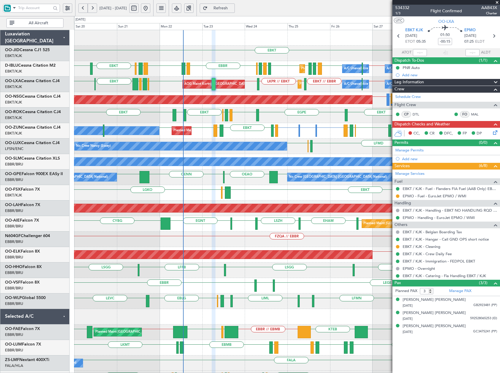
click at [231, 76] on div "EBKT Planned Maint [GEOGRAPHIC_DATA]-[GEOGRAPHIC_DATA] [GEOGRAPHIC_DATA] EBKT E…" at bounding box center [287, 216] width 426 height 372
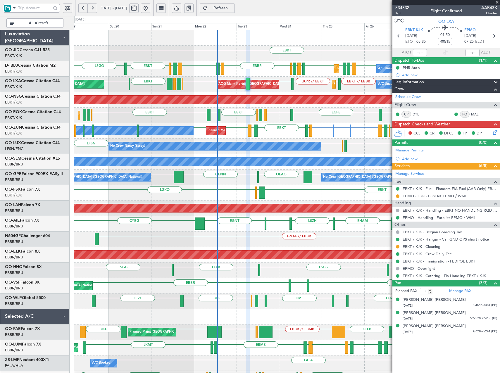
click at [229, 261] on div "EBKT Planned Maint [GEOGRAPHIC_DATA]-[GEOGRAPHIC_DATA] [GEOGRAPHIC_DATA] ([GEOG…" at bounding box center [287, 216] width 426 height 372
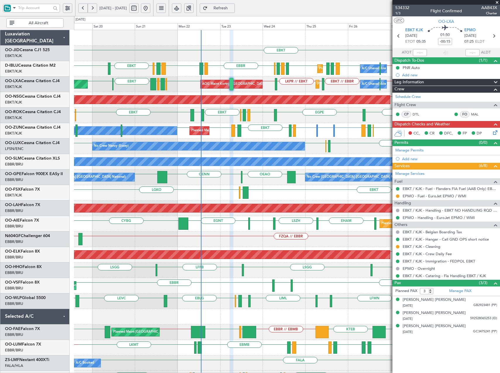
click at [255, 136] on div "EBKT Planned Maint [GEOGRAPHIC_DATA]-[GEOGRAPHIC_DATA] [GEOGRAPHIC_DATA] ([GEOG…" at bounding box center [287, 216] width 426 height 372
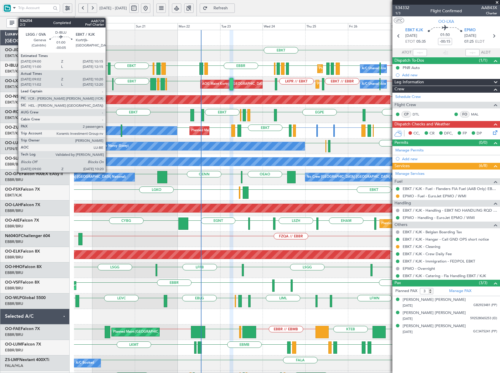
click at [108, 69] on div at bounding box center [109, 69] width 3 height 12
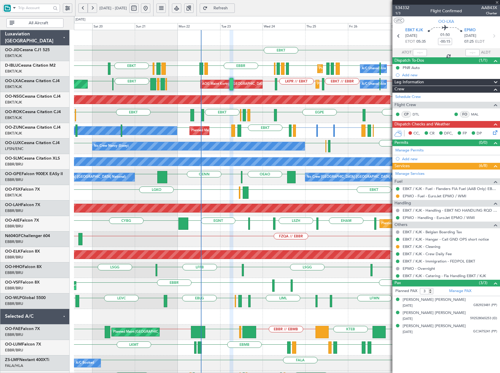
type input "-00:05"
type input "09:12"
type input "10:15"
type input "2"
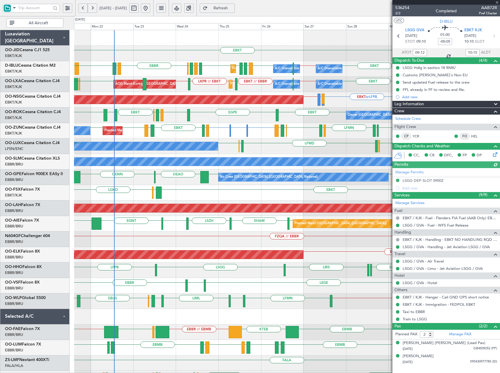
click at [267, 87] on div "LIPZ LIBD EBKT EBBR // EBKT EBKT // EBBR EBKT // LKPR LKPR // EBKT EBKT // EPMO…" at bounding box center [287, 85] width 426 height 16
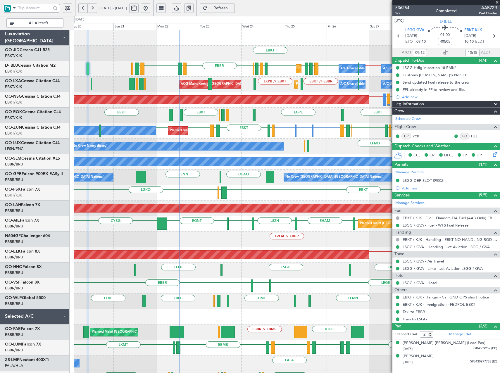
click at [327, 83] on div "Planned Maint Kortrijk-Wevelgem EBKT EBKT Planned Maint Nice (Côte d'Azur Airpo…" at bounding box center [287, 216] width 426 height 372
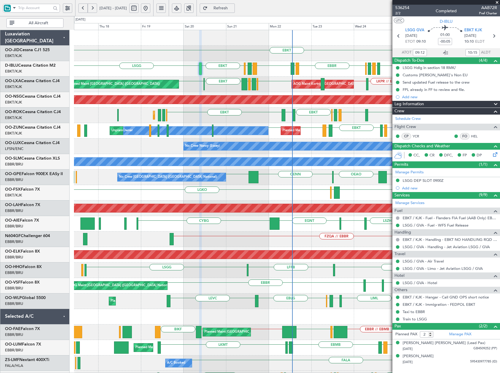
click at [205, 106] on div "EBKT Planned Maint Kortrijk-Wevelgem Planned Maint Nice (Côte d'Azur Airport) A…" at bounding box center [287, 216] width 426 height 372
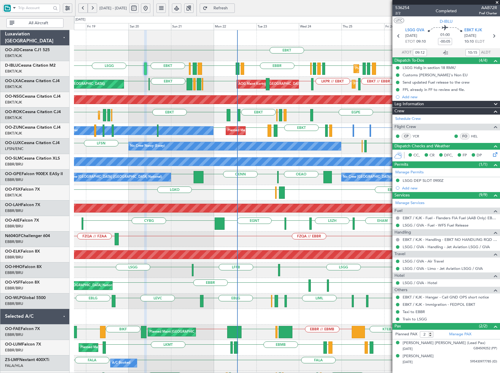
click at [216, 90] on div "Planned Maint Kortrijk-Wevelgem A/C Unavailable Brussels (Brussels National) A/…" at bounding box center [287, 85] width 426 height 16
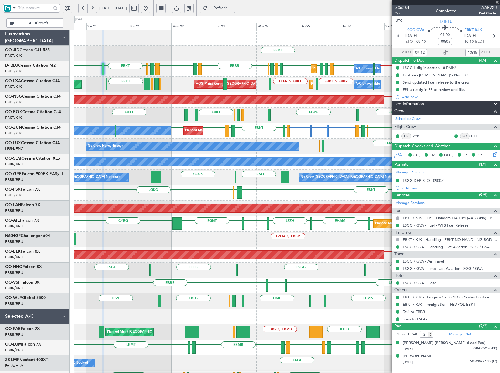
click at [268, 92] on div "Planned Maint Kortrijk-Wevelgem A/C Unavailable Brussels (Brussels National) A/…" at bounding box center [287, 85] width 426 height 16
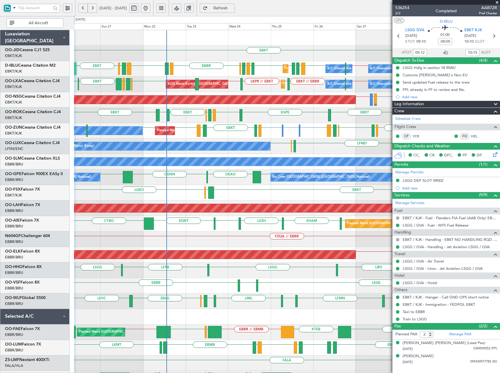
click at [276, 83] on div "Planned Maint Kortrijk-Wevelgem A/C Unavailable Brussels (Brussels National) A/…" at bounding box center [287, 85] width 426 height 16
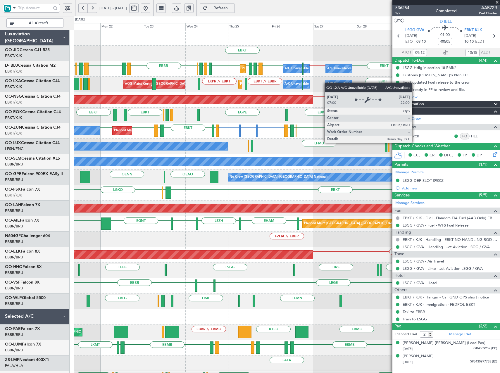
click at [276, 81] on div "Planned Maint Kortrijk-Wevelgem A/C Unavailable Brussels (Brussels National) A/…" at bounding box center [287, 85] width 426 height 16
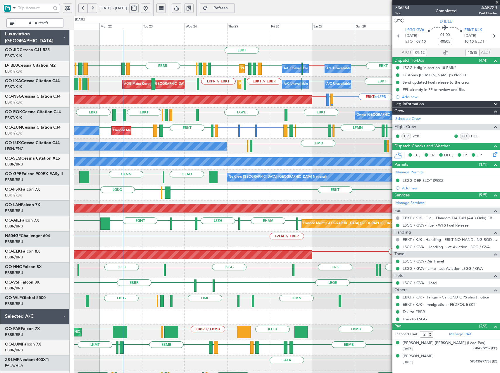
click at [352, 55] on div "Planned Maint Kortrijk-Wevelgem EBKT EBKT" at bounding box center [287, 54] width 426 height 16
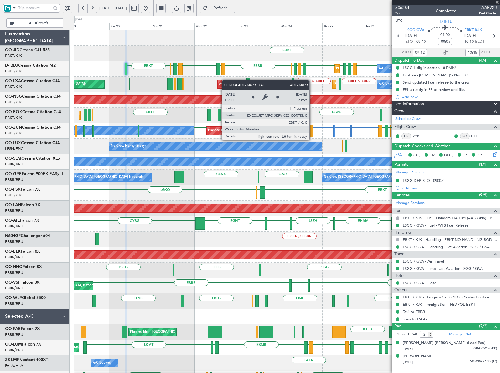
click at [231, 80] on div "EBKT Planned Maint Kortrijk-Wevelgem EBKT EBKT EBBR // EBKT EBBR EPWA EHEH LFMN…" at bounding box center [287, 216] width 426 height 372
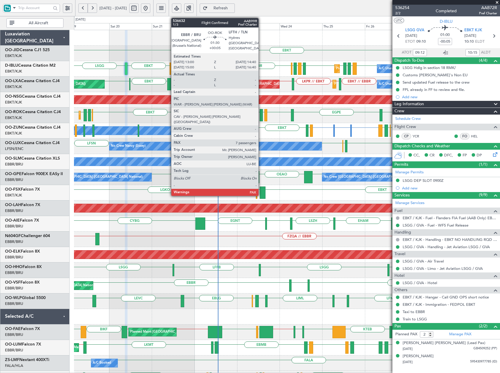
click at [261, 116] on div at bounding box center [261, 115] width 3 height 12
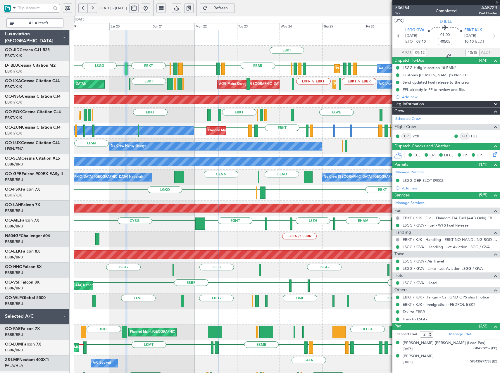
type input "+00:05"
type input "7"
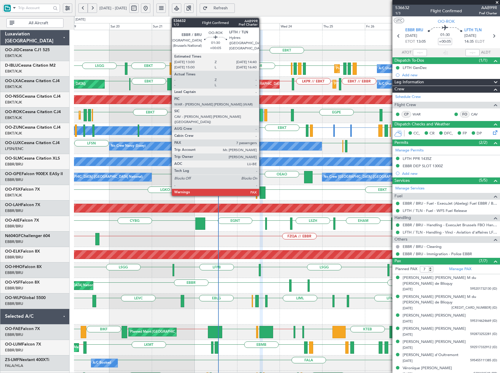
click at [262, 114] on div at bounding box center [261, 115] width 3 height 12
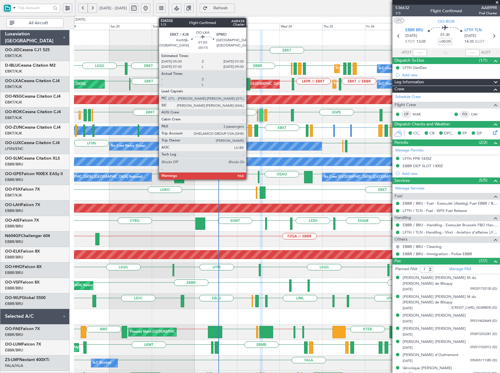
click at [249, 87] on div at bounding box center [249, 84] width 4 height 12
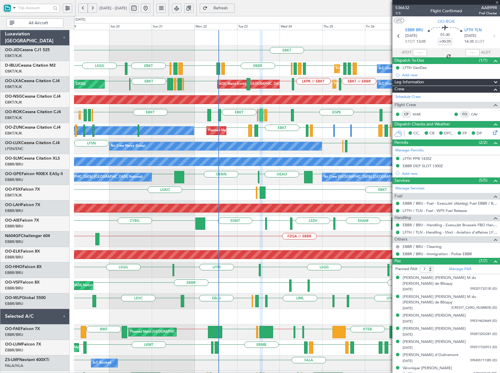
type input "-00:15"
type input "3"
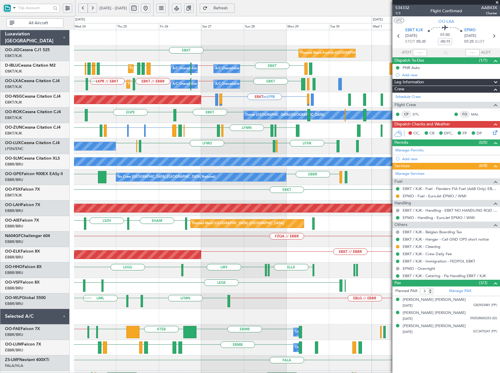
click at [112, 157] on div "EBKT Planned Maint Kortrijk-Wevelgem EBKT EBBR // EBKT EBBR EPWA EHEH LFMN LFMN…" at bounding box center [287, 216] width 426 height 372
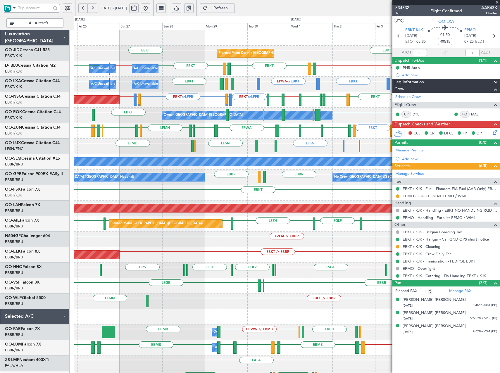
click at [227, 131] on div "Planned Maint Kortrijk-Wevelgem EBKT EBKT A/C Unavailable Brussels (Brussels Na…" at bounding box center [287, 216] width 426 height 372
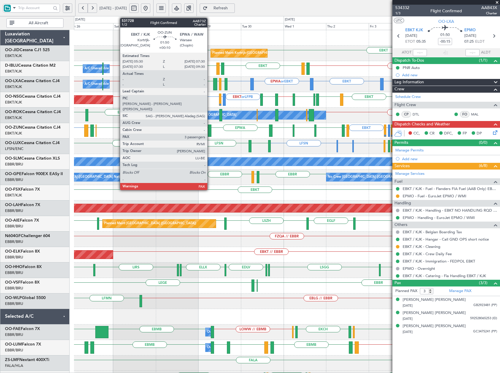
click at [210, 129] on div at bounding box center [210, 131] width 4 height 12
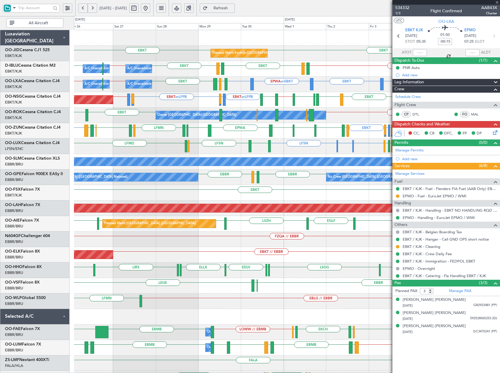
type input "+00:10"
type input "4"
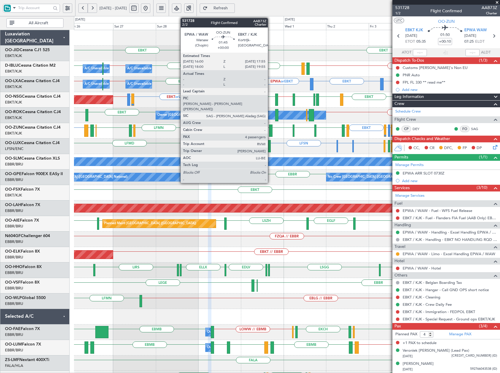
click at [271, 130] on div at bounding box center [271, 131] width 4 height 12
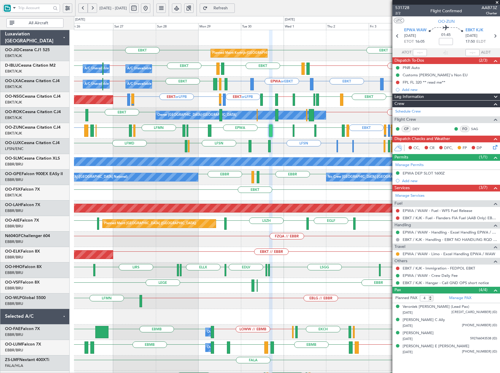
click at [499, 2] on span at bounding box center [498, 2] width 6 height 5
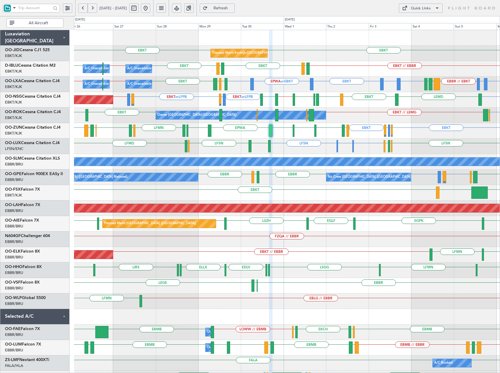
type input "0"
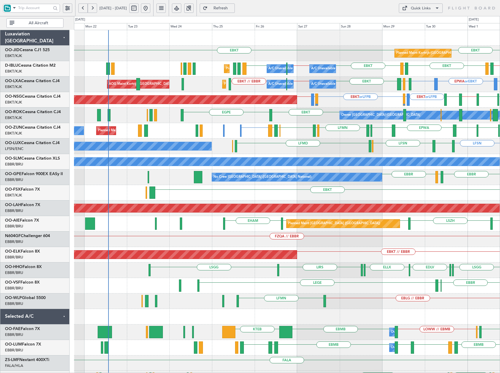
click at [381, 88] on div "EBKT EBKT Planned Maint Kortrijk-Wevelgem EBKT // EBBR LFTH EBKT LFTH EBKT EBBR…" at bounding box center [287, 216] width 426 height 372
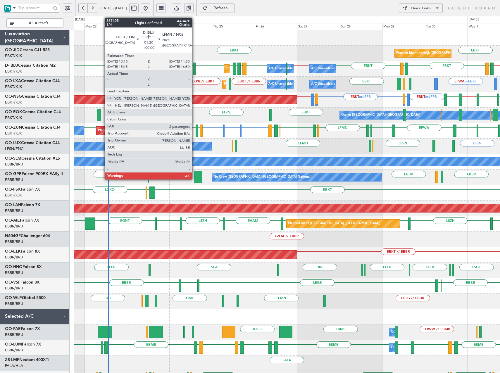
click at [195, 69] on div at bounding box center [194, 69] width 3 height 12
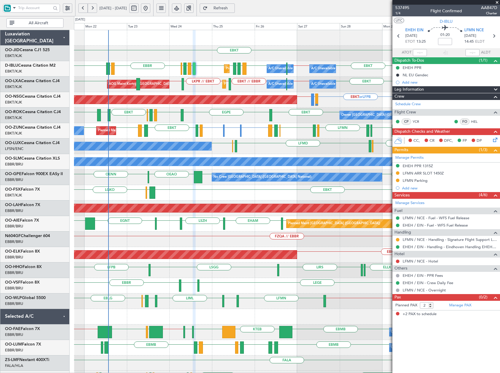
click at [498, 3] on span at bounding box center [498, 2] width 6 height 5
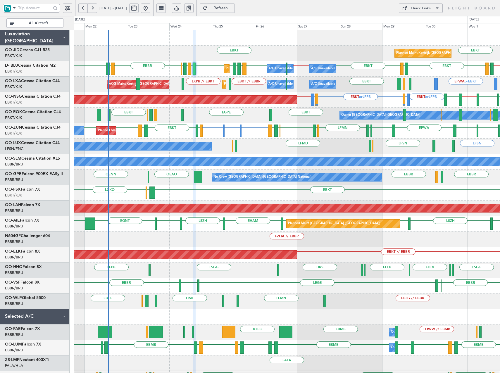
type input "0"
click at [93, 6] on button at bounding box center [92, 8] width 9 height 9
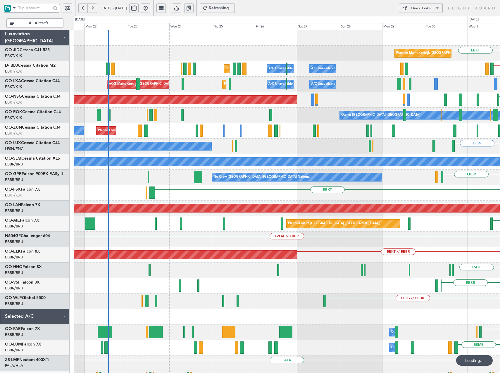
click at [93, 6] on button at bounding box center [92, 8] width 9 height 9
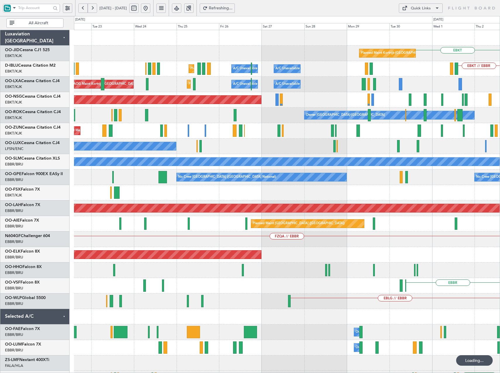
click at [93, 6] on button at bounding box center [92, 8] width 9 height 9
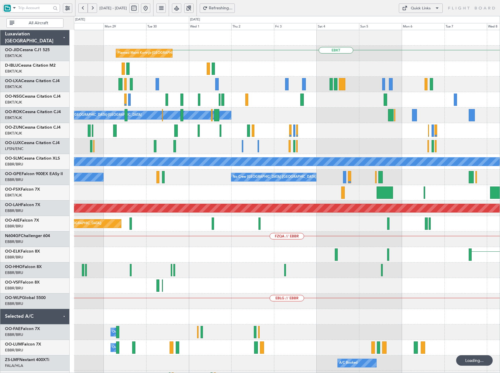
click at [93, 6] on button at bounding box center [92, 8] width 9 height 9
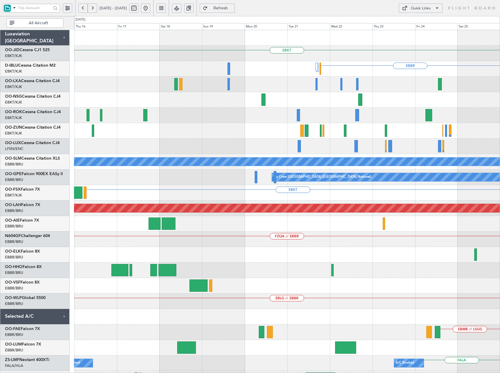
click at [445, 115] on div "EBKT EBBR EBBR // EBKT A/C Unavailable Monchengladbach Planned Maint Nurnberg N…" at bounding box center [287, 231] width 426 height 403
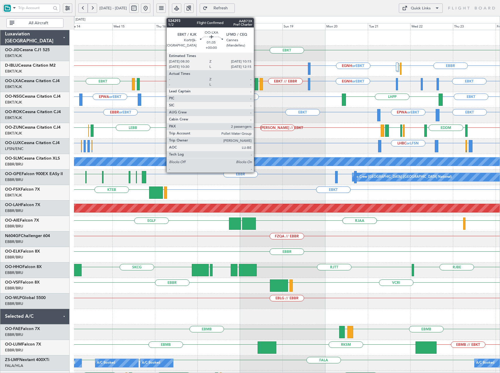
click at [257, 85] on div at bounding box center [256, 84] width 3 height 12
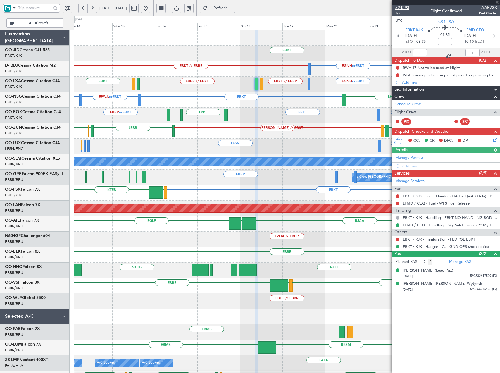
click at [405, 8] on span "524293" at bounding box center [403, 8] width 14 height 6
click at [150, 7] on button at bounding box center [145, 8] width 9 height 9
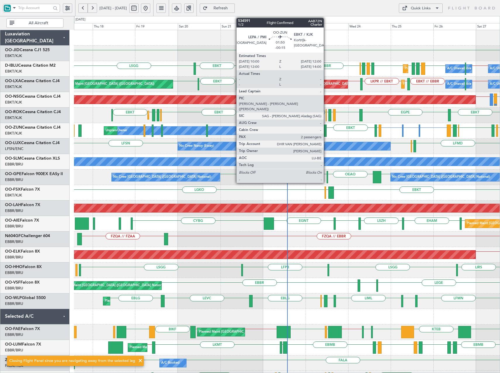
click at [326, 131] on div at bounding box center [325, 131] width 4 height 12
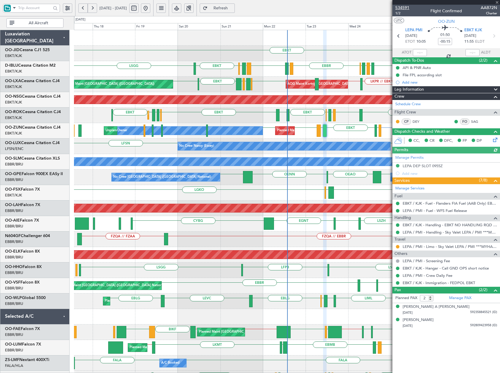
click at [402, 8] on span "534591" at bounding box center [403, 8] width 14 height 6
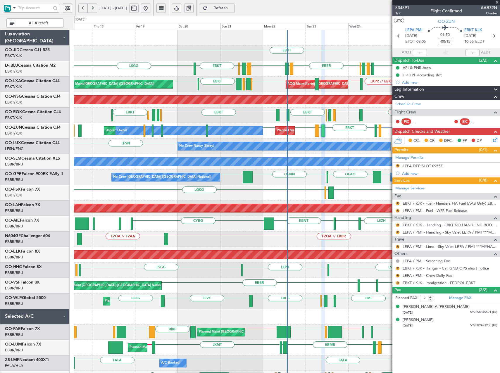
click at [233, 6] on span "Refresh" at bounding box center [221, 8] width 24 height 4
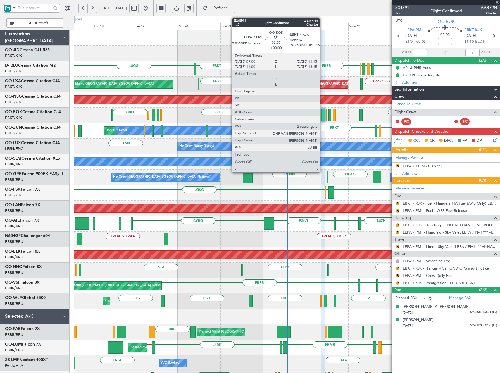
click at [322, 115] on div at bounding box center [324, 115] width 4 height 12
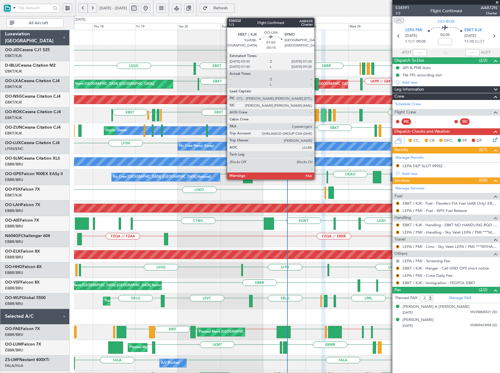
click at [317, 85] on div at bounding box center [317, 84] width 4 height 12
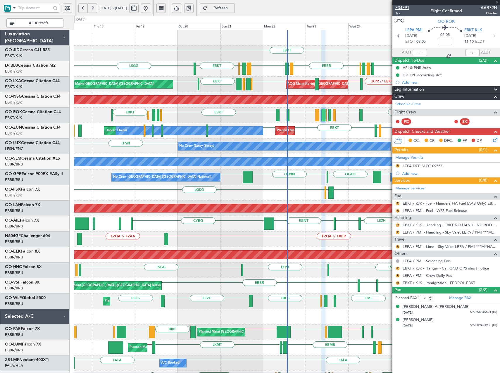
type input "-00:15"
type input "3"
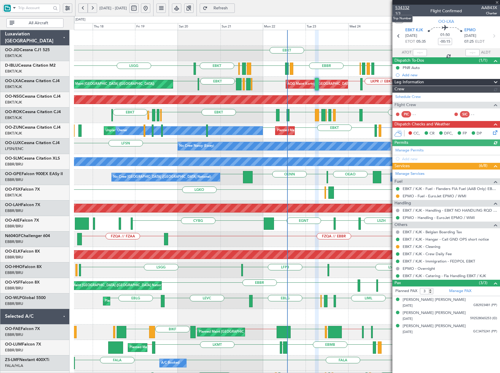
click at [404, 6] on span "534332" at bounding box center [403, 8] width 14 height 6
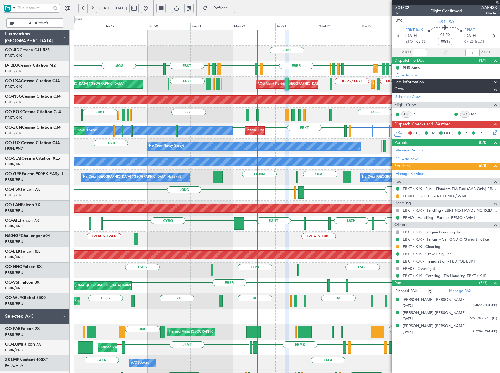
click at [298, 134] on div "EBKT EDDG or EBKT EBKT LFMN [GEOGRAPHIC_DATA] EBKT EBOS [PERSON_NAME] LFMN EBKT…" at bounding box center [287, 131] width 426 height 16
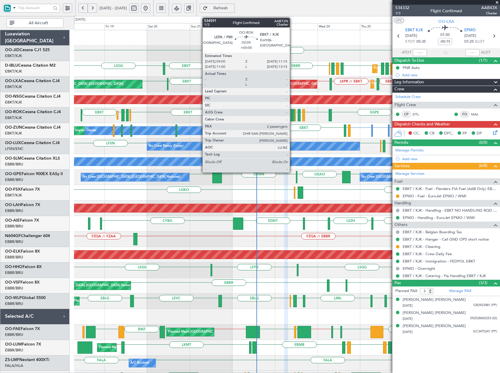
click at [293, 114] on div at bounding box center [293, 115] width 4 height 12
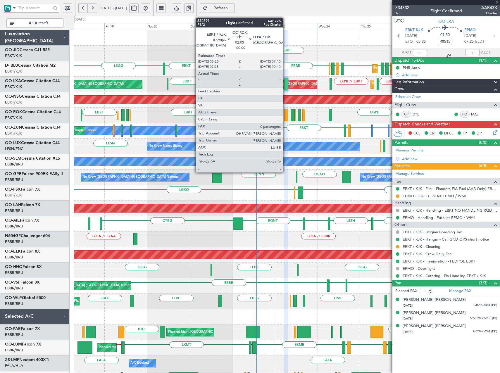
type input "2"
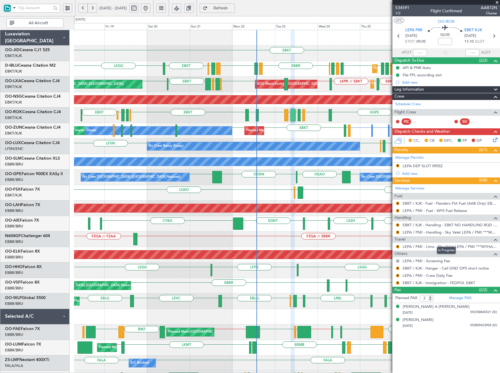
click at [457, 248] on mat-tooltip-component "In Progress" at bounding box center [446, 251] width 27 height 16
click at [469, 247] on link "LEPA / PMI - Limo - Sky Valet LEPA / PMI ***MYHANDLING***" at bounding box center [450, 246] width 95 height 5
click at [233, 9] on span "Refresh" at bounding box center [221, 8] width 24 height 4
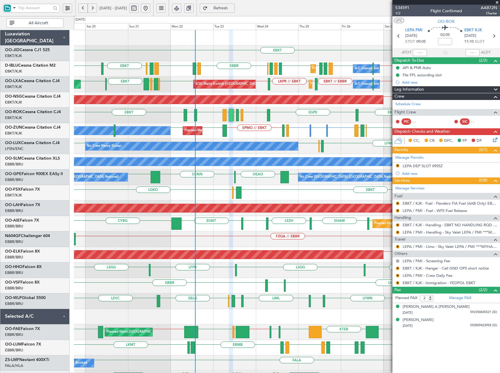
click at [311, 134] on div "EBKT EDDG or EBKT EBKT EPMO // EBKT EBKT EBKT LFMN [GEOGRAPHIC_DATA] EBKT EBOS …" at bounding box center [287, 131] width 426 height 16
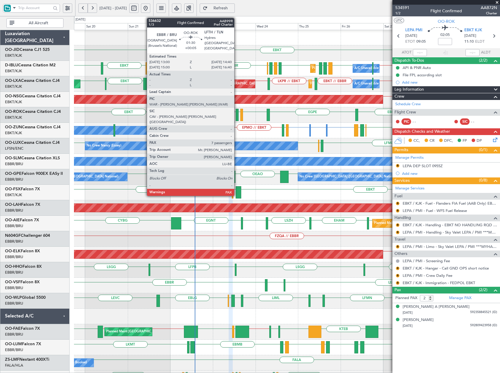
click at [237, 117] on div at bounding box center [237, 115] width 3 height 12
type input "+00:05"
type input "7"
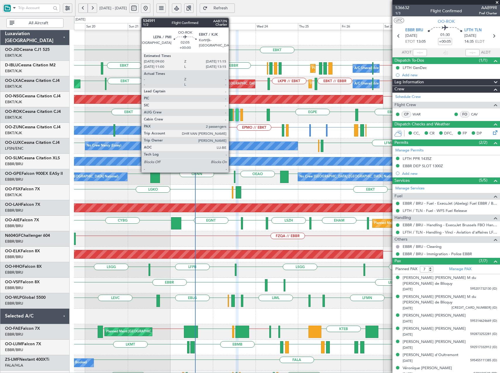
click at [231, 116] on div at bounding box center [231, 115] width 4 height 12
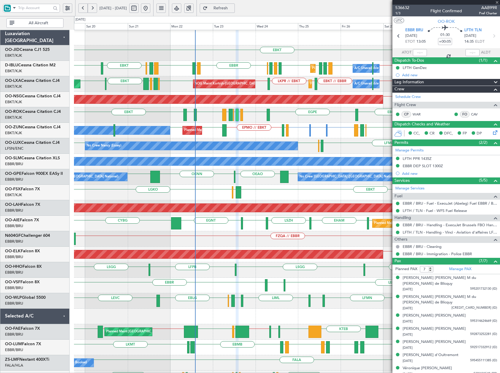
type input "2"
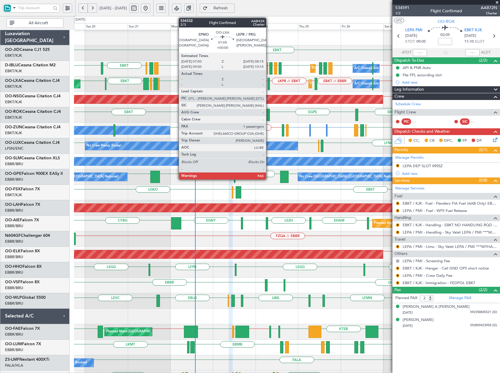
click at [269, 86] on div at bounding box center [269, 84] width 2 height 12
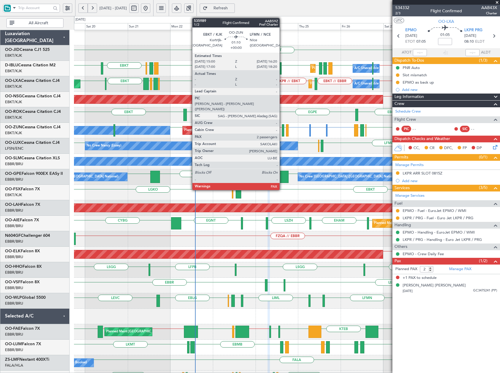
click at [282, 131] on div at bounding box center [283, 130] width 3 height 12
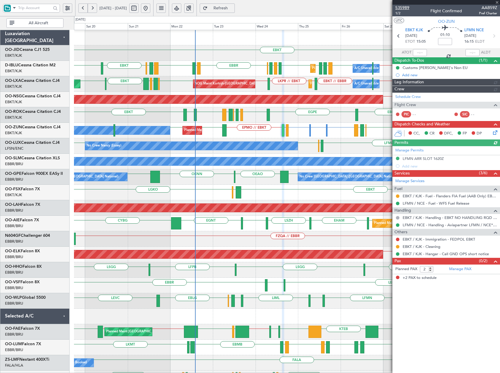
click at [407, 6] on span "535989" at bounding box center [403, 8] width 14 height 6
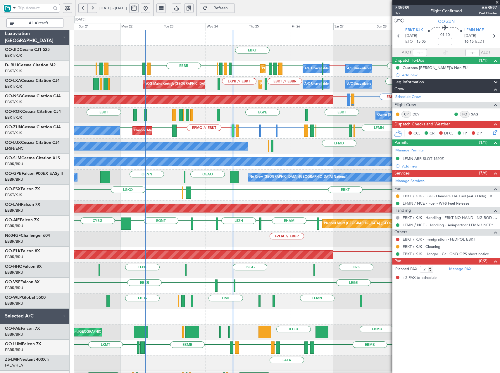
click at [291, 123] on div "EBKT Planned Maint [GEOGRAPHIC_DATA]-[GEOGRAPHIC_DATA] EBKT EBBR // EBKT [GEOGR…" at bounding box center [287, 216] width 426 height 372
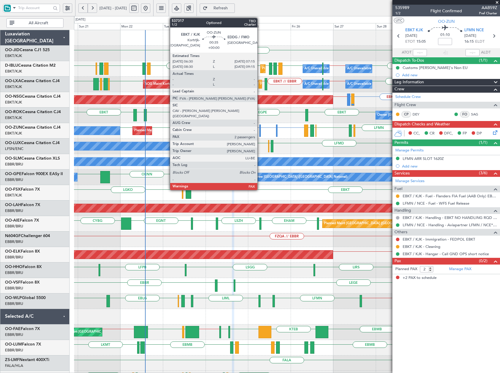
click at [260, 132] on div at bounding box center [260, 131] width 1 height 12
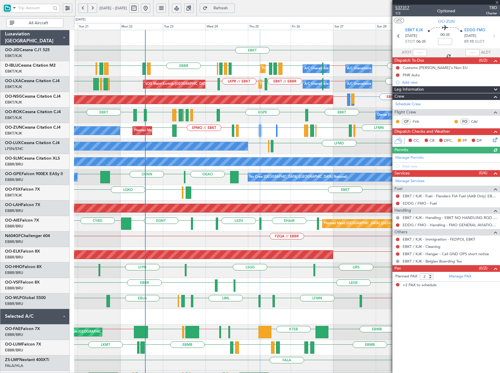
click at [405, 9] on span "537317" at bounding box center [403, 8] width 14 height 6
click at [233, 8] on span "Refresh" at bounding box center [221, 8] width 24 height 4
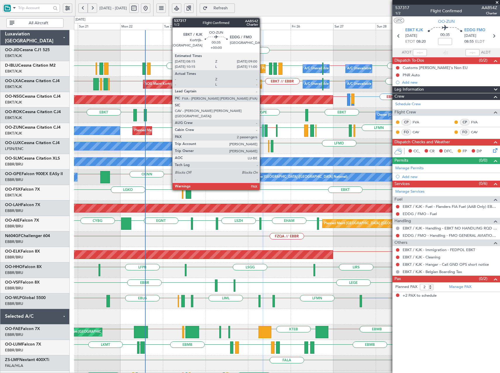
click at [263, 132] on div at bounding box center [263, 131] width 1 height 12
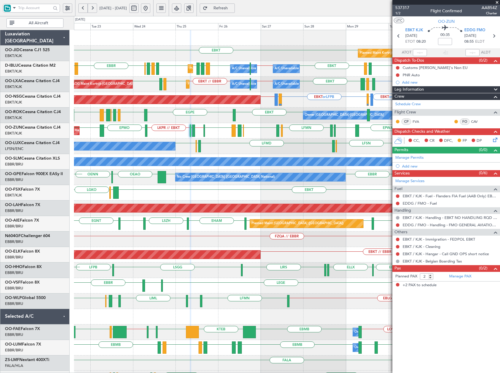
click at [234, 147] on div "LFSN LFSN ELLX LFMD ELLX LFSN LEBL No Crew [PERSON_NAME] ([PERSON_NAME])" at bounding box center [287, 147] width 426 height 16
click at [233, 10] on span "Refresh" at bounding box center [221, 8] width 24 height 4
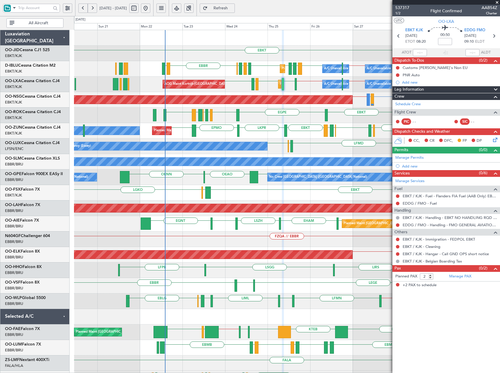
click at [229, 105] on div "EBKT or LFPB LIMJ or LFPB LFPB // EBKT EBKT or LFPB LIMJ or LFPB Planned Maint …" at bounding box center [287, 100] width 426 height 16
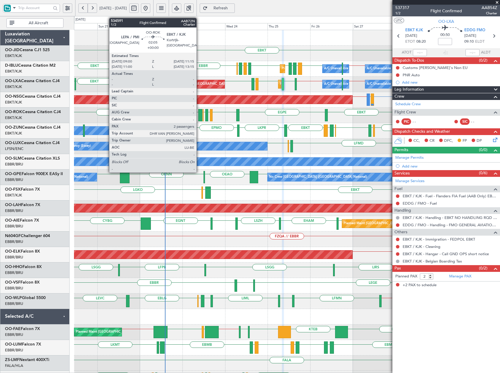
click at [199, 118] on div at bounding box center [200, 115] width 4 height 12
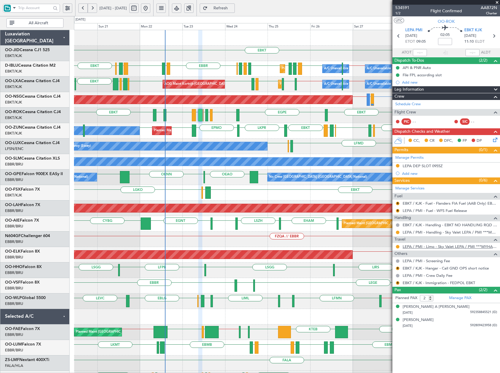
click at [429, 248] on link "LEPA / PMI - Limo - Sky Valet LEPA / PMI ***MYHANDLING***" at bounding box center [450, 246] width 95 height 5
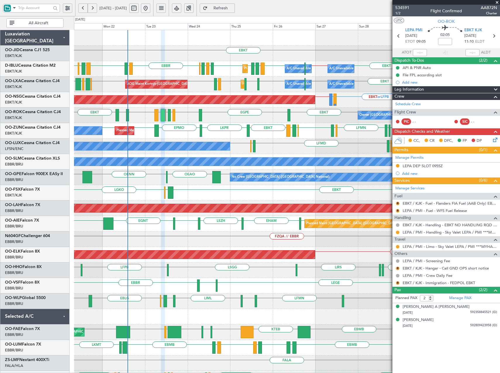
click at [289, 139] on div "EBKT Planned Maint Kortrijk-Wevelgem EBKT LFTH EBKT EBBR // EBKT EBBR EPWA EHEH…" at bounding box center [287, 216] width 426 height 372
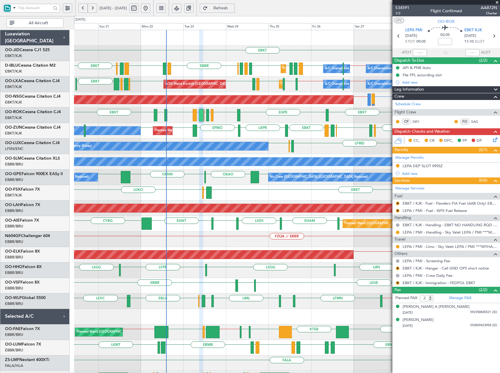
click at [210, 134] on div "EPMO EBKT EBKT EPWA EBKT LFPG LFMN LIPZ EBKT EBOS LEIB EBKT LKPR Owner Planned …" at bounding box center [287, 131] width 426 height 16
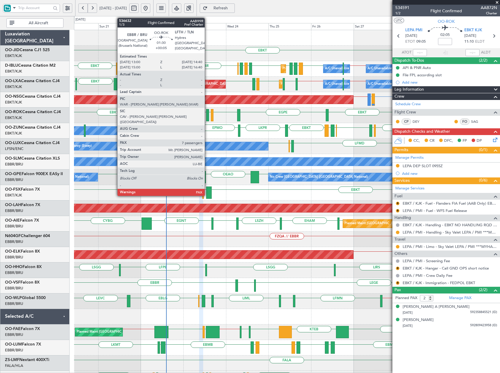
click at [207, 117] on div at bounding box center [207, 115] width 3 height 12
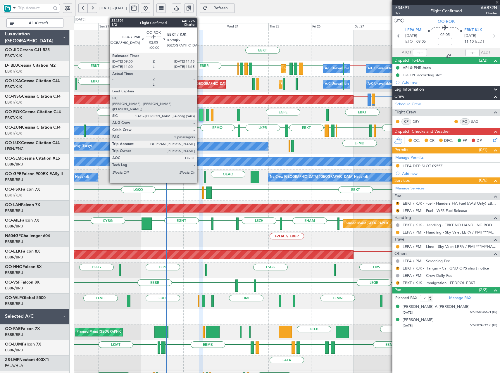
type input "+00:05"
type input "7"
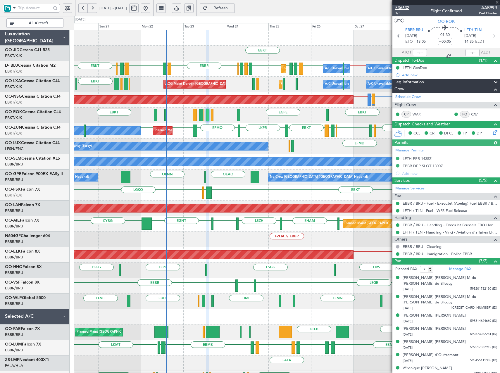
click at [404, 6] on span "536632" at bounding box center [403, 8] width 14 height 6
click at [235, 11] on button "Refresh" at bounding box center [217, 8] width 35 height 9
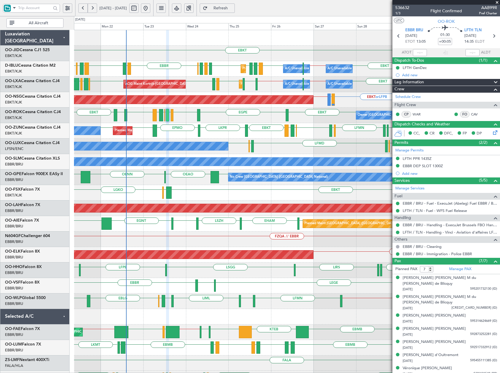
click at [233, 116] on div "EBKT EGPE EBKT LFTH EBBR EBKT LEPA EBKT LFKJ EBKT Owner Kortrijk-Wevelgem Plann…" at bounding box center [287, 116] width 426 height 16
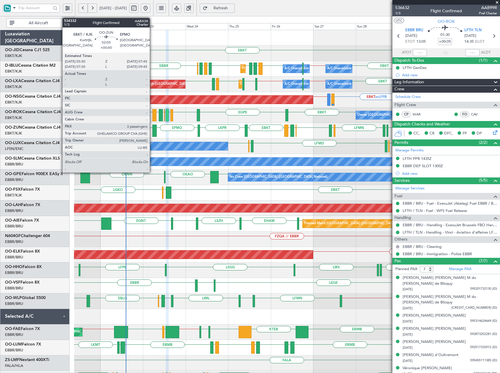
click at [152, 135] on div at bounding box center [154, 131] width 4 height 12
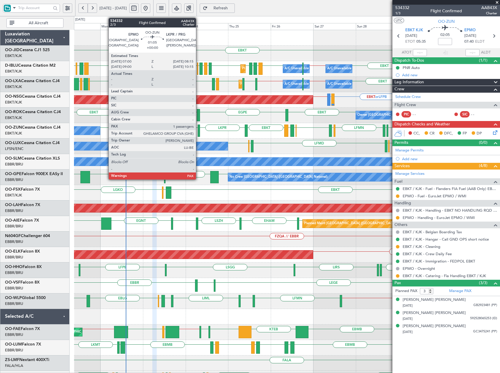
click at [199, 132] on div at bounding box center [199, 131] width 2 height 12
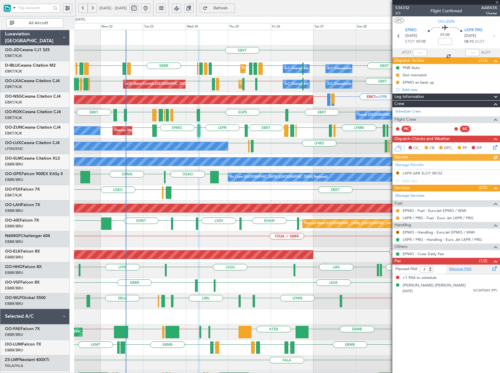
click at [459, 270] on link "Manage PAX" at bounding box center [461, 270] width 22 height 6
click at [459, 269] on mat-tooltip-component "Incomplete" at bounding box center [446, 273] width 27 height 16
click at [461, 268] on link "Manage PAX" at bounding box center [461, 270] width 22 height 6
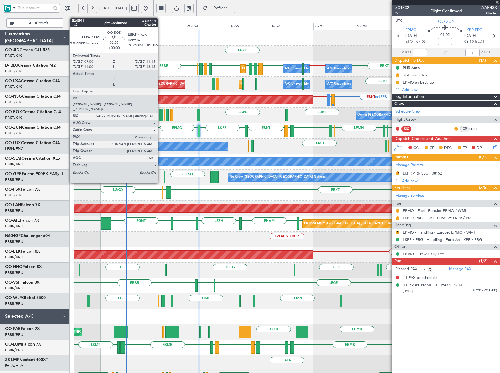
click at [160, 115] on div at bounding box center [161, 115] width 4 height 12
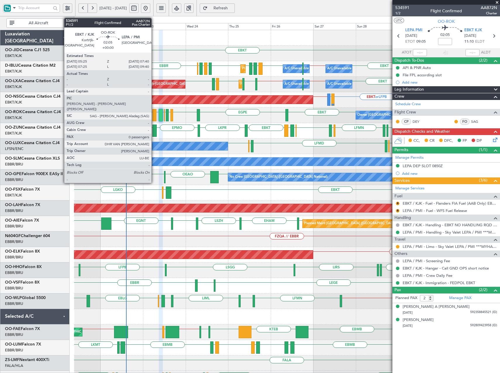
click at [154, 116] on div at bounding box center [154, 115] width 4 height 12
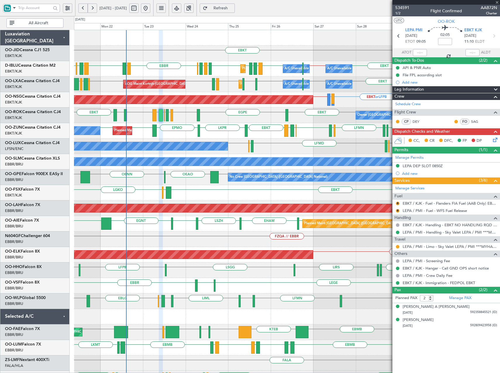
type input "0"
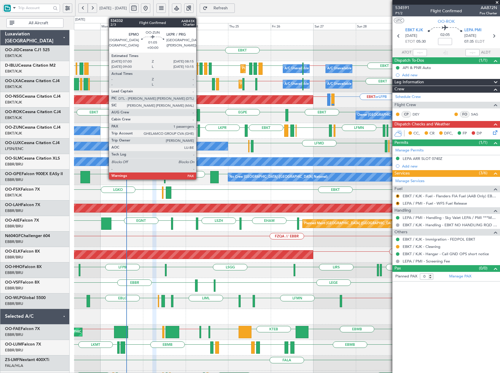
click at [199, 133] on div at bounding box center [199, 131] width 2 height 12
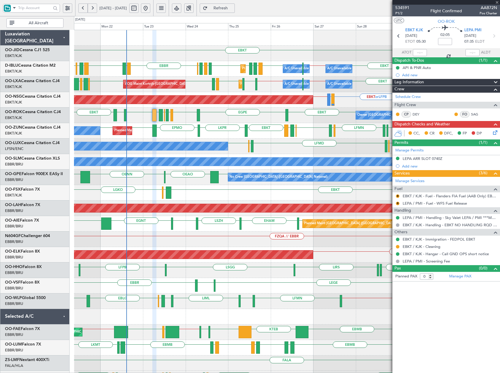
type input "2"
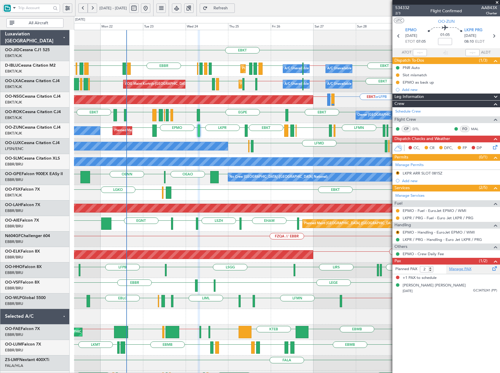
click at [457, 270] on link "Manage PAX" at bounding box center [461, 270] width 22 height 6
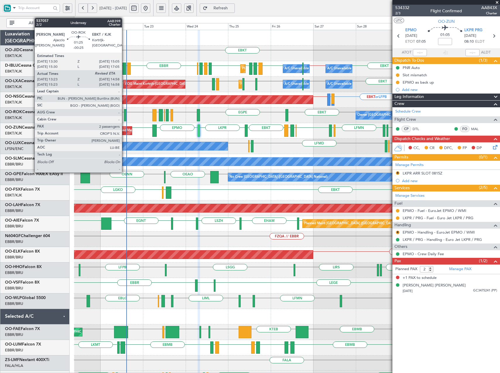
click at [125, 115] on div at bounding box center [125, 115] width 3 height 12
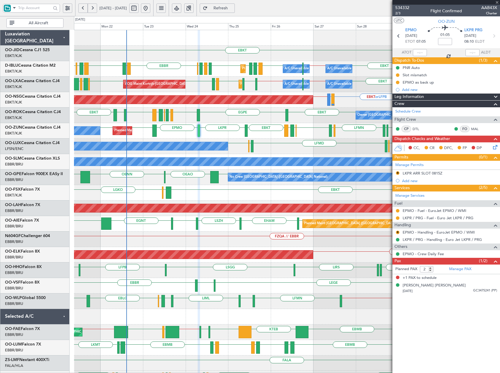
type input "-00:25"
type input "13:28"
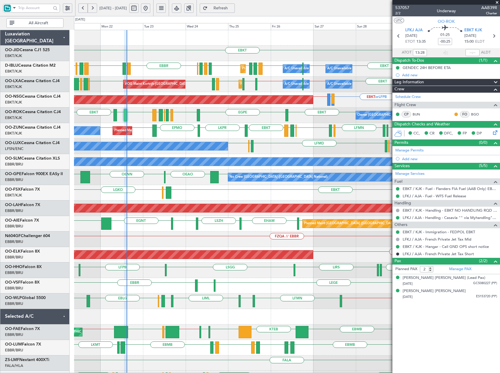
click at [235, 4] on button "Refresh" at bounding box center [217, 8] width 35 height 9
click at [240, 54] on div "EBKT EBKT Planned Maint Kortrijk-Wevelgem" at bounding box center [287, 54] width 426 height 16
click at [498, 1] on span at bounding box center [498, 2] width 6 height 5
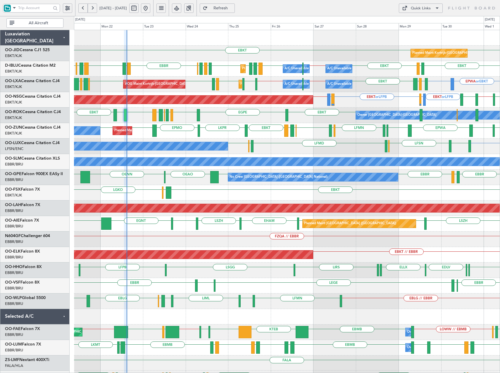
type input "0"
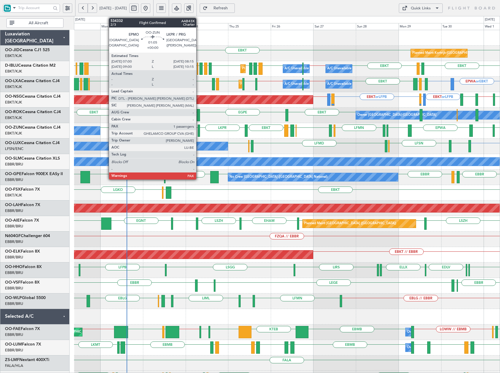
click at [199, 132] on div at bounding box center [199, 131] width 2 height 12
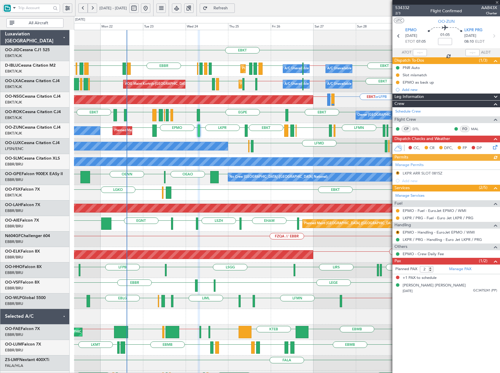
click at [459, 269] on mat-tooltip-component "Incomplete" at bounding box center [446, 273] width 27 height 16
click at [461, 270] on link "Manage PAX" at bounding box center [461, 270] width 22 height 6
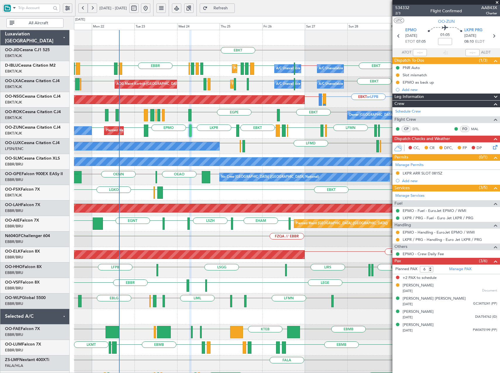
click at [297, 183] on div "EBKT EBKT Planned Maint Kortrijk-Wevelgem EHBK EBBR EBKT EBBR // EBKT EBBR EPWA…" at bounding box center [287, 216] width 426 height 372
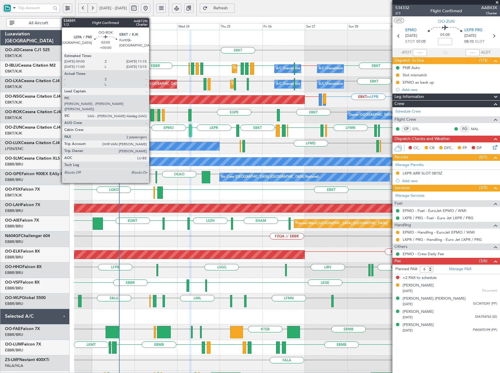
click at [152, 116] on div at bounding box center [152, 115] width 4 height 12
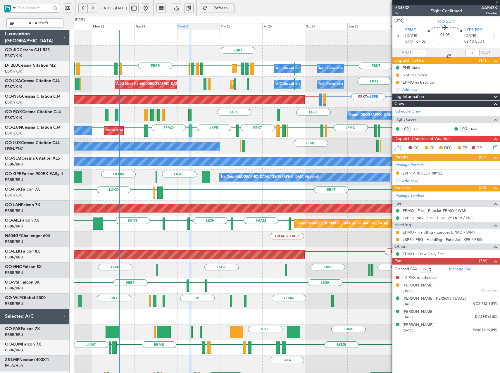
type input "2"
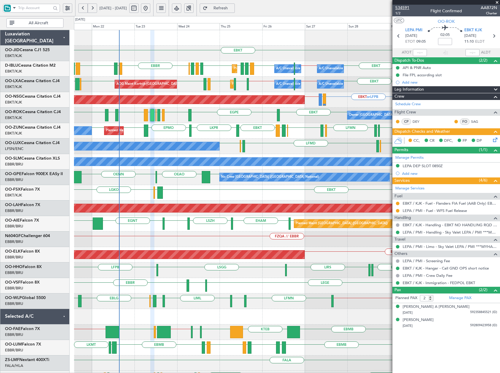
click at [408, 8] on span "534591" at bounding box center [403, 8] width 14 height 6
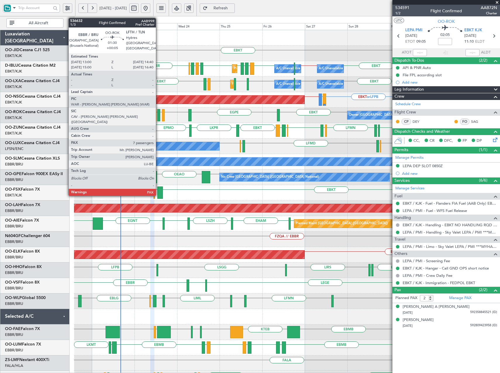
click at [159, 116] on div at bounding box center [158, 115] width 3 height 12
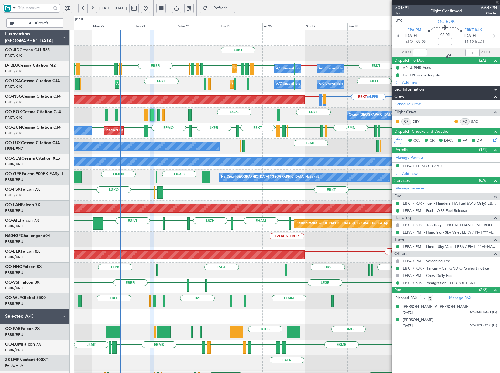
type input "+00:05"
type input "7"
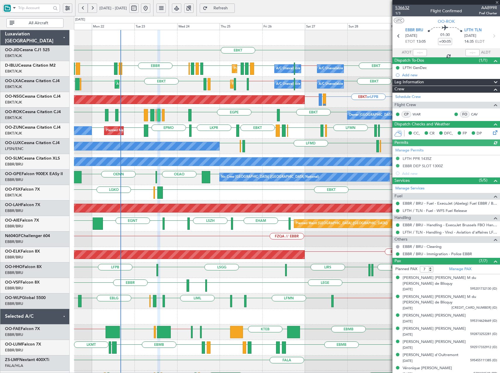
click at [404, 7] on span "536632" at bounding box center [403, 8] width 14 height 6
click at [233, 6] on span "Refreshing..." at bounding box center [221, 8] width 24 height 4
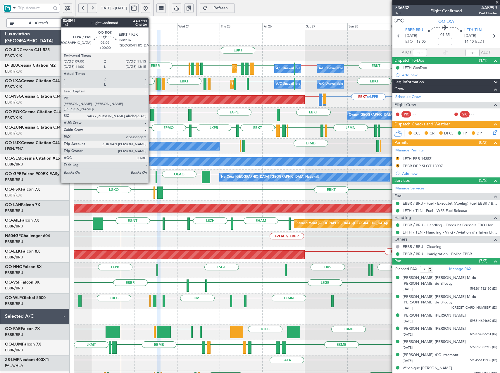
click at [151, 113] on div at bounding box center [152, 115] width 4 height 12
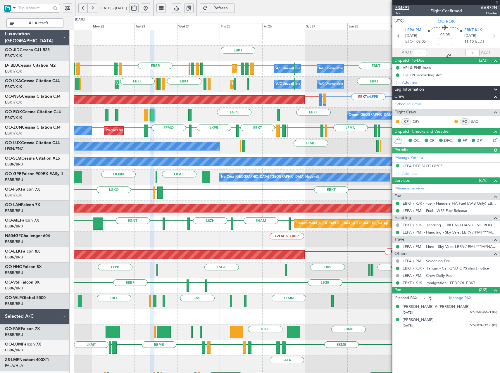
click at [403, 8] on span "534591" at bounding box center [403, 8] width 14 height 6
click at [409, 9] on span "534591" at bounding box center [403, 8] width 14 height 6
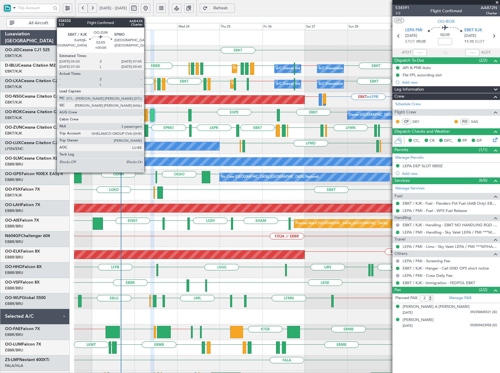
click at [147, 128] on div at bounding box center [146, 131] width 4 height 12
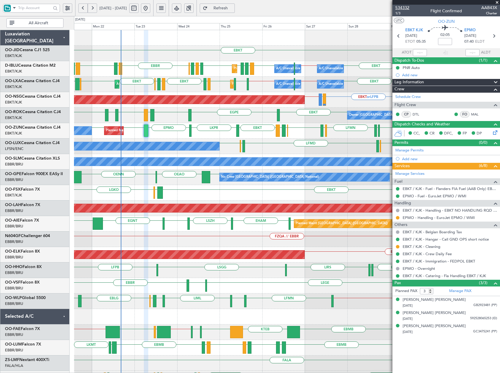
click at [406, 6] on span "534332" at bounding box center [403, 8] width 14 height 6
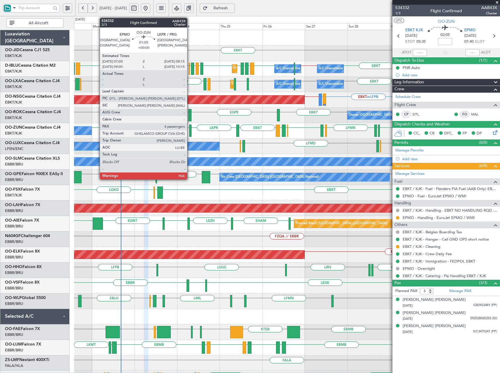
click at [190, 134] on div at bounding box center [190, 131] width 2 height 12
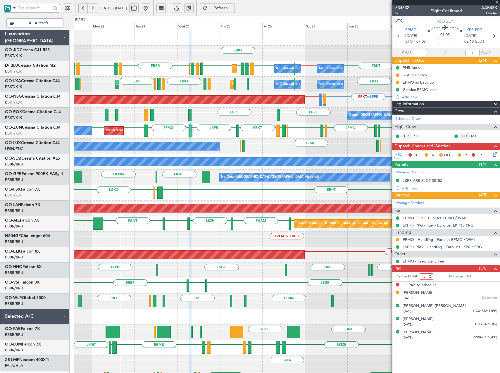
click at [431, 278] on input "5" at bounding box center [426, 277] width 13 height 6
type input "4"
click at [431, 278] on input "4" at bounding box center [426, 277] width 13 height 6
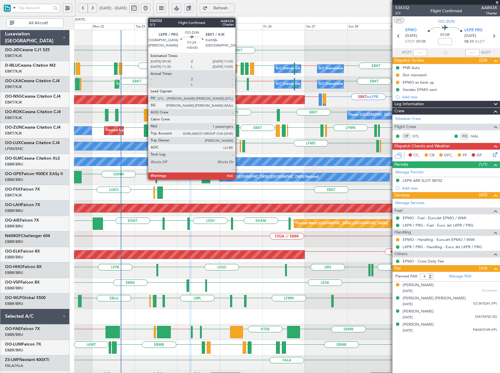
click at [238, 131] on div at bounding box center [237, 131] width 3 height 12
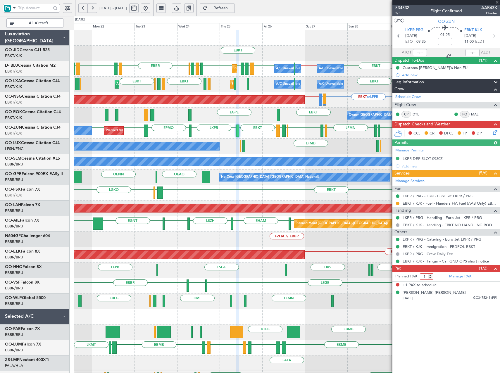
type input "1"
click at [432, 279] on input "1" at bounding box center [426, 277] width 13 height 6
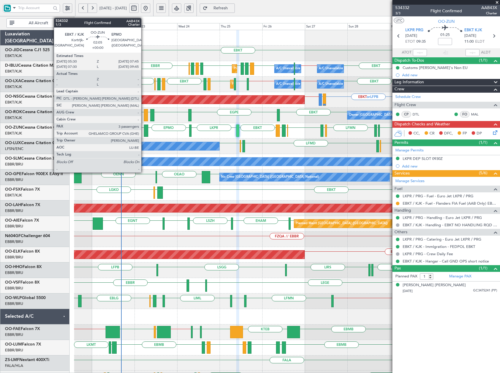
click at [144, 128] on div at bounding box center [146, 131] width 4 height 12
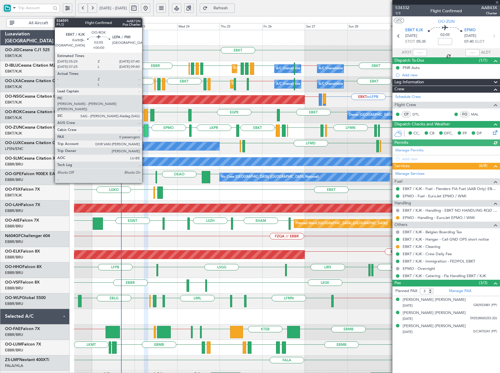
click at [145, 113] on div at bounding box center [146, 115] width 4 height 12
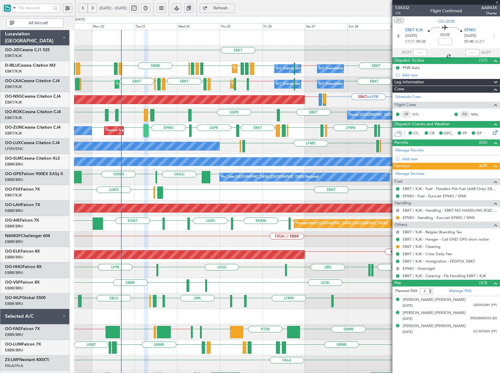
type input "0"
